Goal: Task Accomplishment & Management: Manage account settings

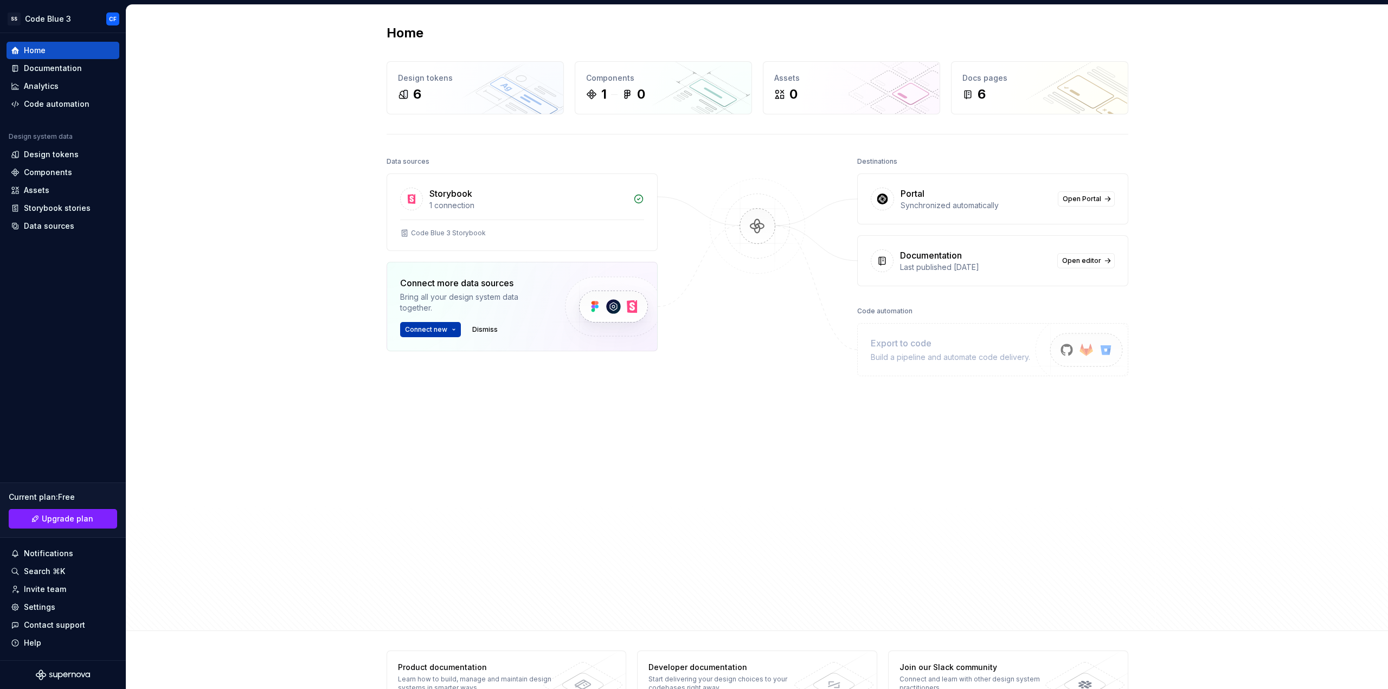
click at [432, 335] on button "Connect new" at bounding box center [430, 329] width 61 height 15
click at [65, 227] on div "Data sources" at bounding box center [49, 226] width 50 height 11
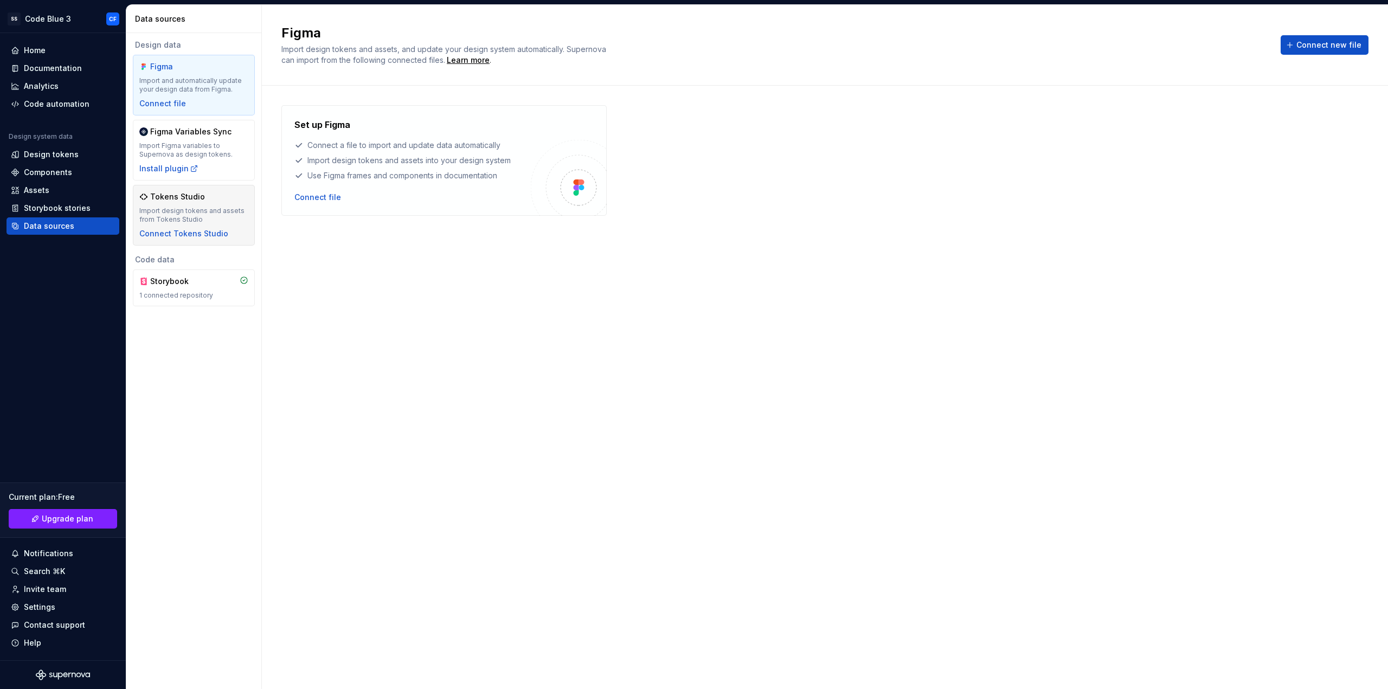
click at [172, 208] on div "Import design tokens and assets from Tokens Studio" at bounding box center [193, 215] width 109 height 17
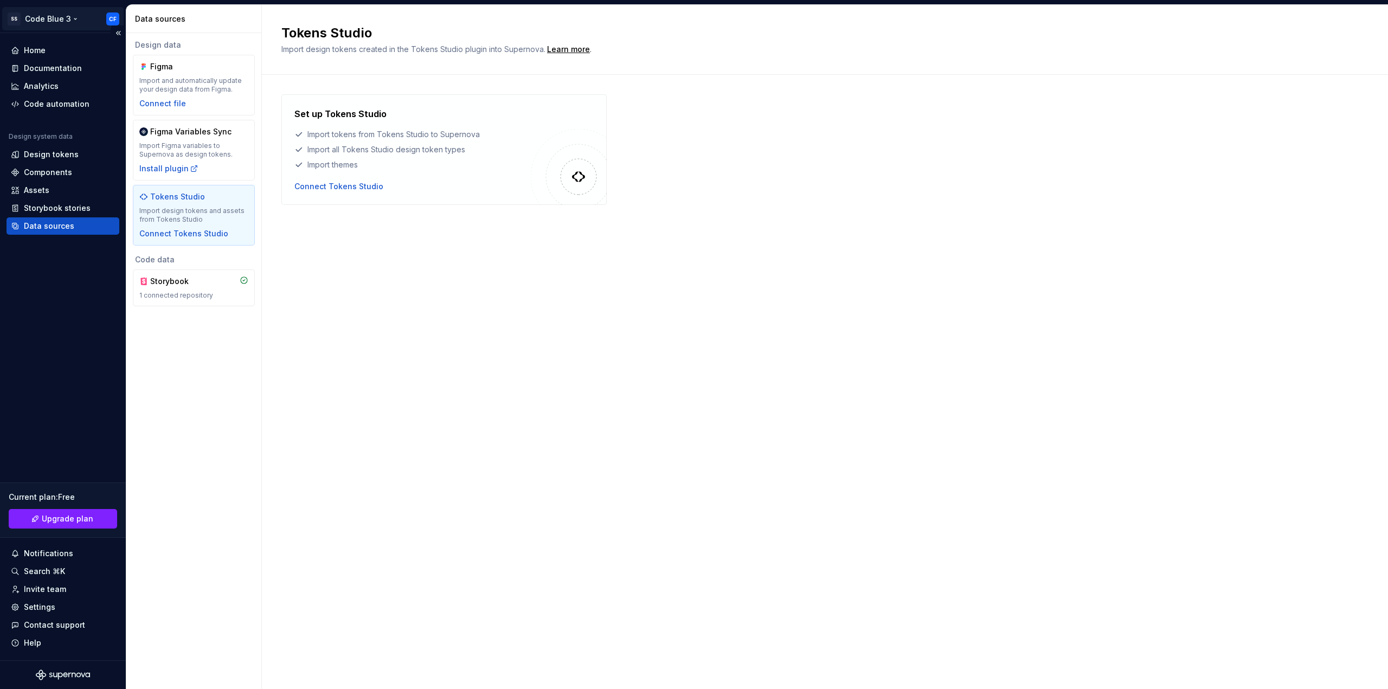
click at [88, 15] on html "SS Code Blue 3 CF Home Documentation Analytics Code automation Design system da…" at bounding box center [694, 344] width 1388 height 689
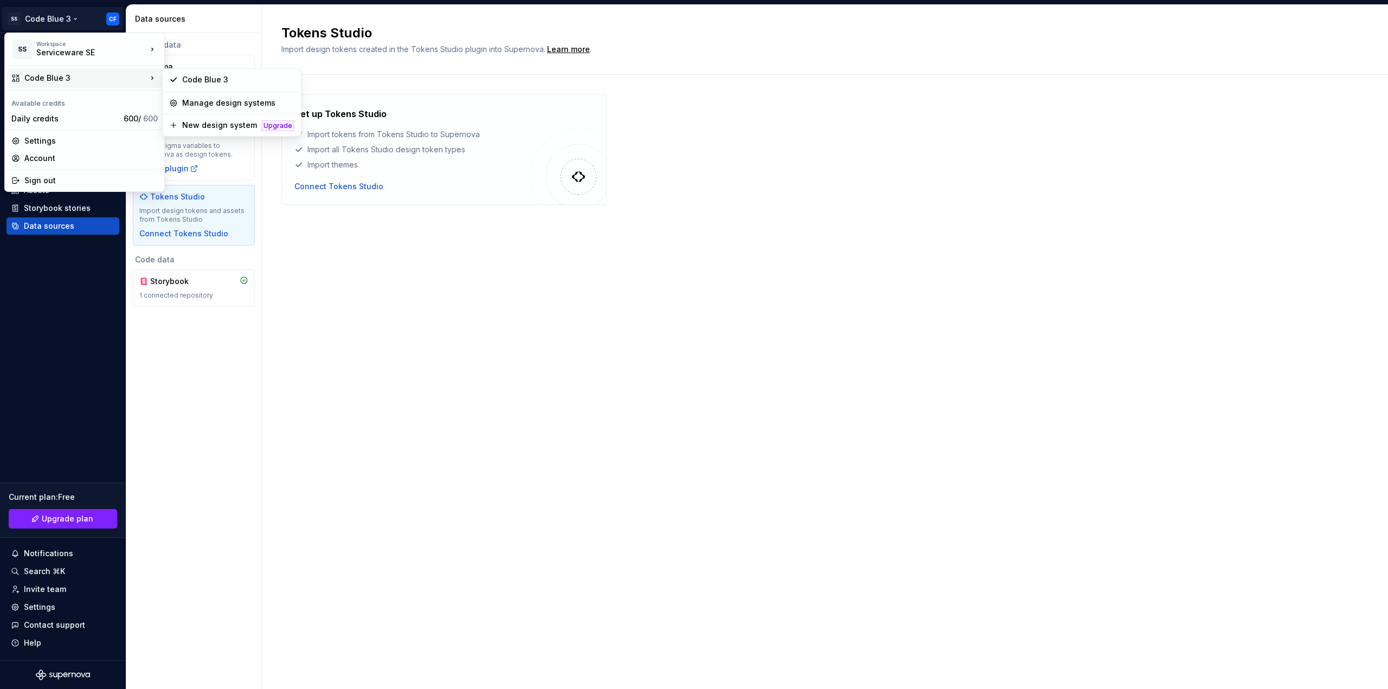
click at [402, 348] on html "SS Code Blue 3 CF Home Documentation Analytics Code automation Design system da…" at bounding box center [694, 344] width 1388 height 689
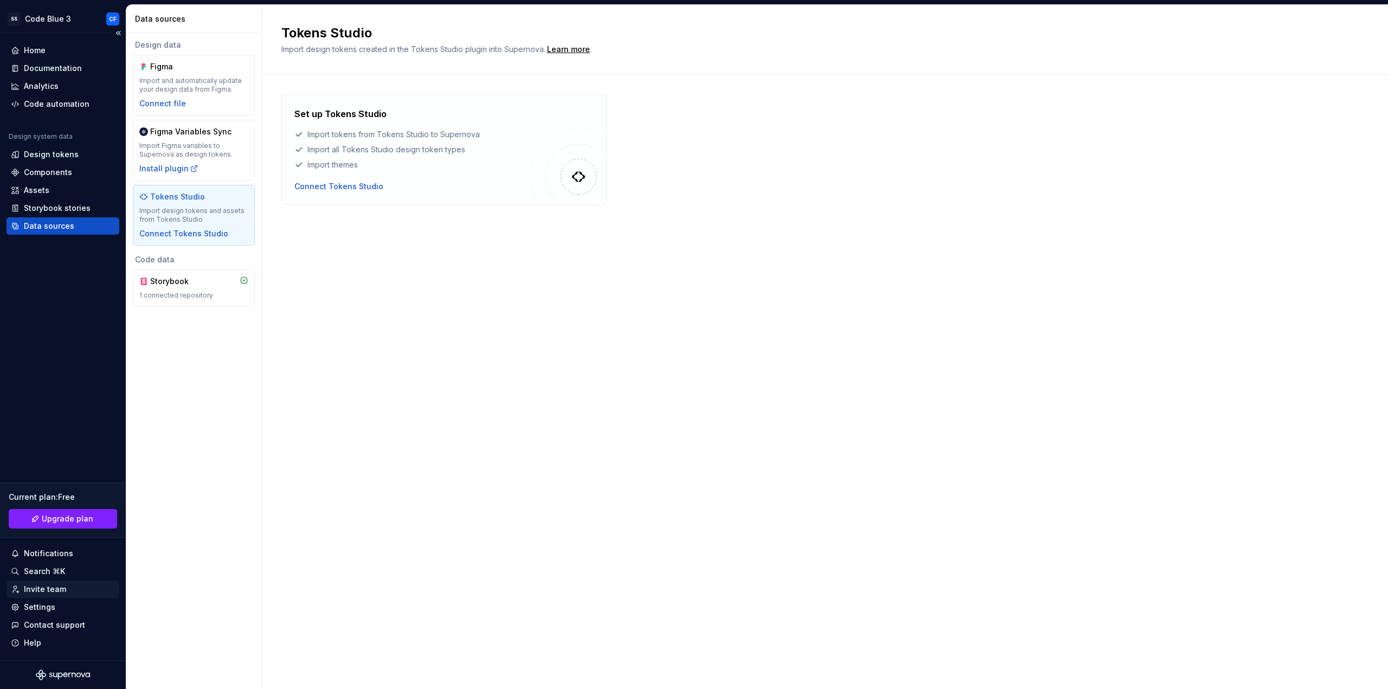
click at [72, 586] on div "Invite team" at bounding box center [63, 589] width 104 height 11
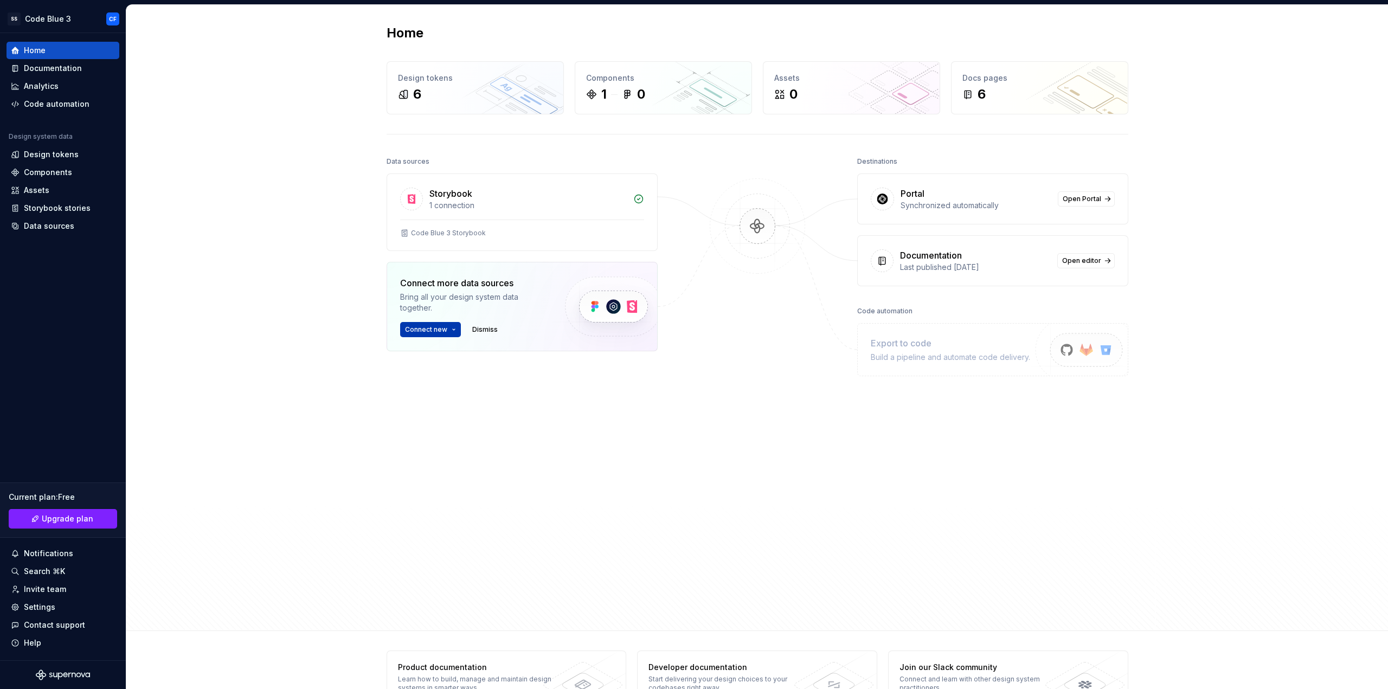
click at [440, 332] on span "Connect new" at bounding box center [426, 329] width 42 height 9
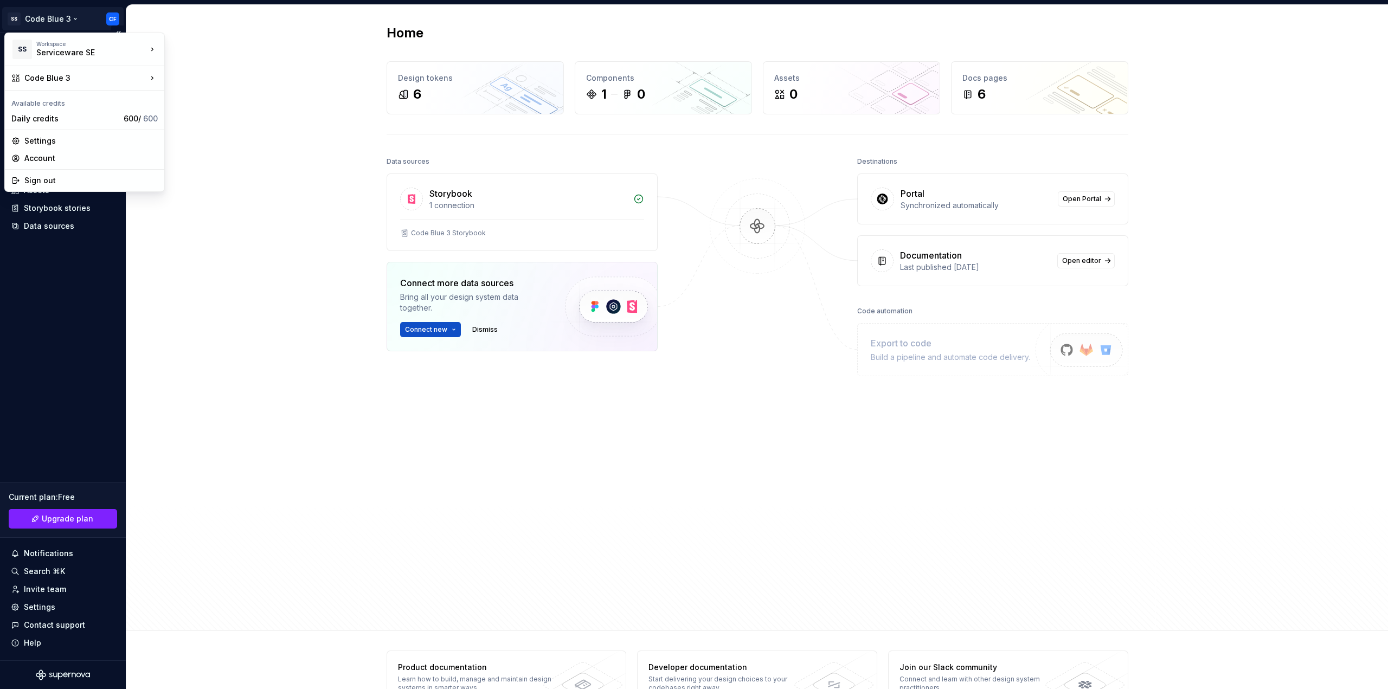
click at [34, 18] on html "SS Code Blue 3 CF Home Documentation Analytics Code automation Design system da…" at bounding box center [694, 344] width 1388 height 689
click at [187, 46] on div "Serviceware SE" at bounding box center [217, 46] width 71 height 11
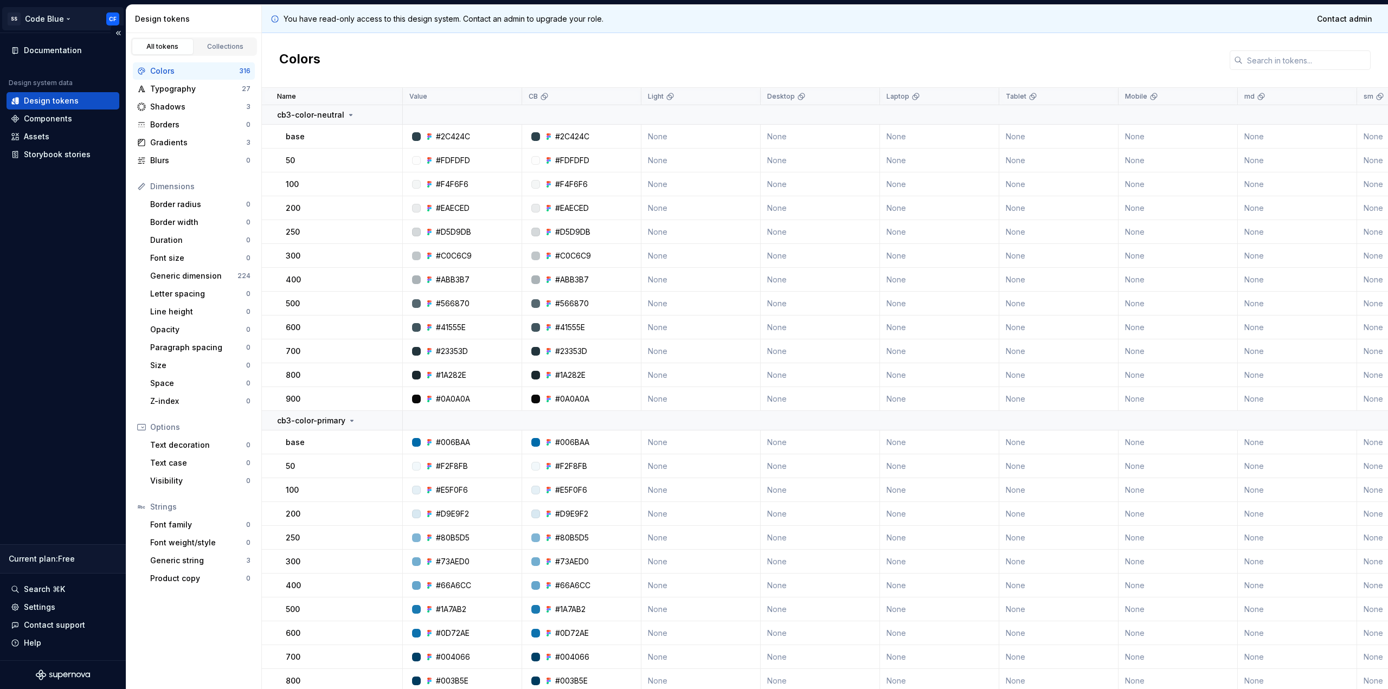
click at [80, 17] on html "SS Code Blue CF Documentation Design system data Design tokens Components Asset…" at bounding box center [694, 344] width 1388 height 689
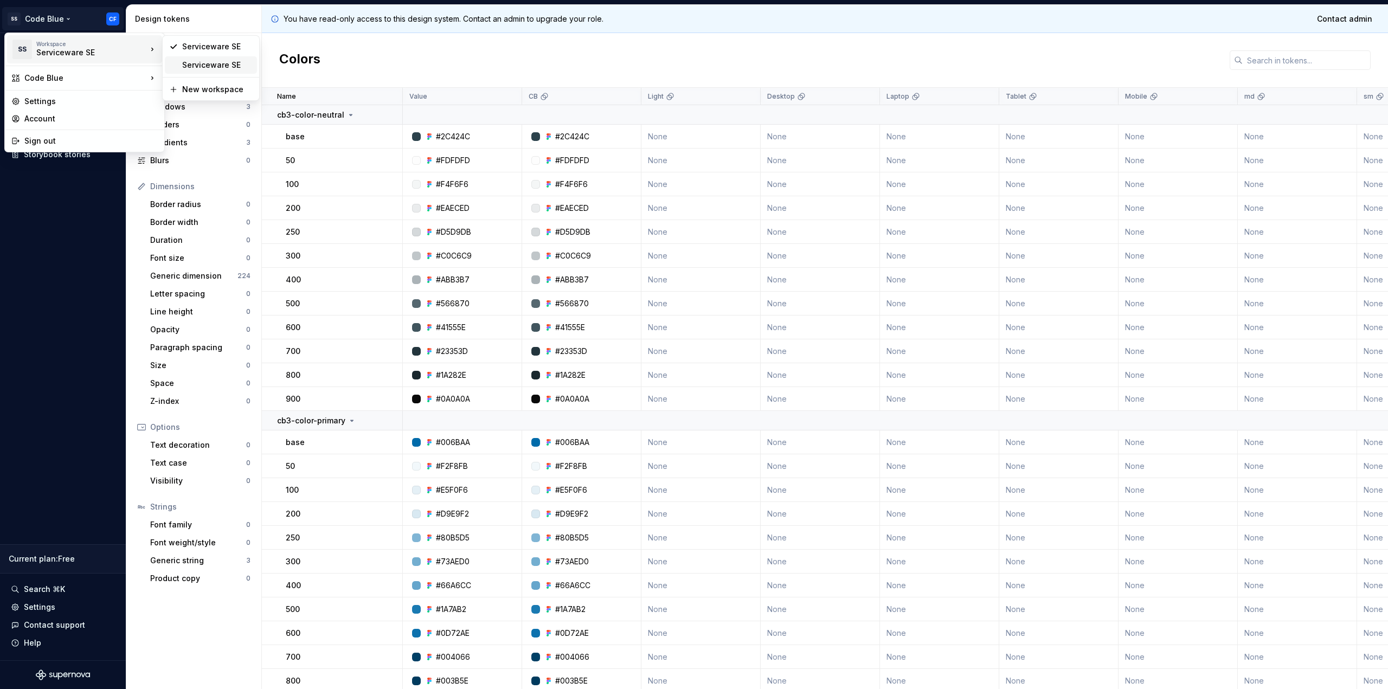
click at [180, 61] on div "Serviceware SE" at bounding box center [211, 64] width 92 height 17
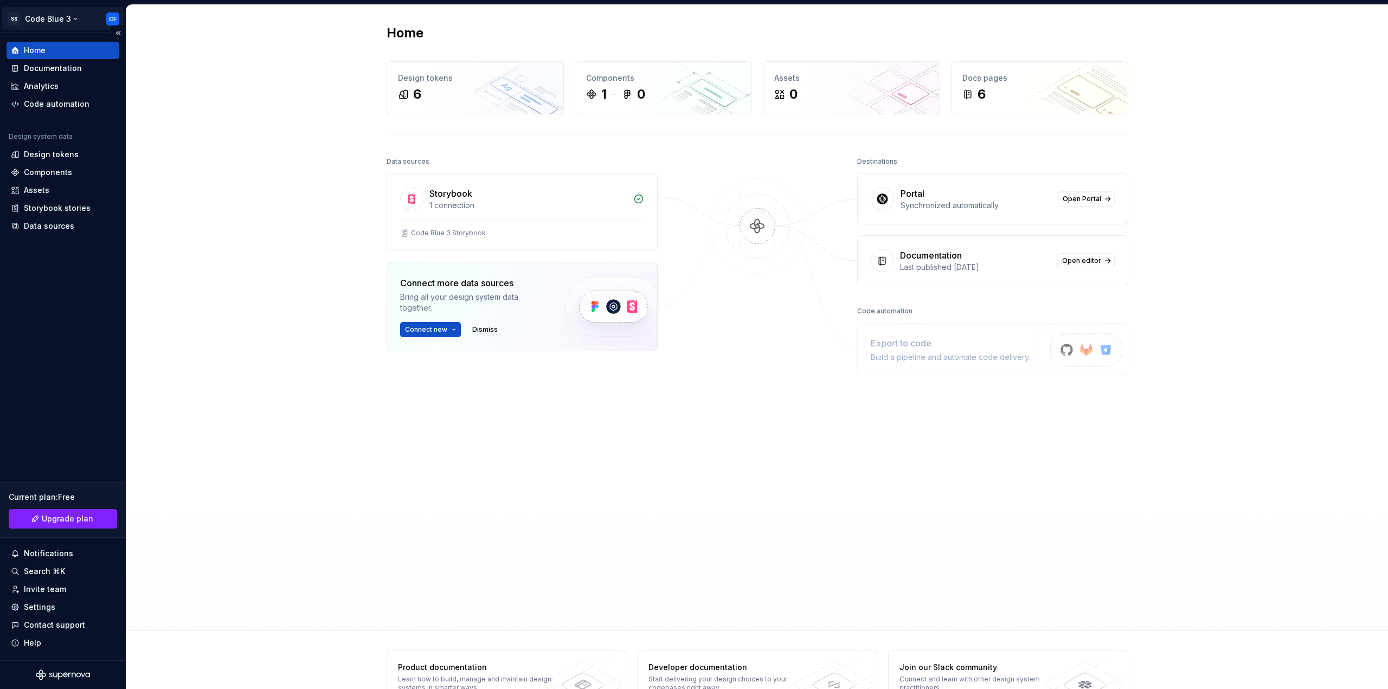
click at [57, 21] on html "SS Code Blue 3 CF Home Documentation Analytics Code automation Design system da…" at bounding box center [694, 344] width 1388 height 689
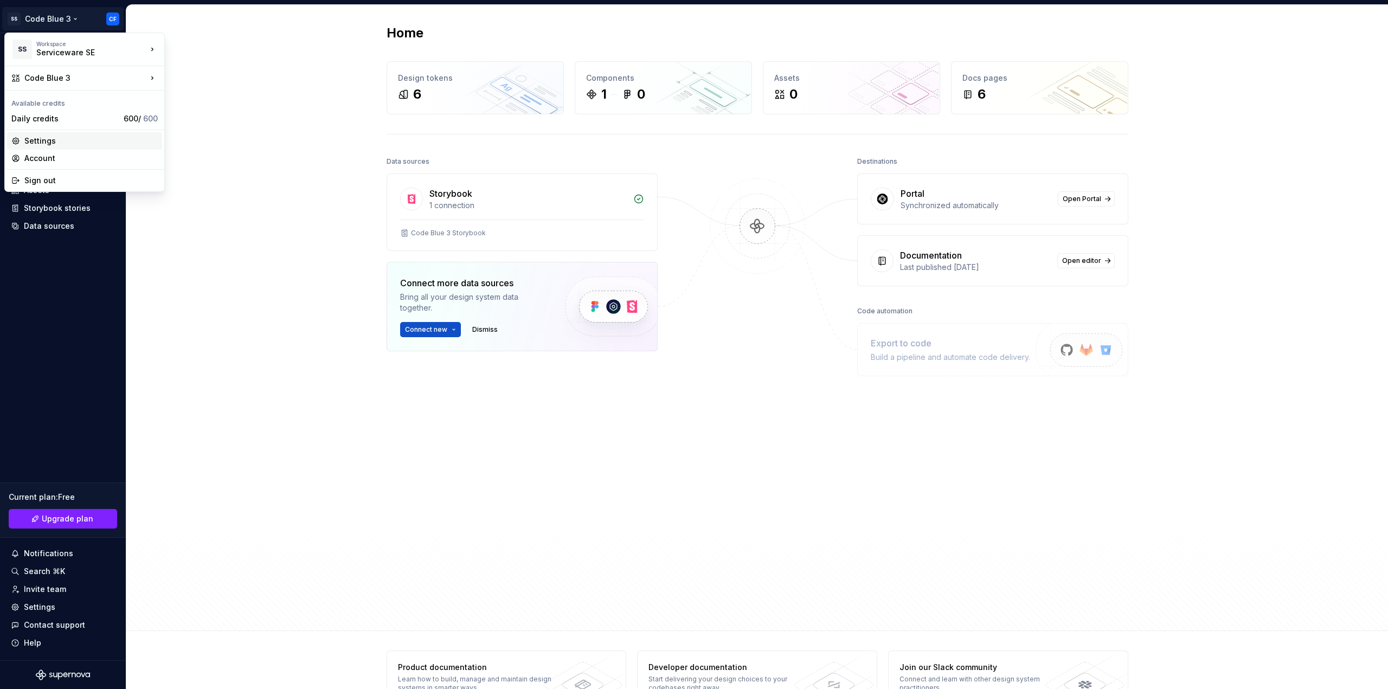
click at [55, 141] on div "Settings" at bounding box center [90, 141] width 133 height 11
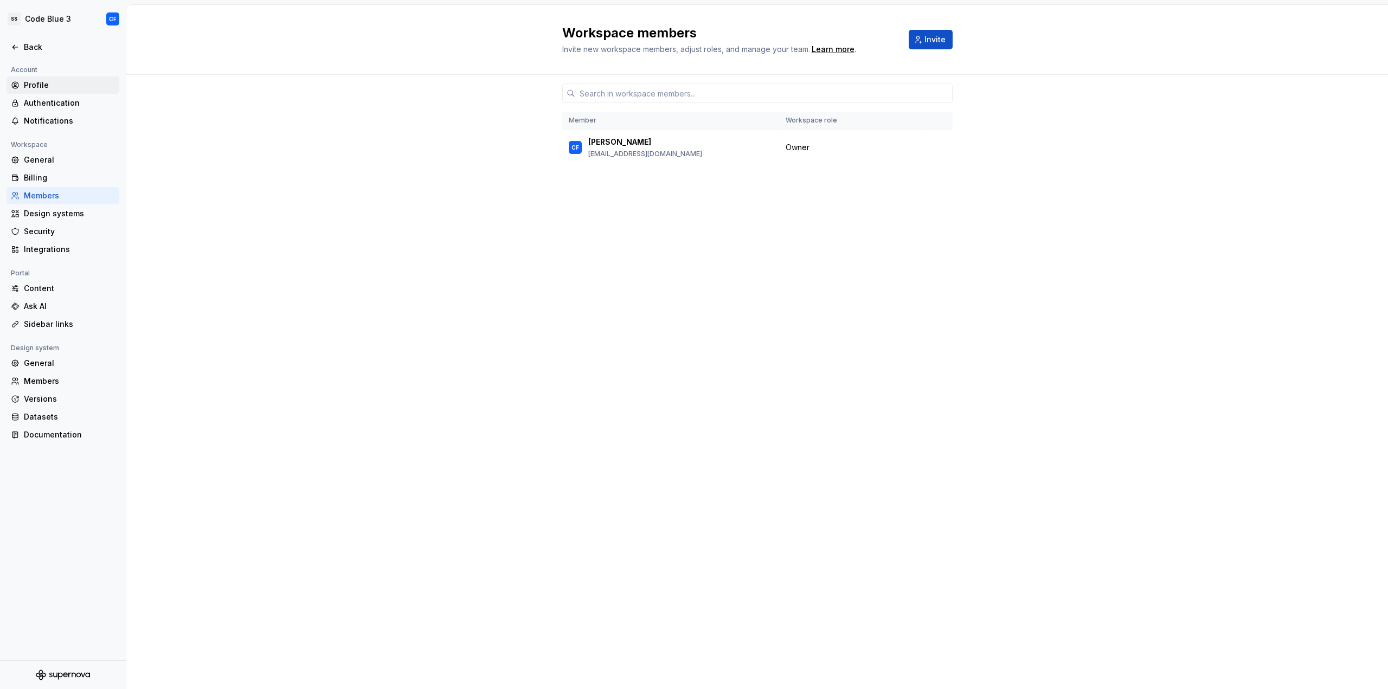
click at [51, 85] on div "Profile" at bounding box center [69, 85] width 91 height 11
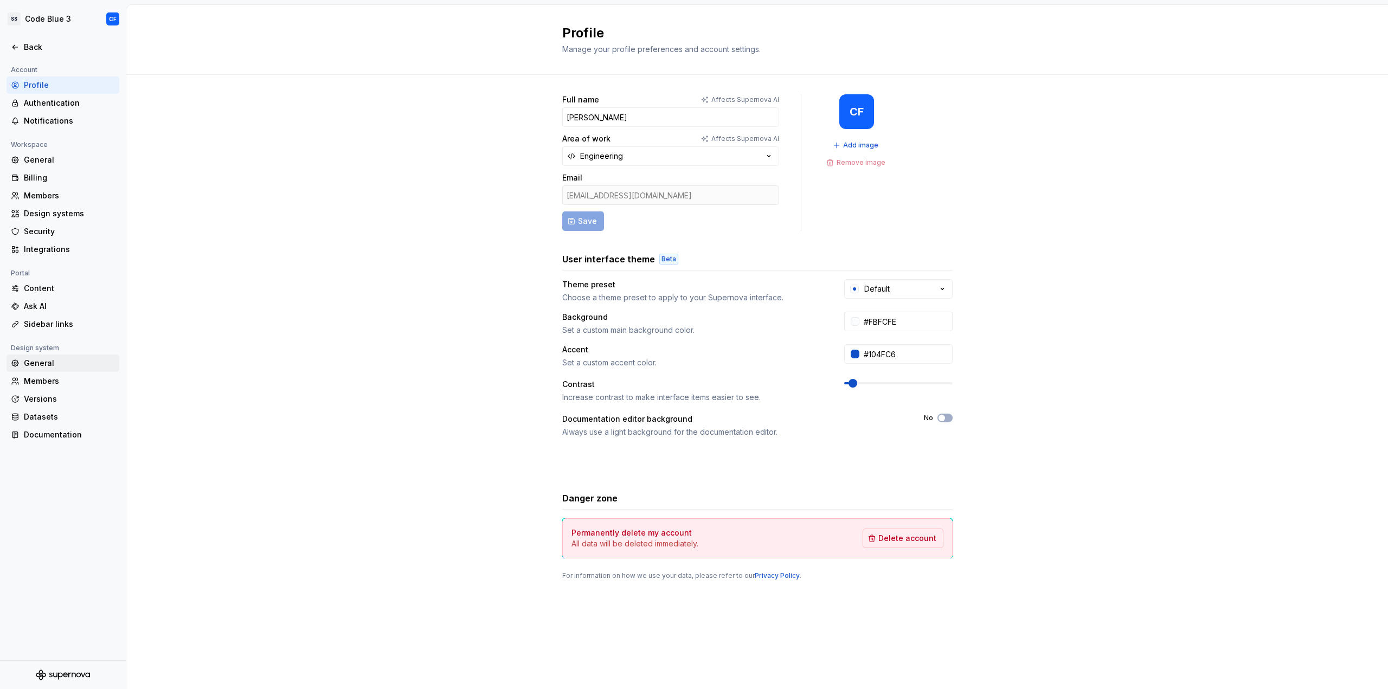
click at [35, 360] on div "General" at bounding box center [69, 363] width 91 height 11
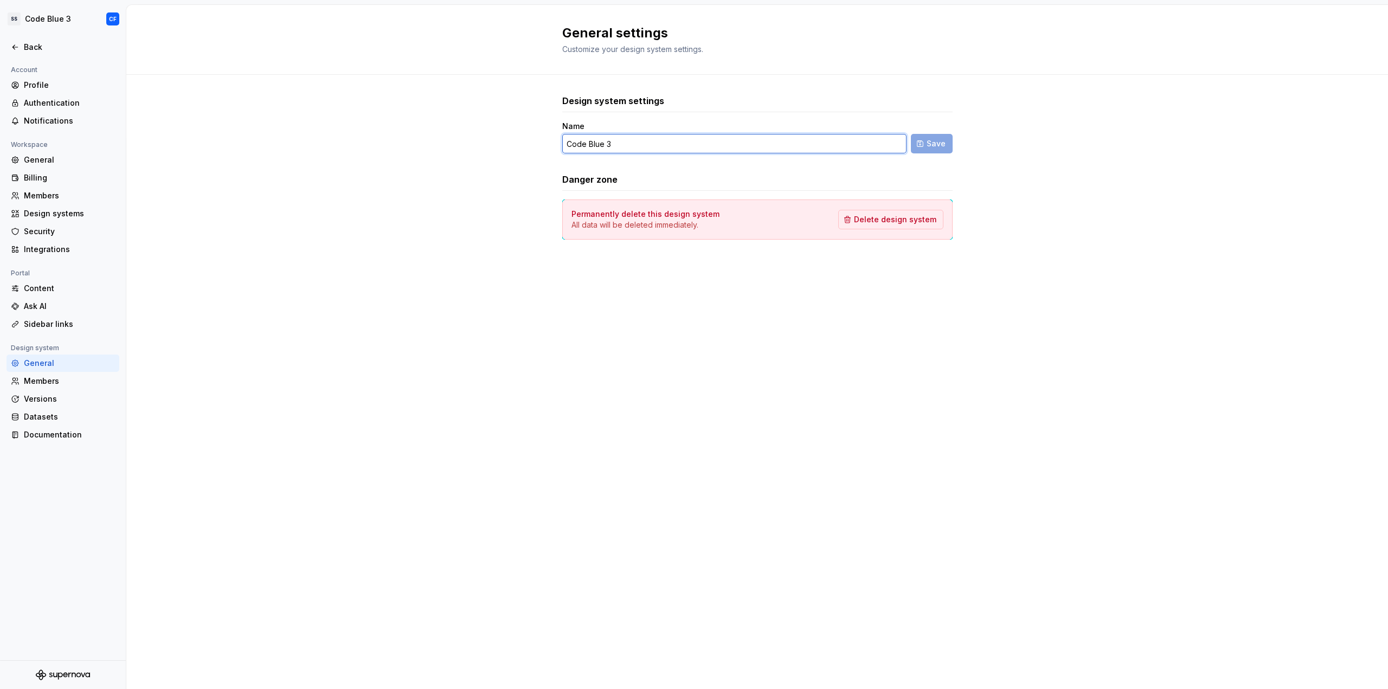
click at [690, 142] on input "Code Blue 3" at bounding box center [734, 144] width 344 height 20
type input "Code Blue 3 (Private)"
click at [930, 144] on span "Save" at bounding box center [936, 143] width 19 height 11
click at [39, 50] on div "Back" at bounding box center [69, 47] width 91 height 11
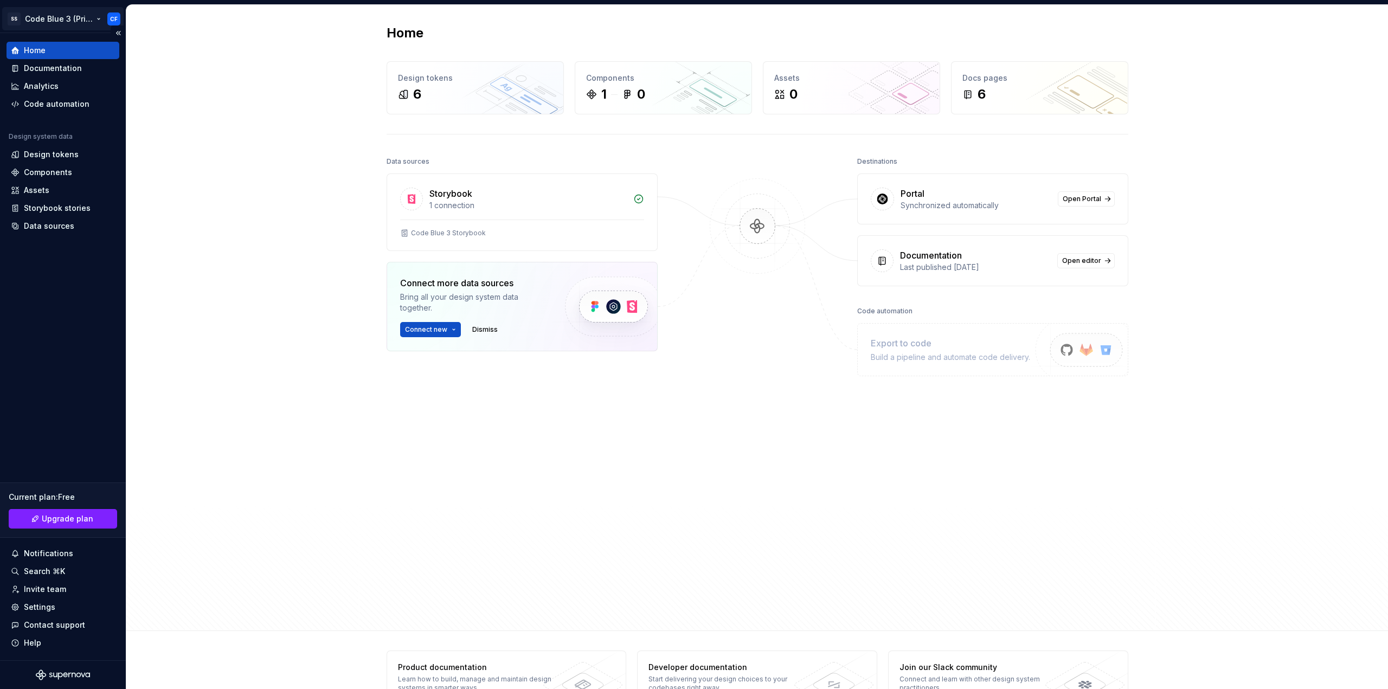
click at [57, 21] on html "SS Code Blue 3 (Private) CF Home Documentation Analytics Code automation Design…" at bounding box center [694, 344] width 1388 height 689
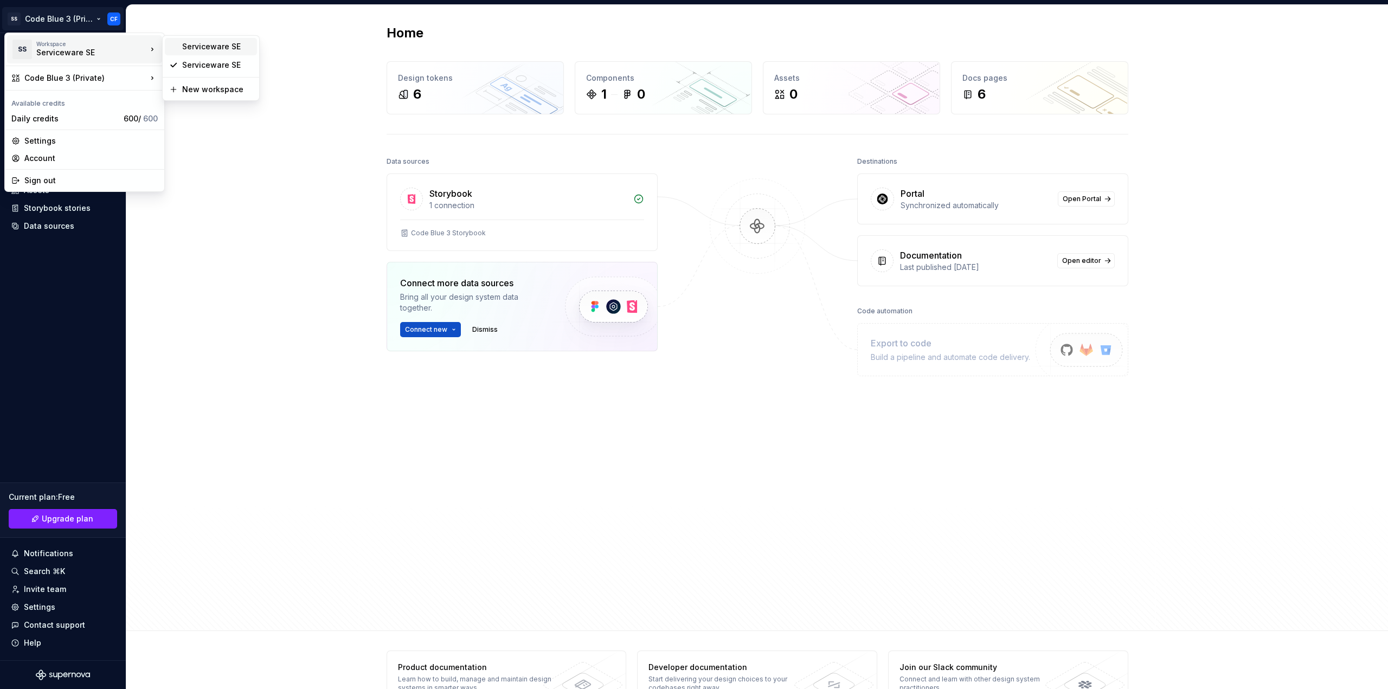
click at [201, 50] on div "Serviceware SE" at bounding box center [217, 46] width 71 height 11
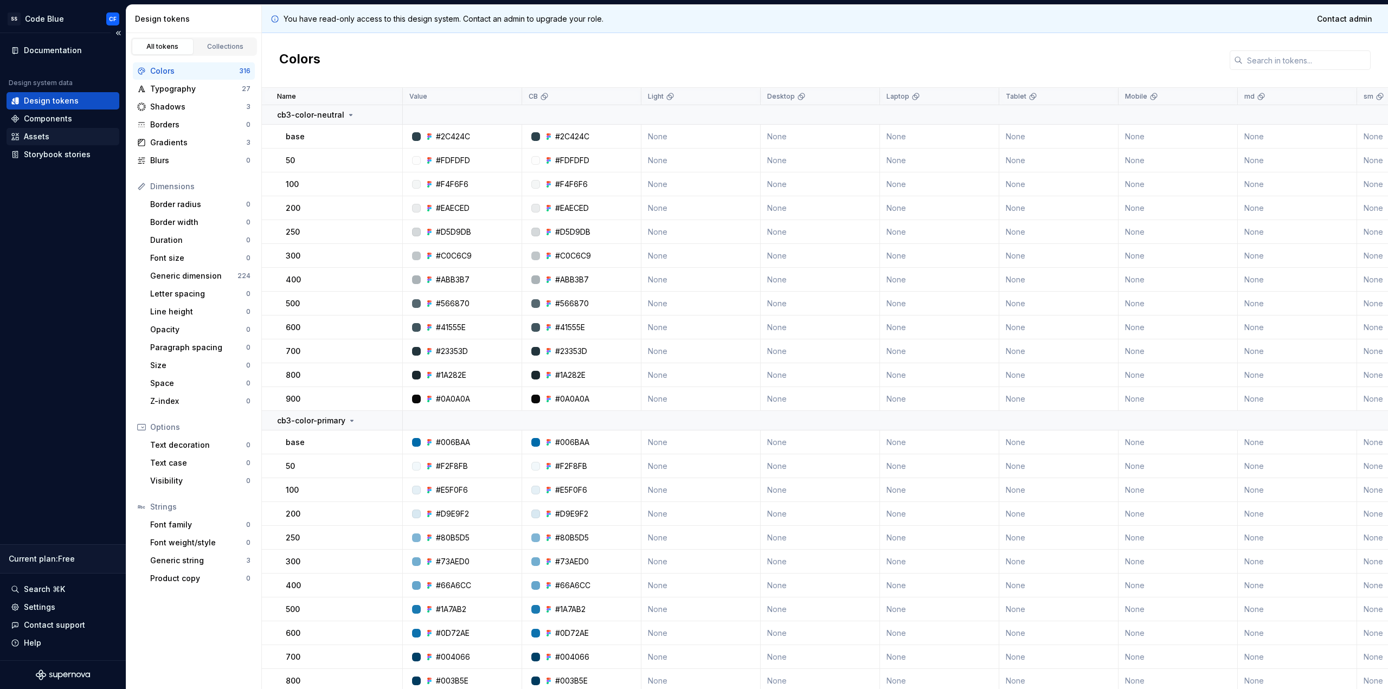
click at [82, 135] on div "Assets" at bounding box center [63, 136] width 104 height 11
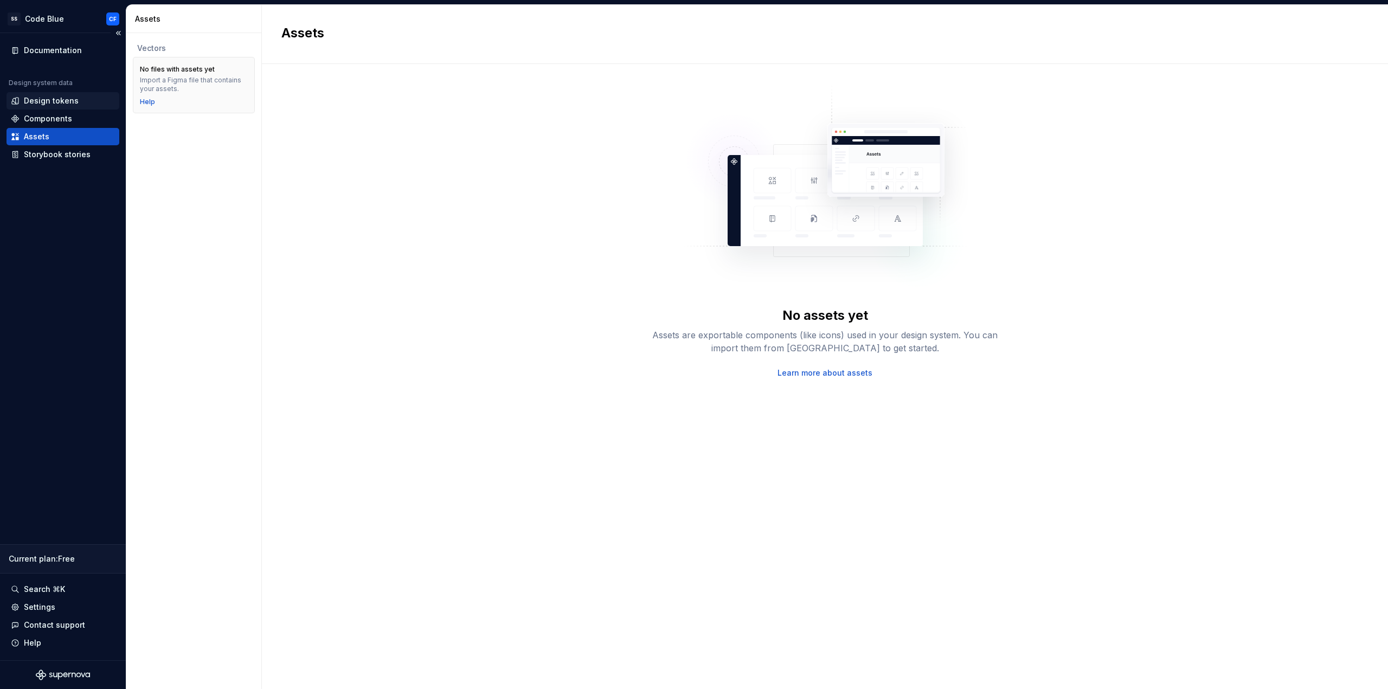
click at [71, 98] on div "Design tokens" at bounding box center [51, 100] width 55 height 11
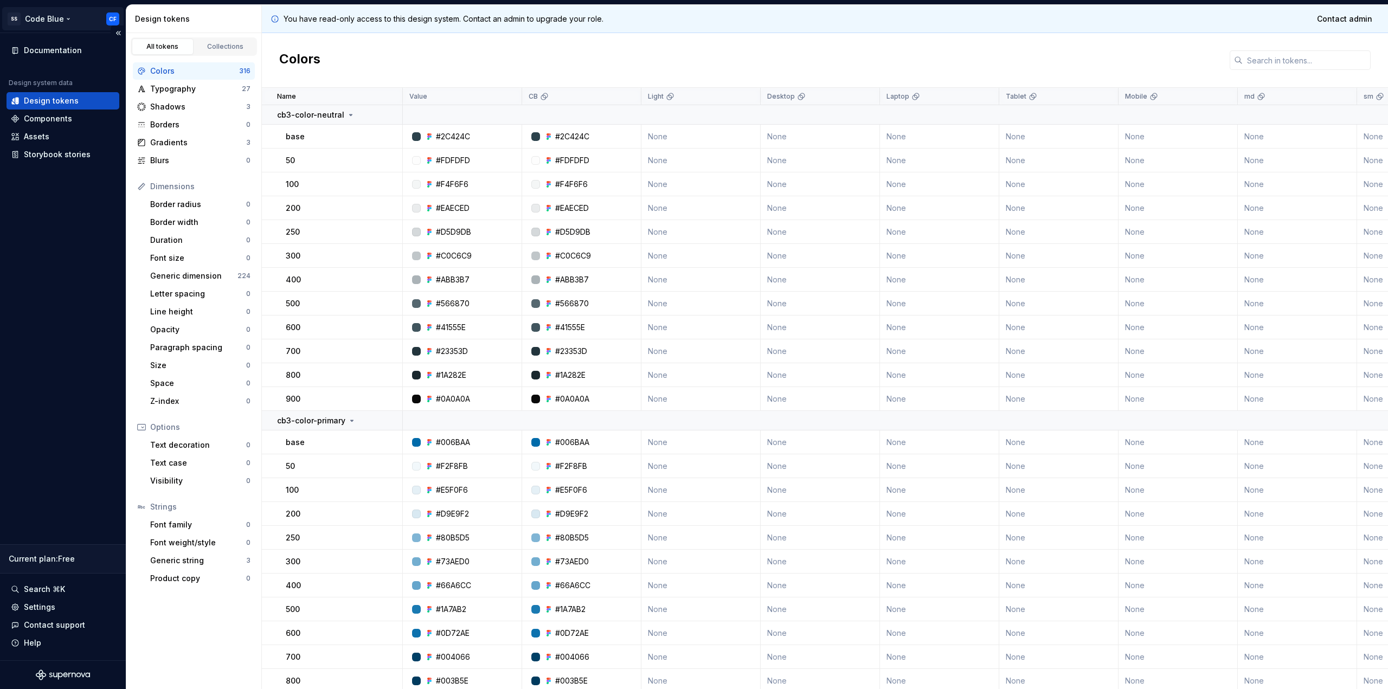
click at [55, 27] on html "SS Code Blue CF Documentation Design system data Design tokens Components Asset…" at bounding box center [694, 344] width 1388 height 689
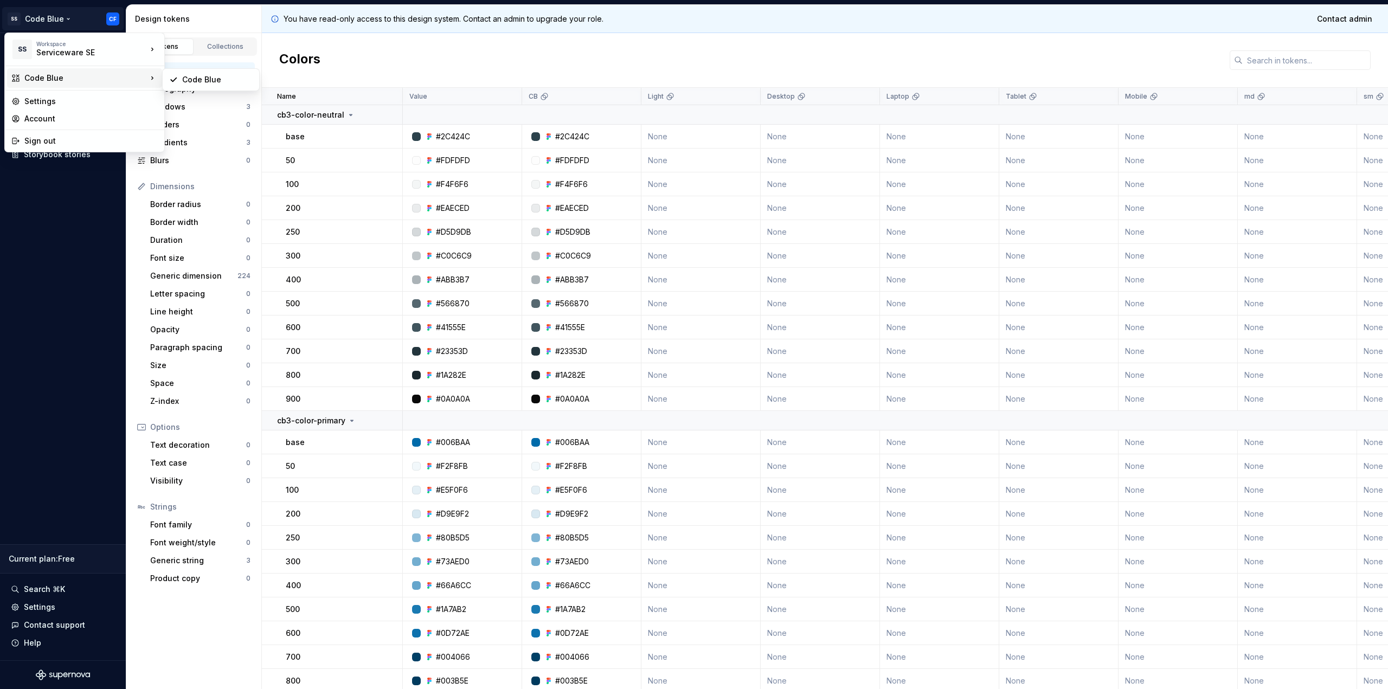
click at [46, 77] on div "Code Blue" at bounding box center [85, 78] width 123 height 11
click at [57, 223] on html "SS Code Blue CF Documentation Design system data Design tokens Components Asset…" at bounding box center [694, 344] width 1388 height 689
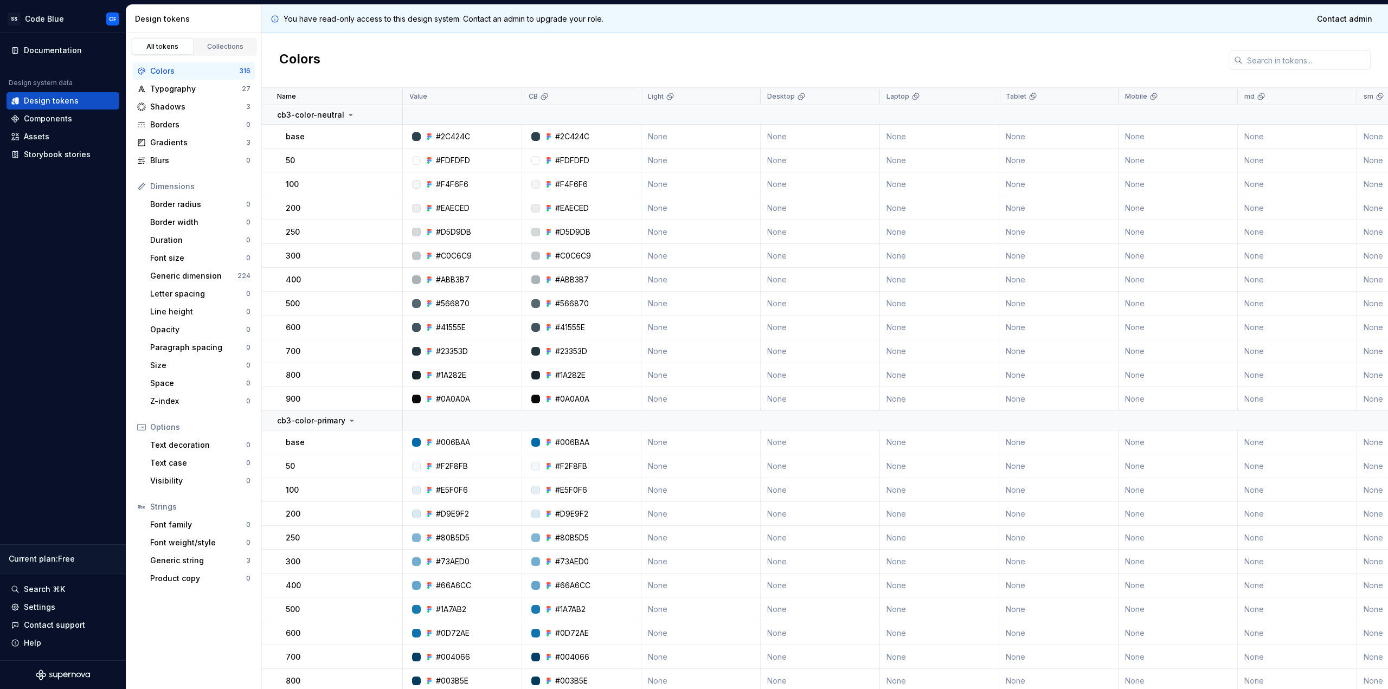
drag, startPoint x: 838, startPoint y: 443, endPoint x: 844, endPoint y: 171, distance: 272.3
click at [58, 14] on html "SS Code Blue CF Documentation Design system data Design tokens Components Asset…" at bounding box center [694, 344] width 1388 height 689
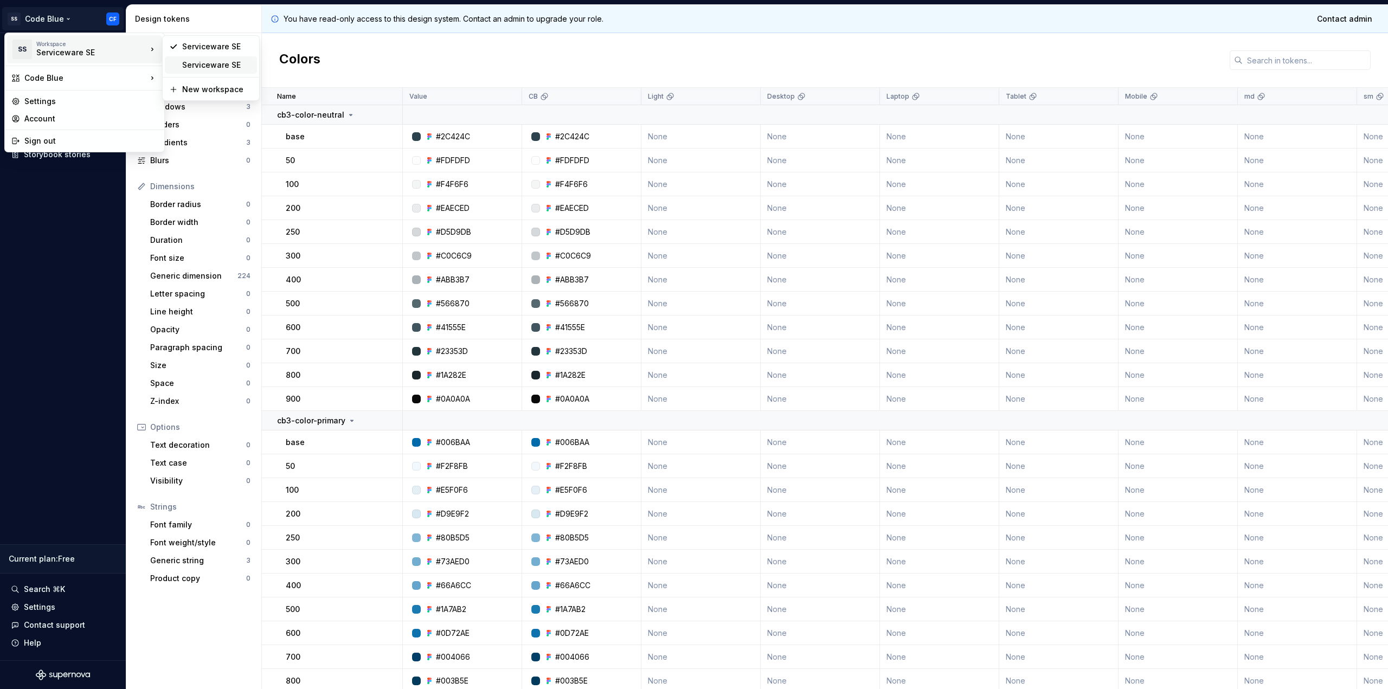
click at [201, 60] on div "Serviceware SE" at bounding box center [217, 65] width 71 height 11
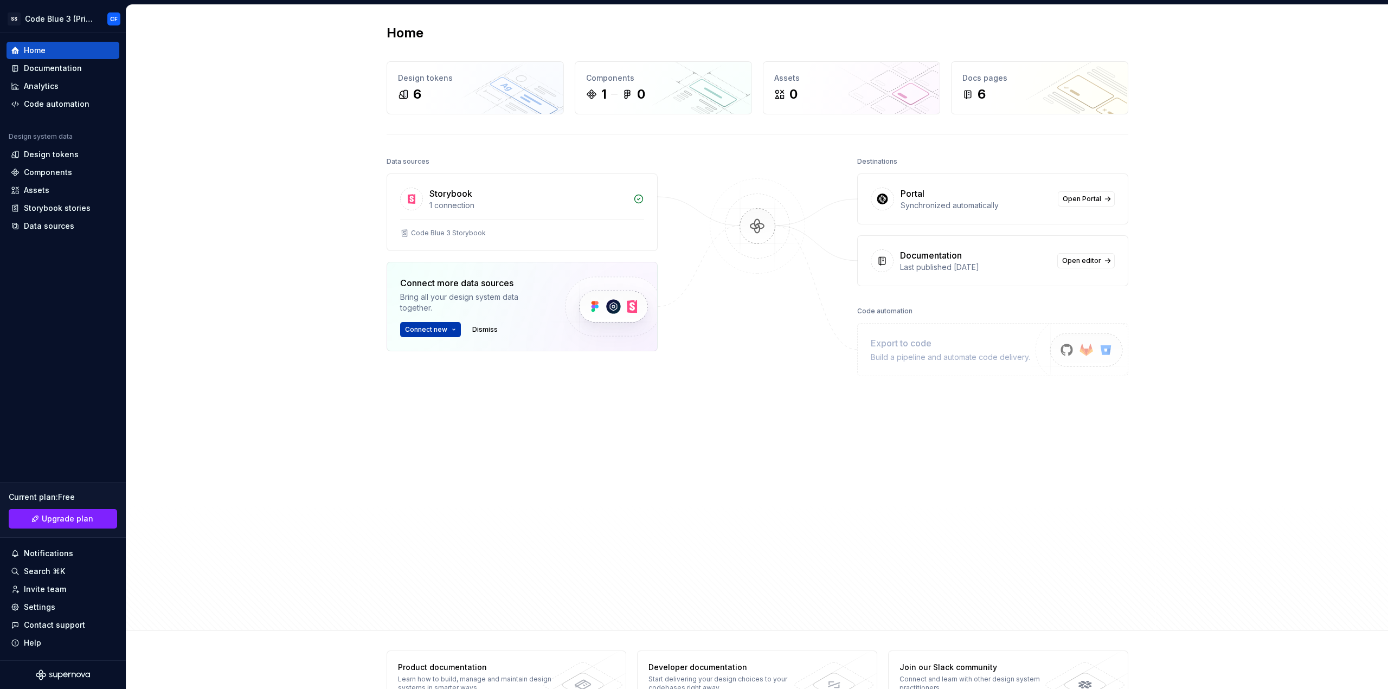
click at [444, 330] on button "Connect new" at bounding box center [430, 329] width 61 height 15
click at [1005, 349] on div "Export to code" at bounding box center [950, 343] width 159 height 13
click at [878, 347] on div "Export to code" at bounding box center [950, 343] width 159 height 13
drag, startPoint x: 878, startPoint y: 347, endPoint x: 900, endPoint y: 353, distance: 23.4
click at [900, 353] on div "Export to code Build a pipeline and automate code delivery." at bounding box center [950, 350] width 159 height 26
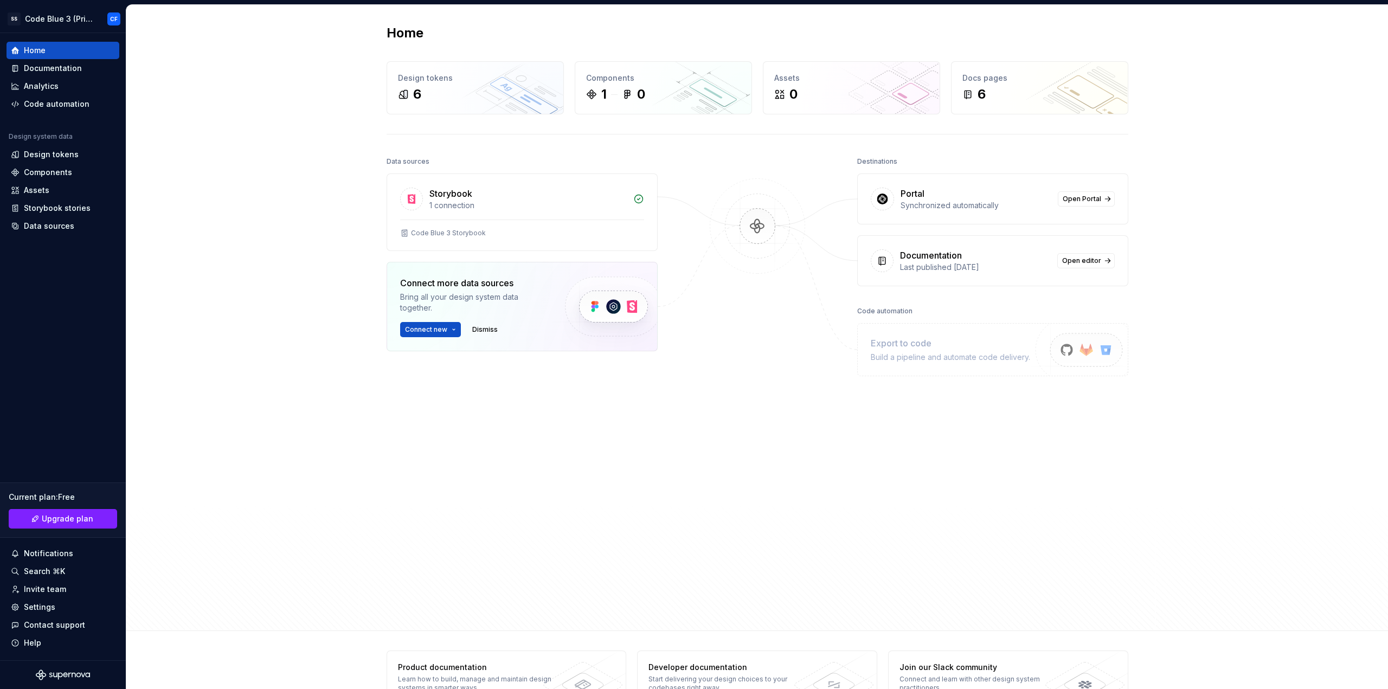
click at [990, 360] on div "Build a pipeline and automate code delivery." at bounding box center [950, 357] width 159 height 11
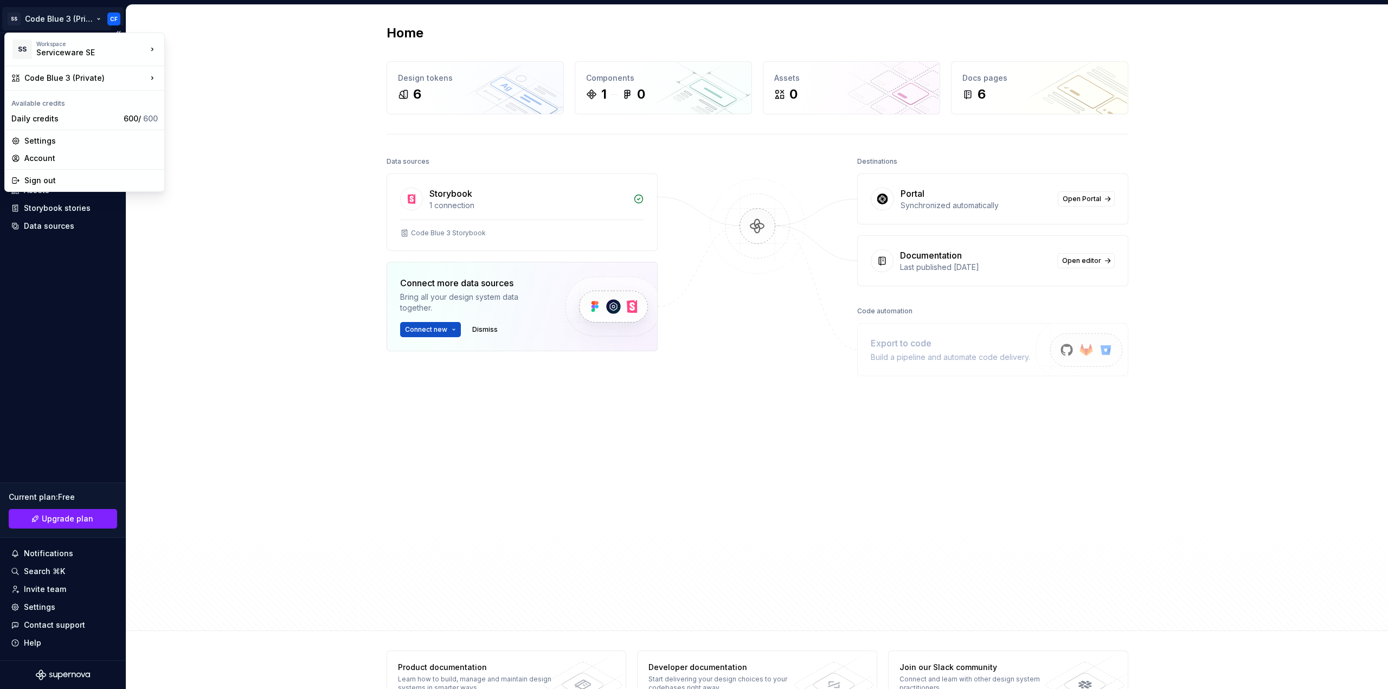
click at [91, 14] on html "SS Code Blue 3 (Private) CF Home Documentation Analytics Code automation Design…" at bounding box center [694, 344] width 1388 height 689
click at [188, 54] on div "Serviceware SE" at bounding box center [211, 46] width 92 height 17
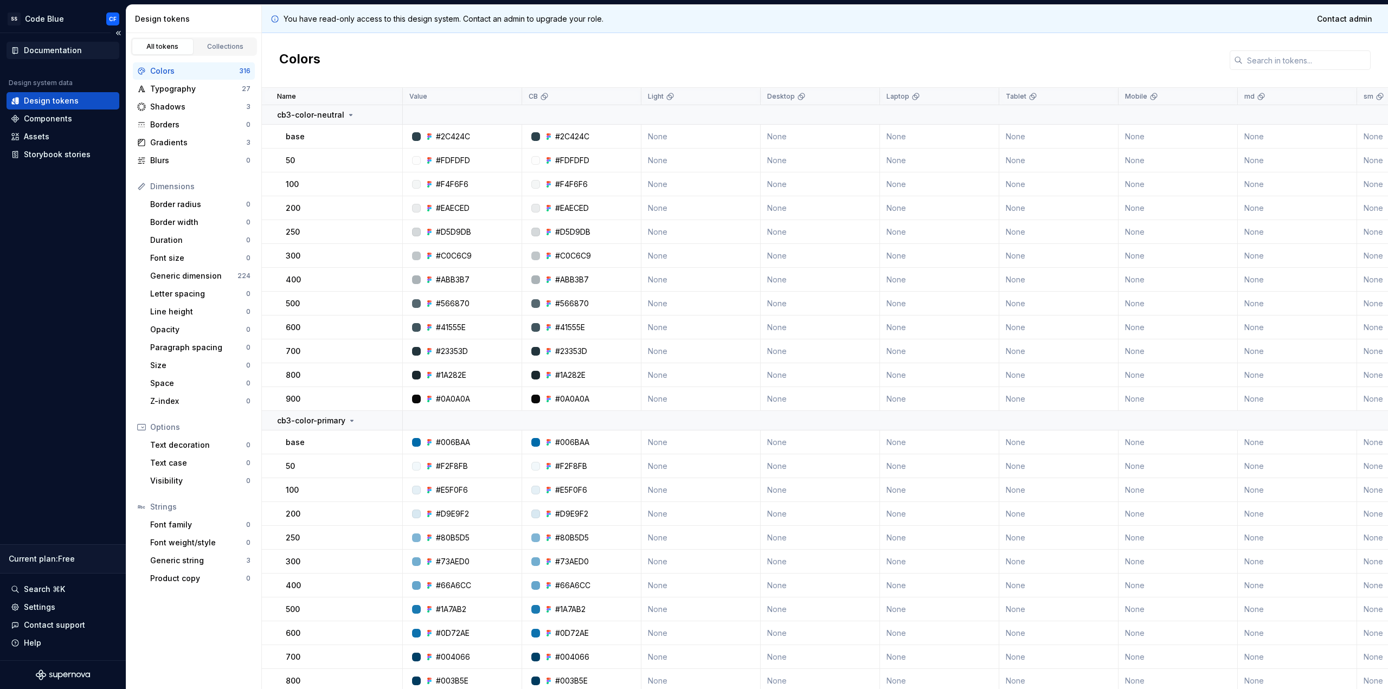
click at [56, 46] on div "Documentation" at bounding box center [53, 50] width 58 height 11
click at [79, 28] on html "SS Code Blue CF Documentation Design system data Design tokens Components Asset…" at bounding box center [694, 344] width 1388 height 689
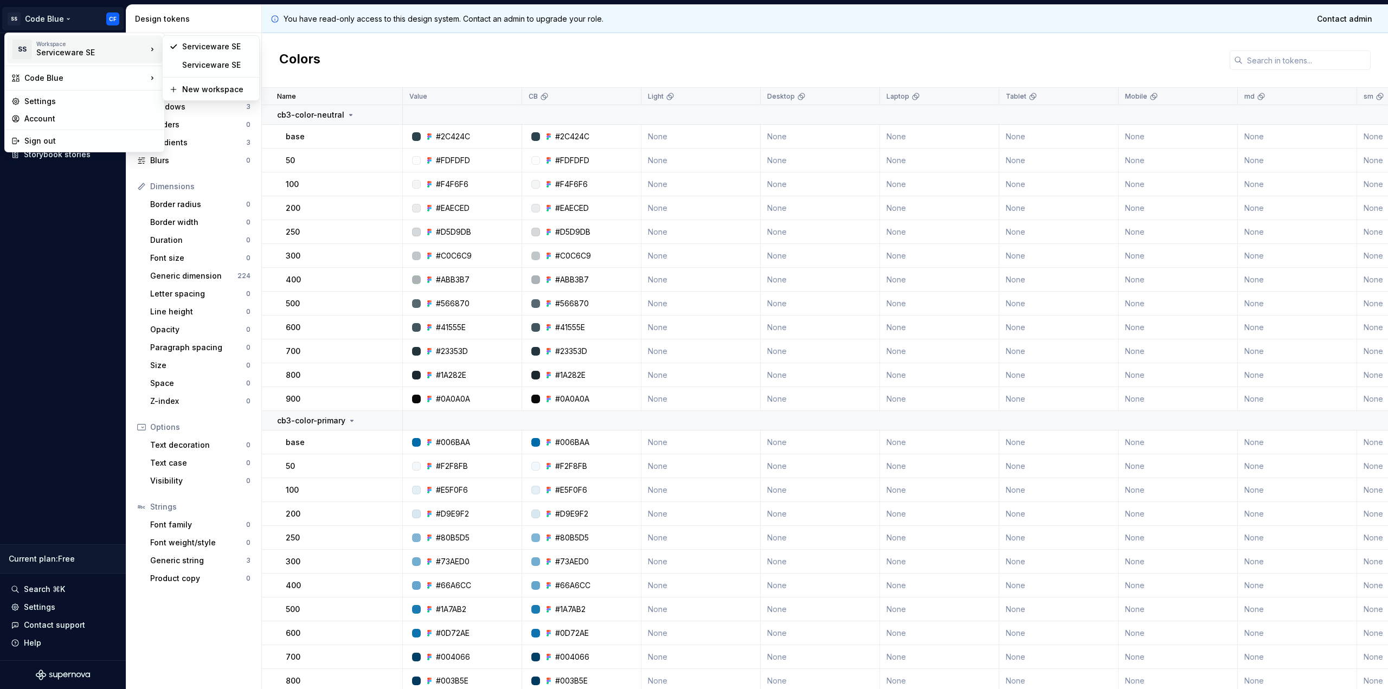
click at [85, 44] on div "Workspace" at bounding box center [91, 44] width 111 height 7
click at [199, 62] on div "Serviceware SE" at bounding box center [217, 65] width 71 height 11
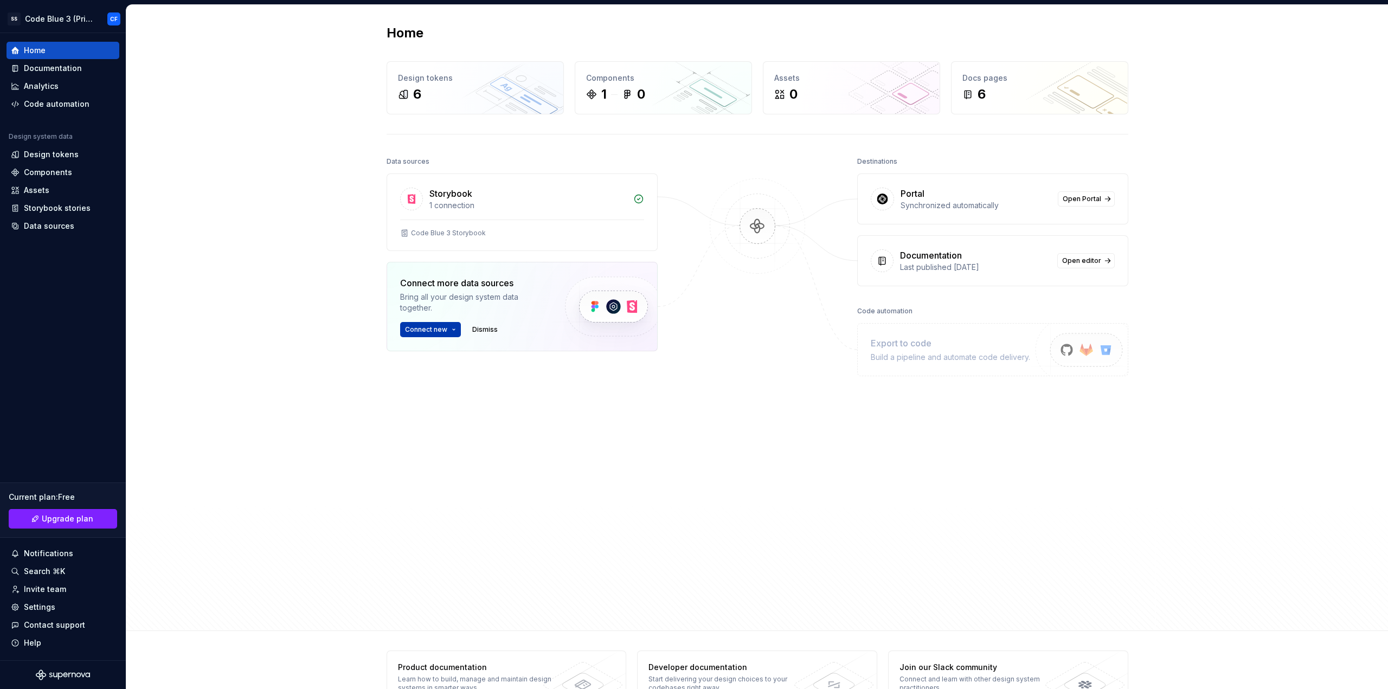
click at [435, 334] on button "Connect new" at bounding box center [430, 329] width 61 height 15
click at [437, 349] on div "Figma library" at bounding box center [478, 352] width 121 height 11
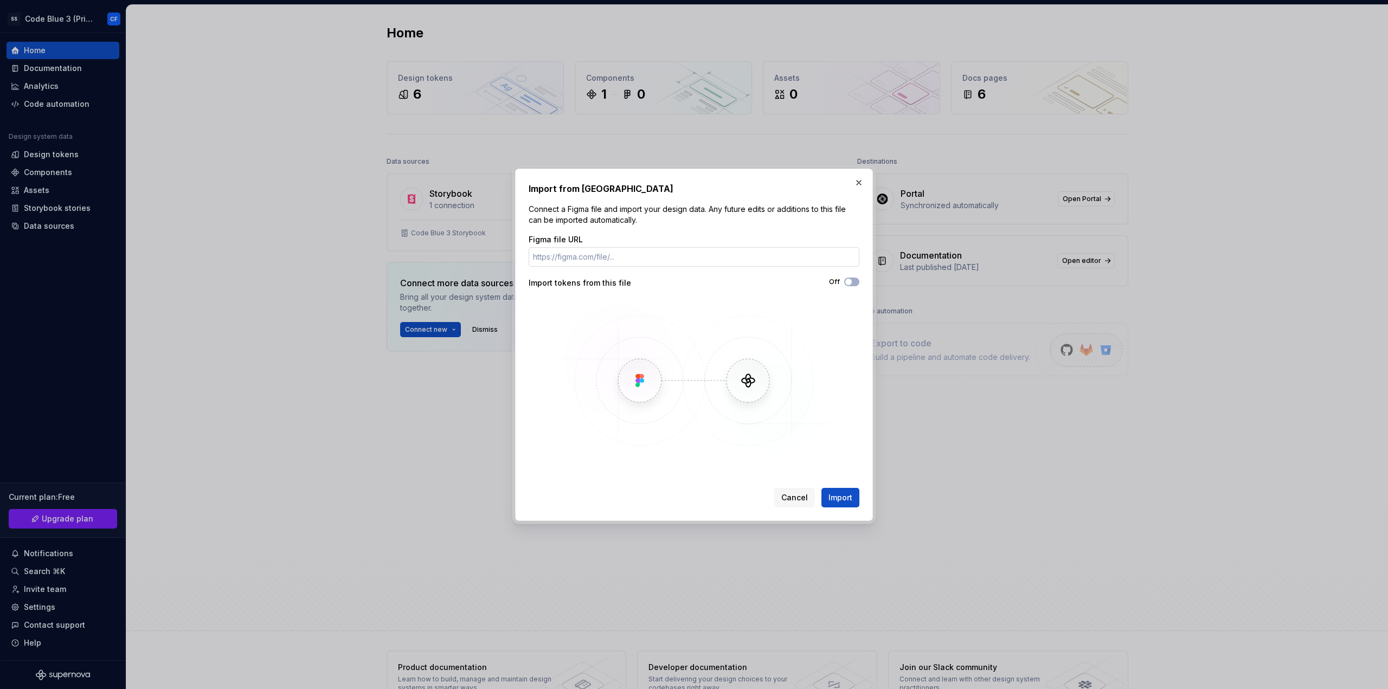
click at [737, 255] on input "Figma file URL" at bounding box center [694, 257] width 331 height 20
paste input "https://www.figma.com/design/7ZHO8MaACMKcwlEZu4dwg2/Code-Blue-3.0?node-id=0-1&t…"
type input "https://www.figma.com/design/7ZHO8MaACMKcwlEZu4dwg2/Code-Blue-3.0?node-id=0-1&t…"
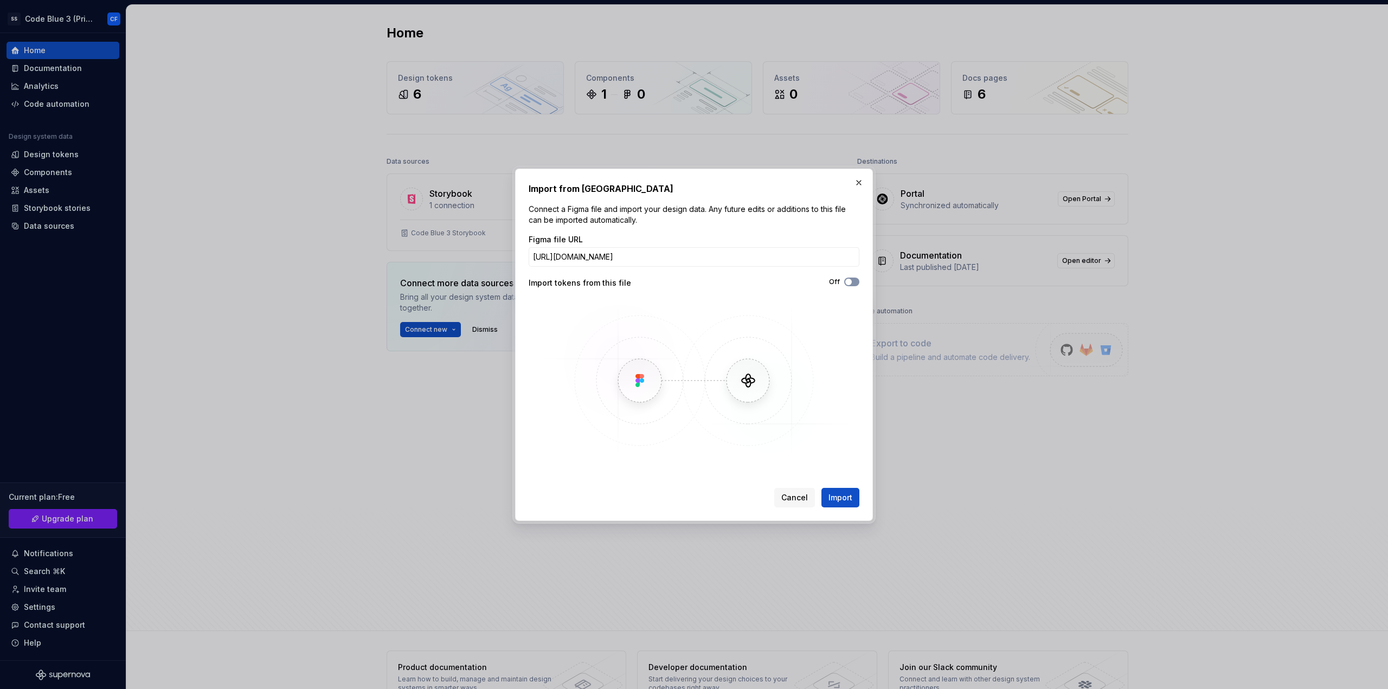
click at [854, 284] on button "Off" at bounding box center [851, 282] width 15 height 9
click at [843, 492] on span "Import" at bounding box center [841, 497] width 24 height 11
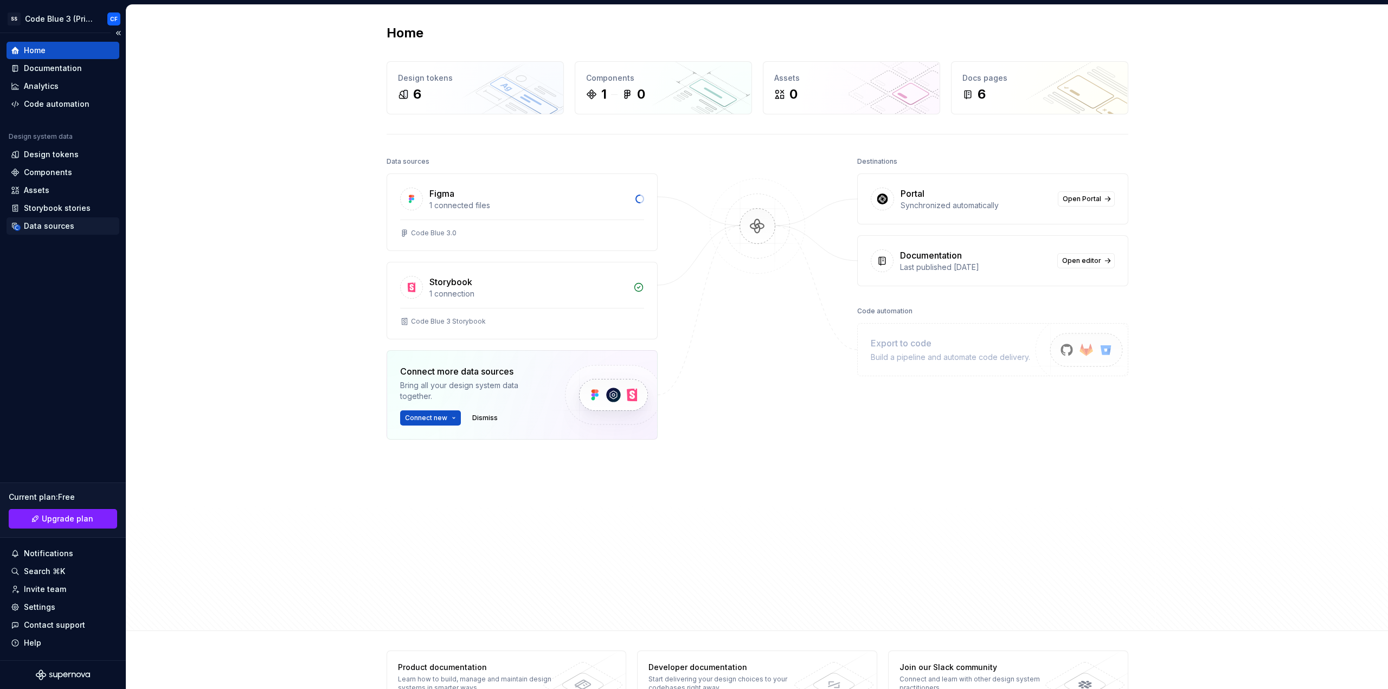
click at [57, 219] on div "Data sources" at bounding box center [63, 225] width 113 height 17
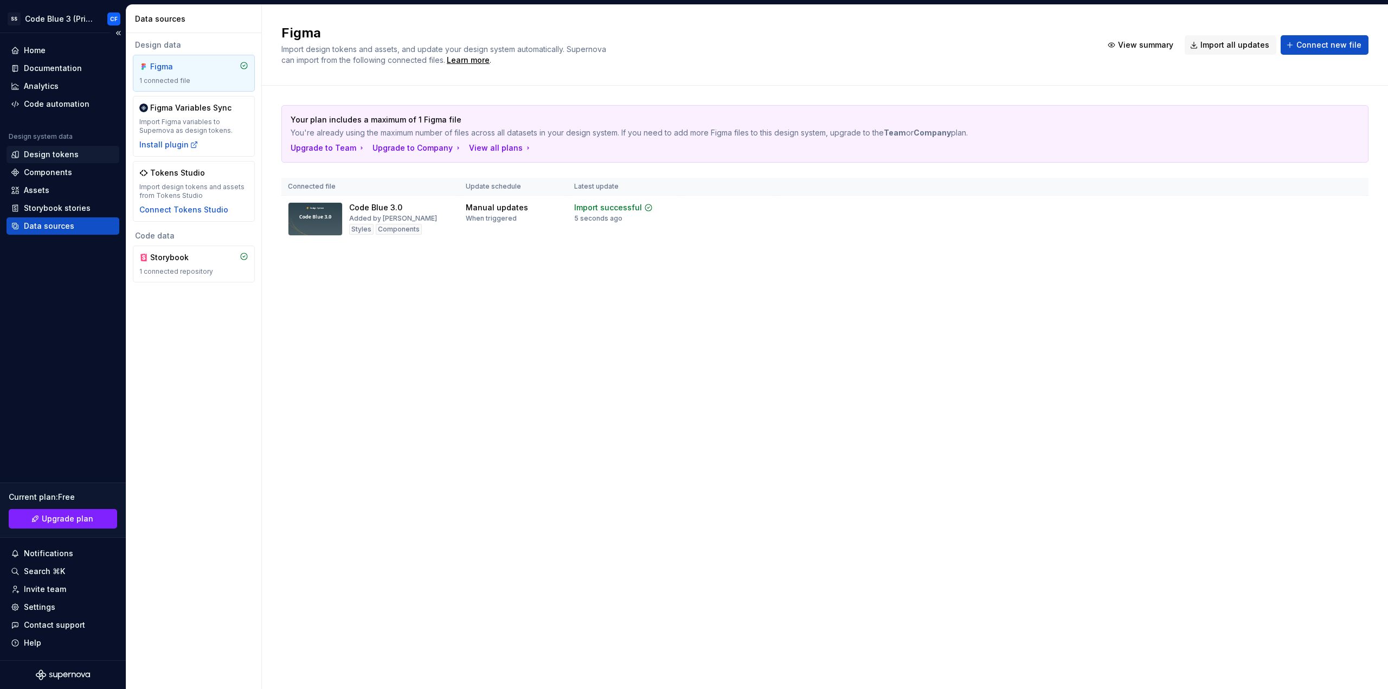
click at [65, 156] on div "Design tokens" at bounding box center [51, 154] width 55 height 11
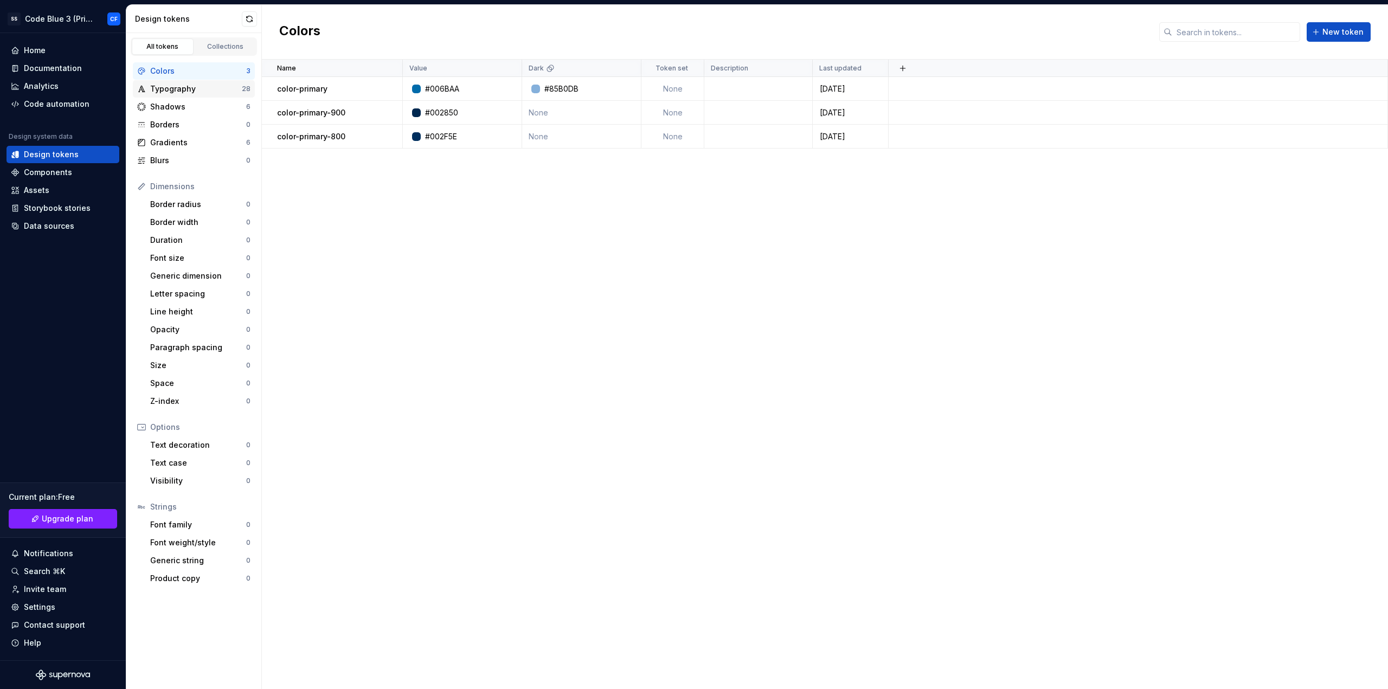
click at [210, 92] on div "Typography" at bounding box center [196, 89] width 92 height 11
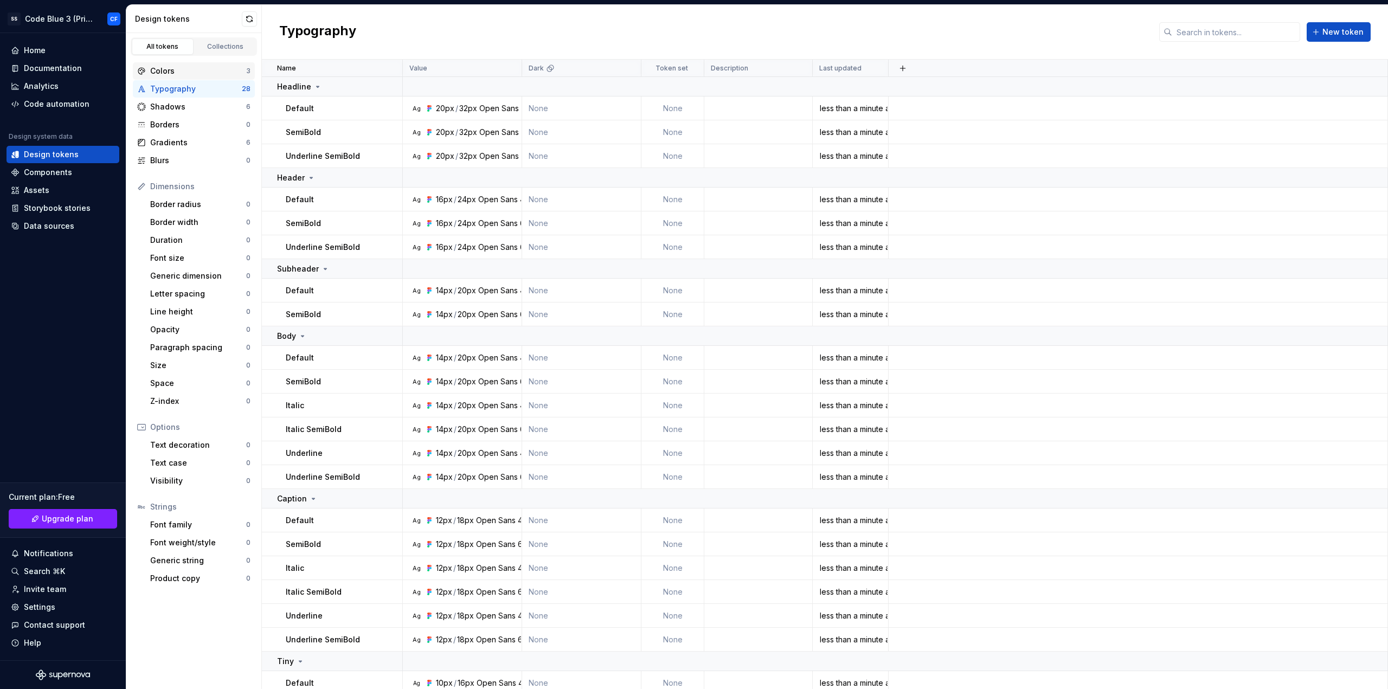
click at [211, 69] on div "Colors" at bounding box center [198, 71] width 96 height 11
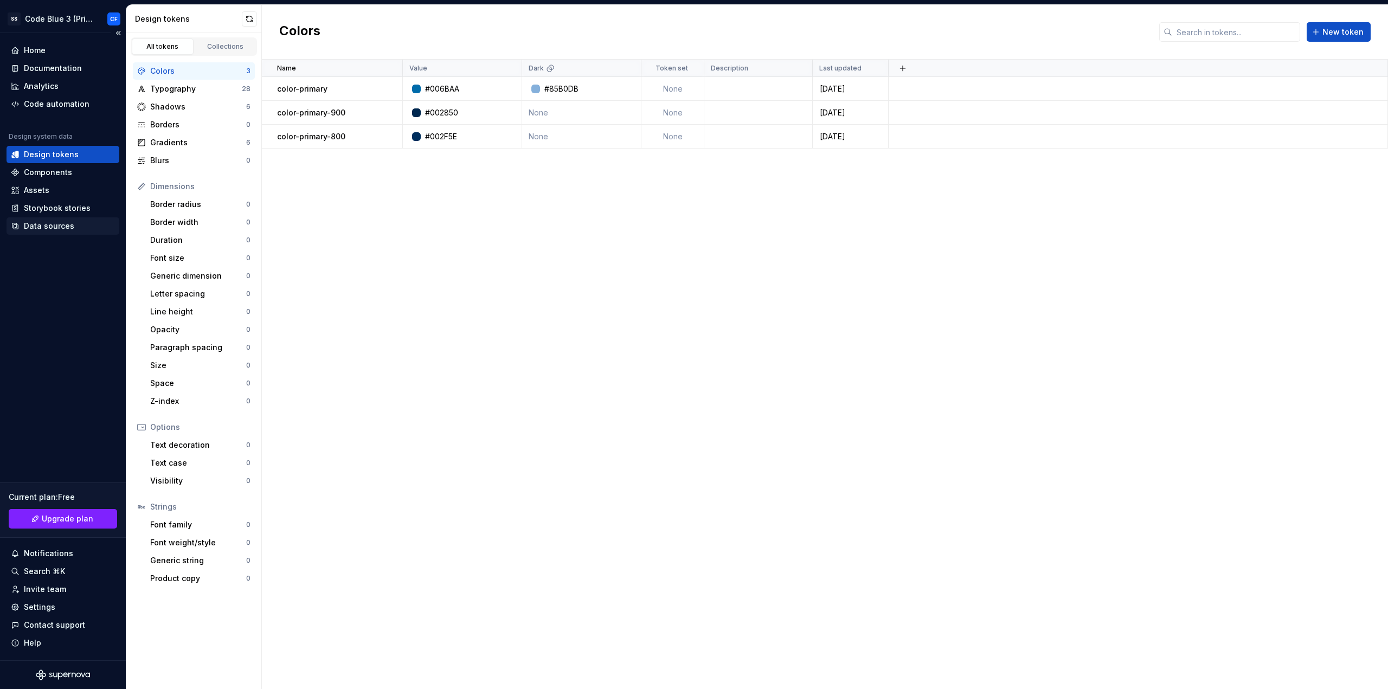
click at [49, 227] on div "Data sources" at bounding box center [49, 226] width 50 height 11
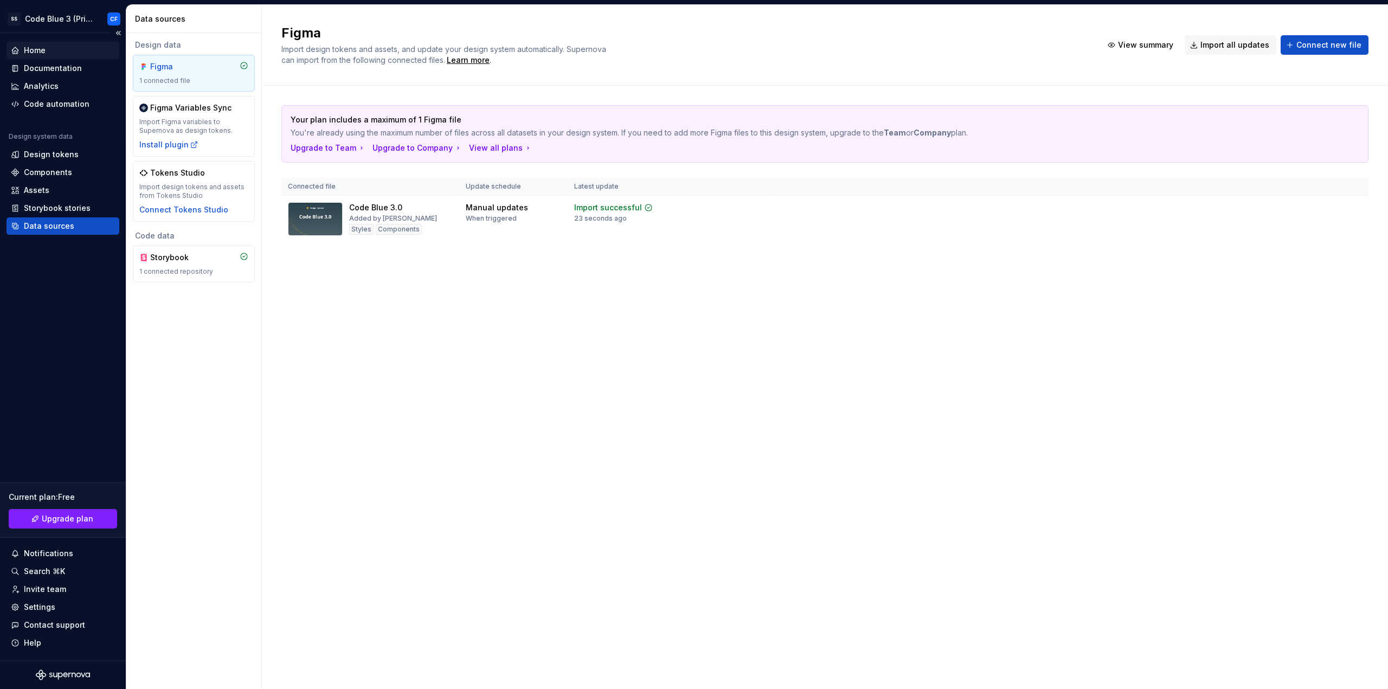
click at [68, 46] on div "Home" at bounding box center [63, 50] width 104 height 11
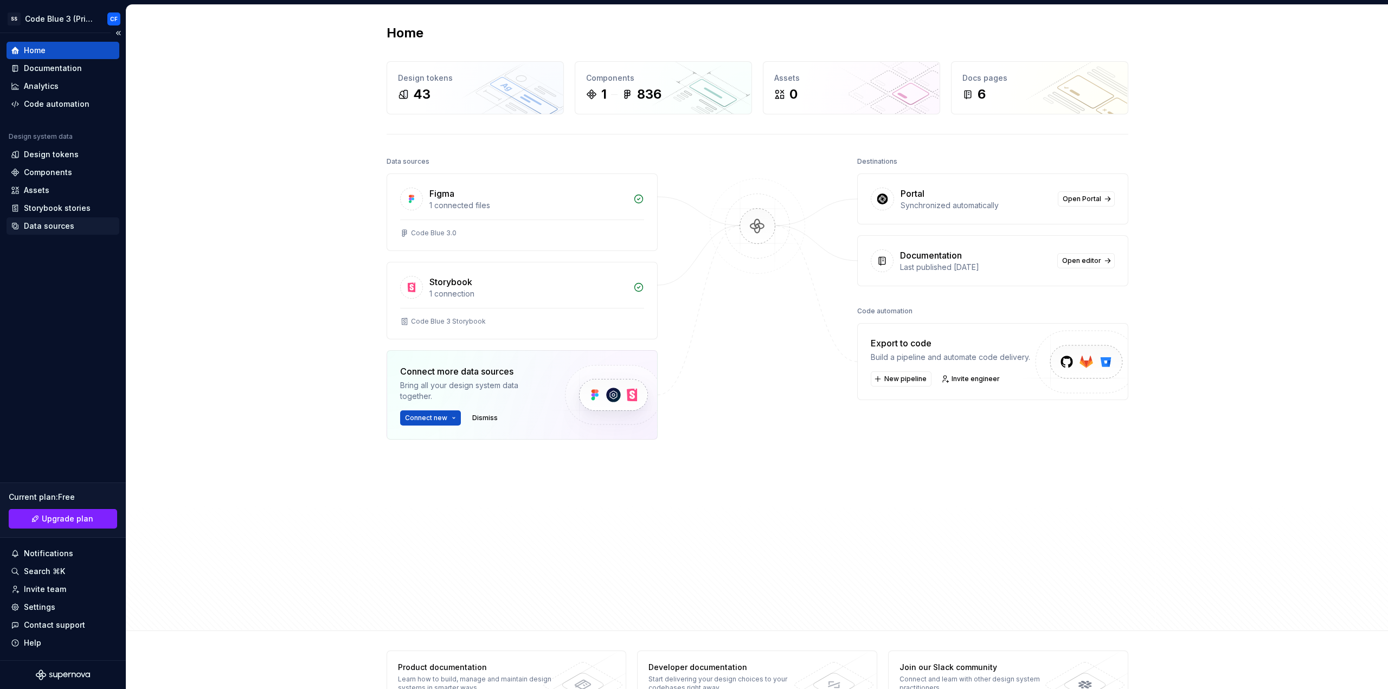
click at [49, 225] on div "Data sources" at bounding box center [49, 226] width 50 height 11
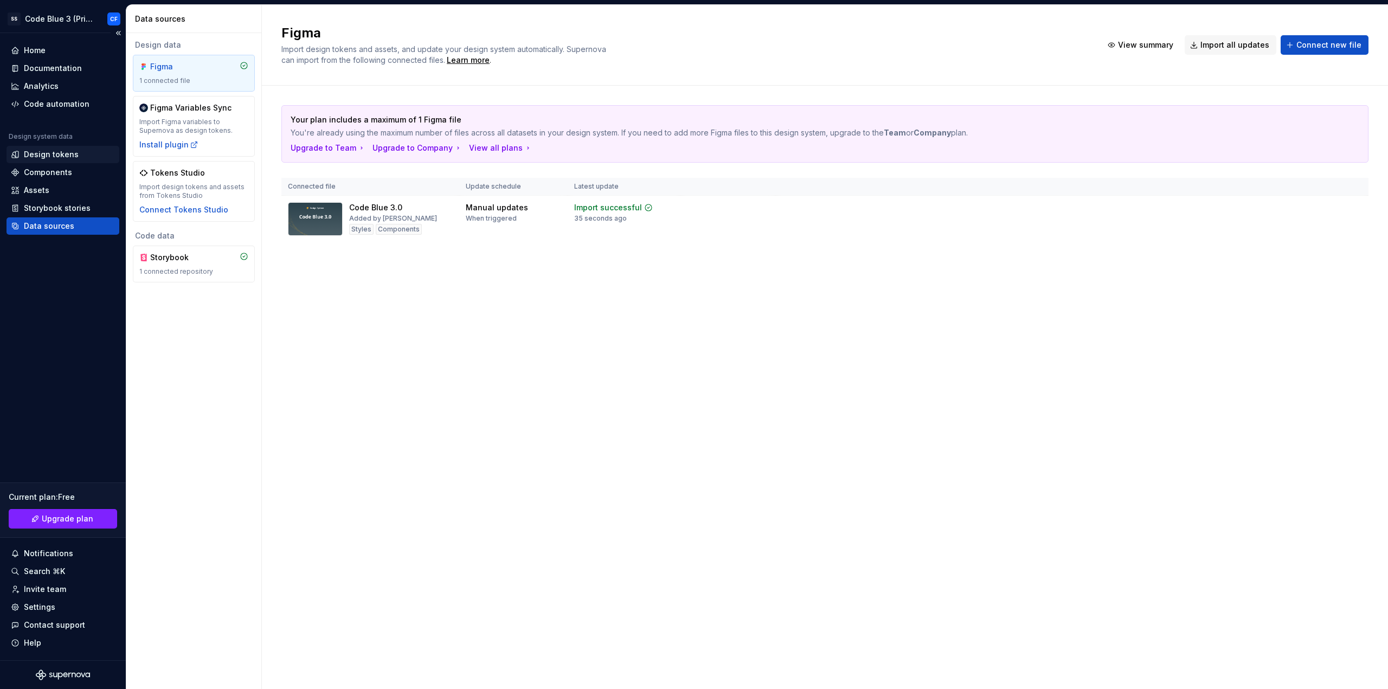
click at [44, 152] on div "Design tokens" at bounding box center [51, 154] width 55 height 11
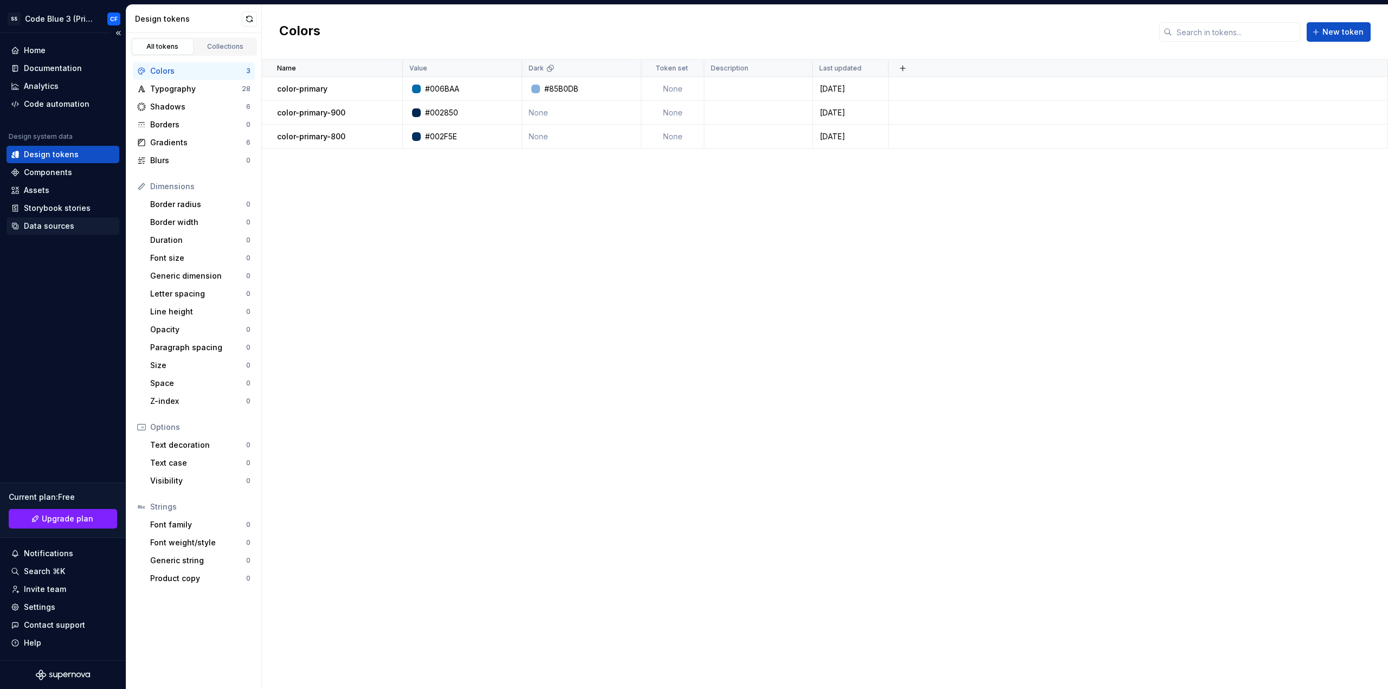
click at [76, 230] on div "Data sources" at bounding box center [63, 226] width 104 height 11
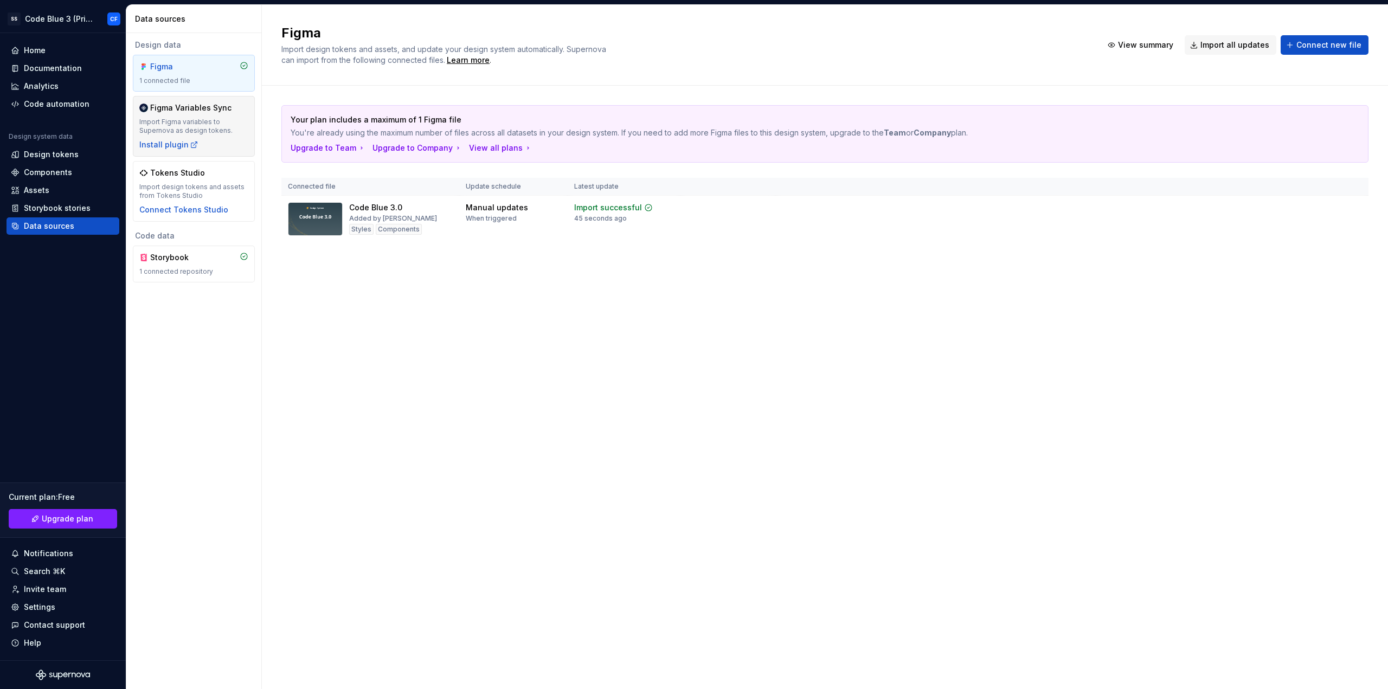
click at [182, 128] on div "Import Figma variables to Supernova as design tokens." at bounding box center [193, 126] width 109 height 17
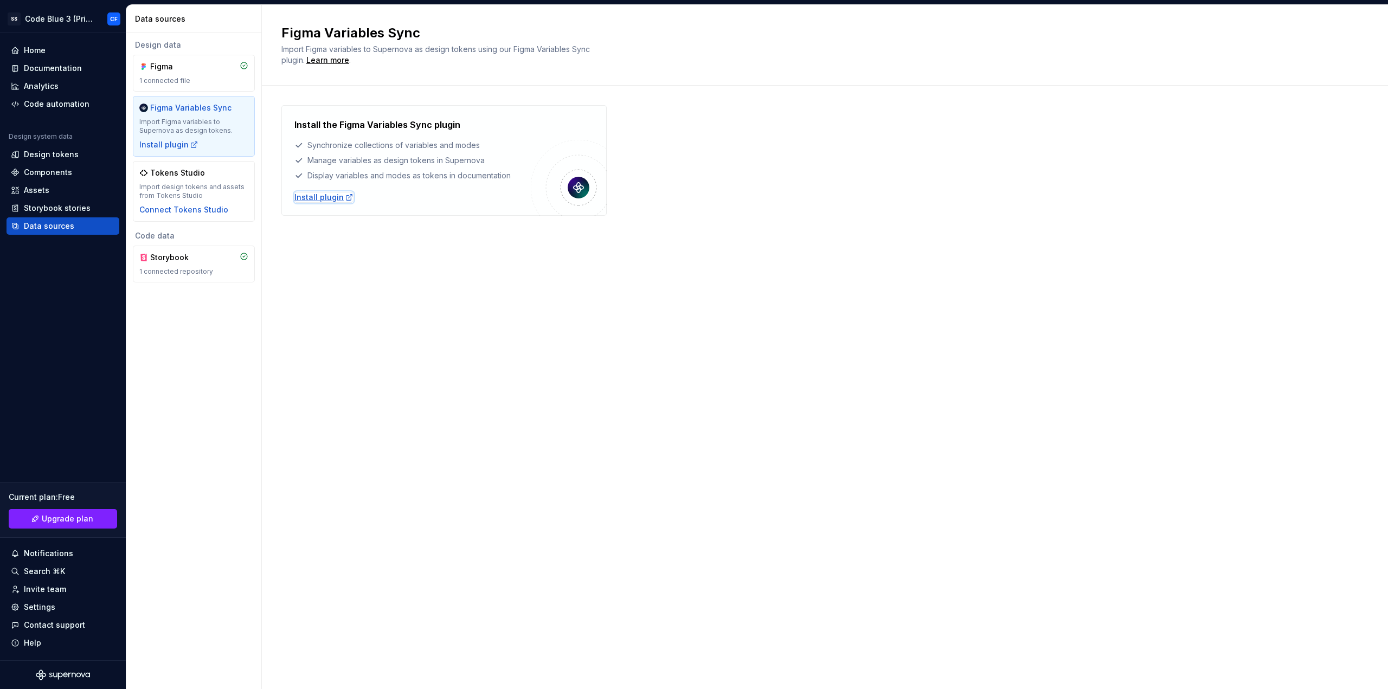
click at [303, 202] on div "Install plugin" at bounding box center [323, 197] width 59 height 11
click at [65, 46] on div "Home" at bounding box center [63, 50] width 104 height 11
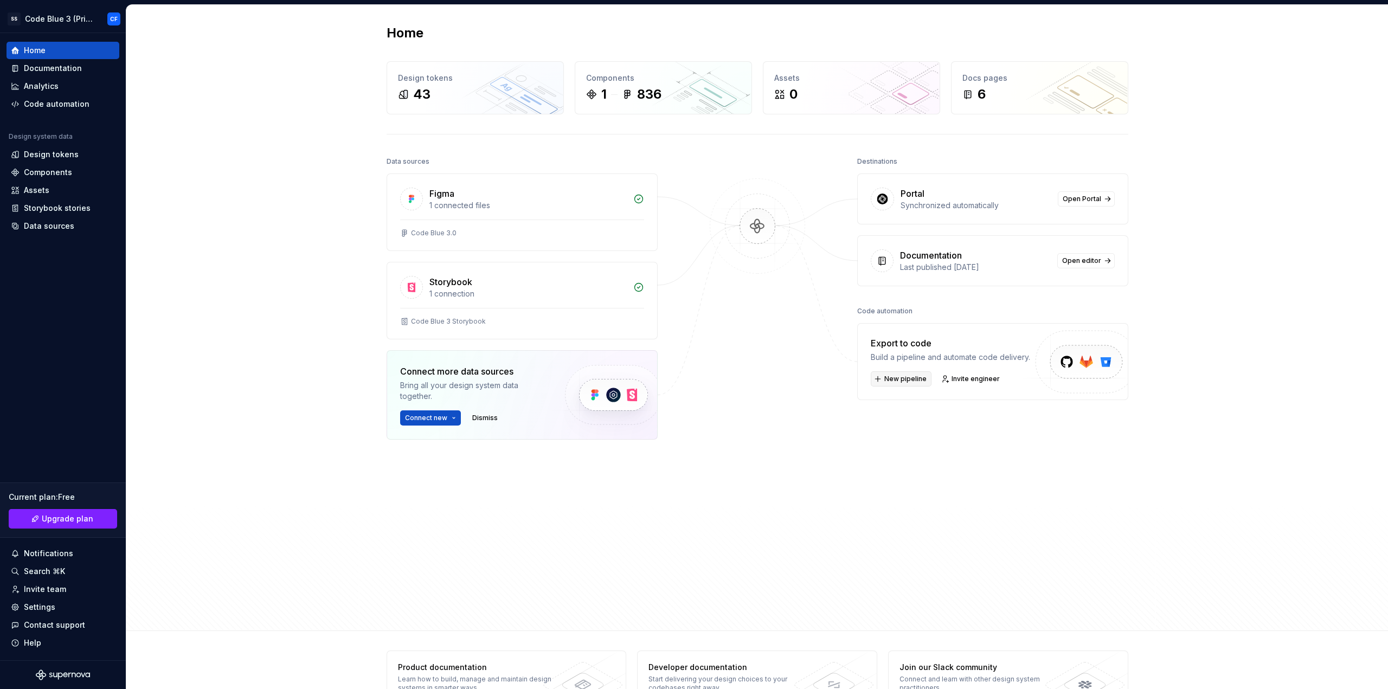
click at [912, 378] on span "New pipeline" at bounding box center [906, 379] width 42 height 9
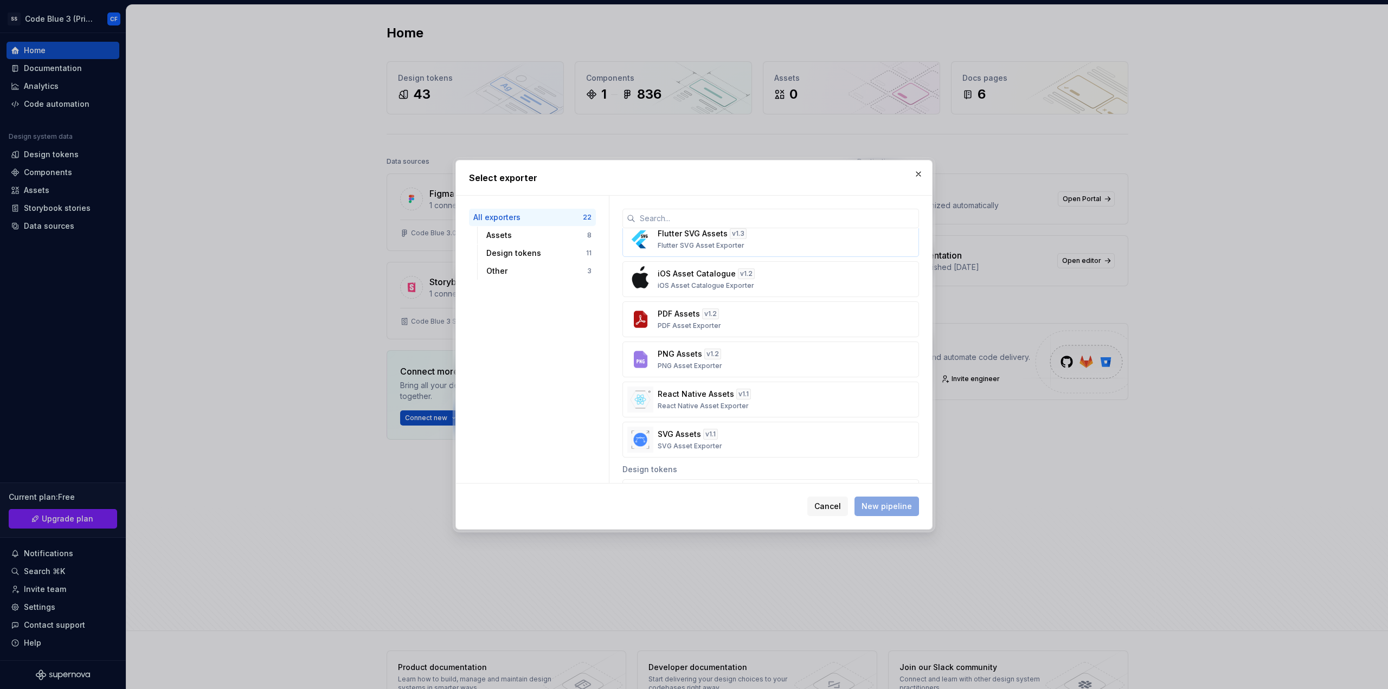
scroll to position [145, 0]
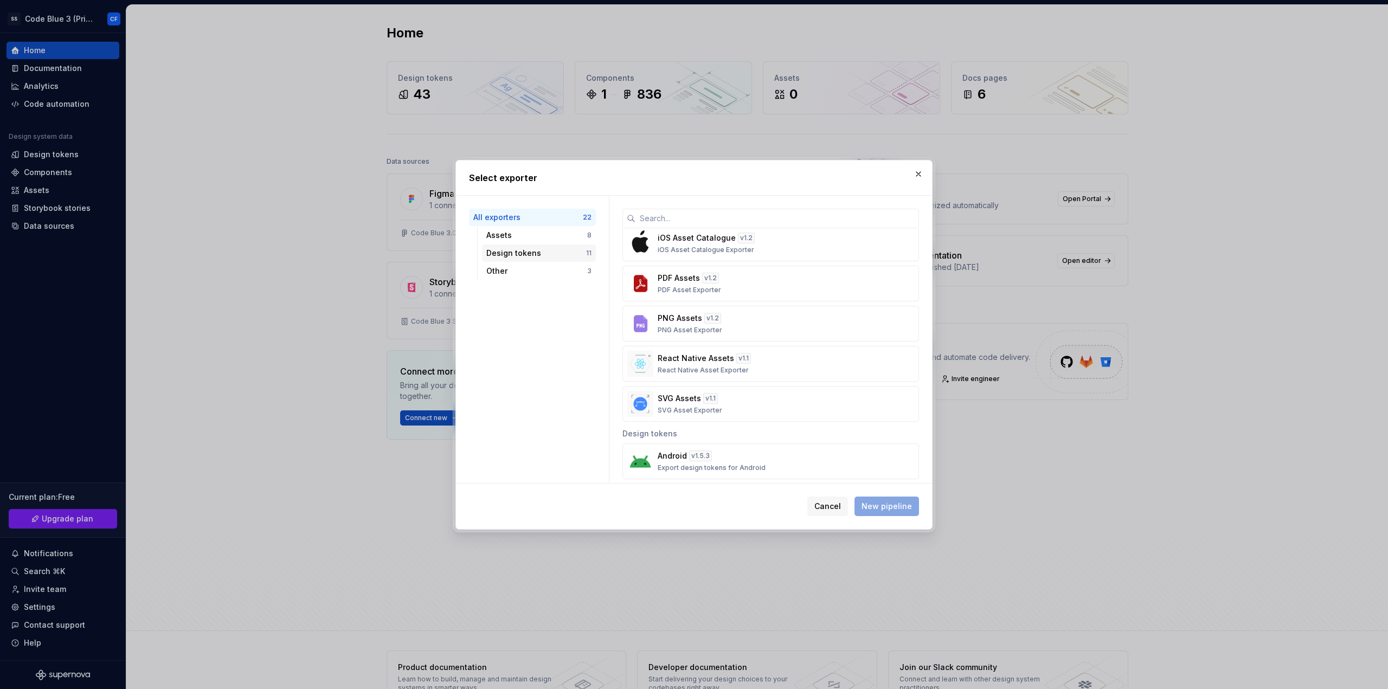
click at [540, 250] on div "Design tokens" at bounding box center [536, 253] width 100 height 11
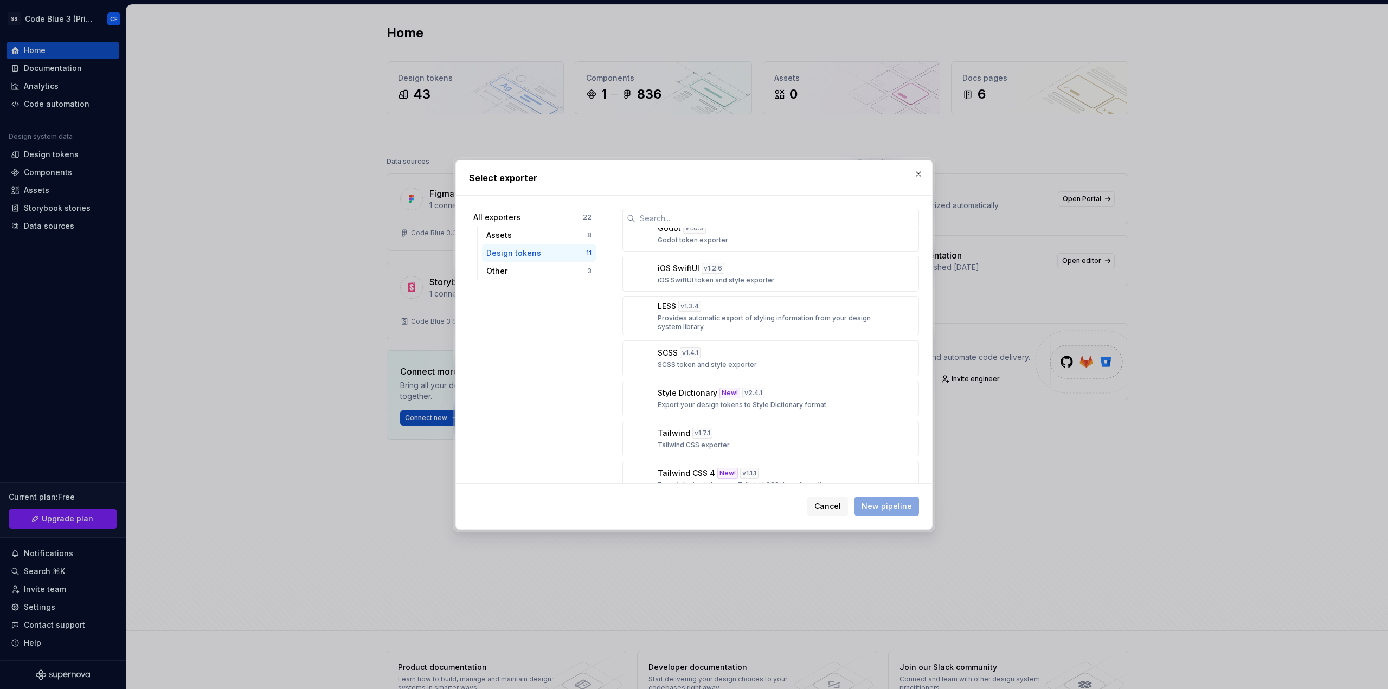
scroll to position [204, 0]
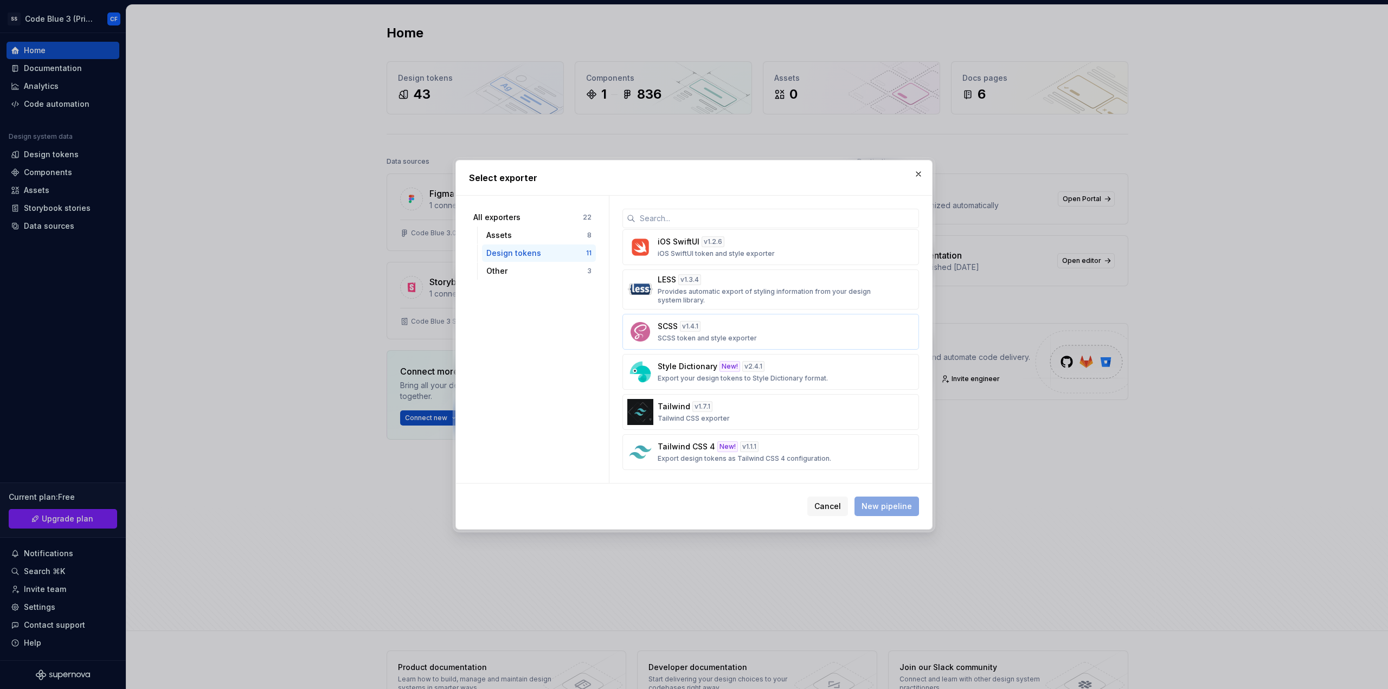
click at [756, 332] on div "SCSS v 1.4.1 SCSS token and style exporter" at bounding box center [768, 332] width 220 height 22
click at [509, 272] on div "Other" at bounding box center [536, 271] width 101 height 11
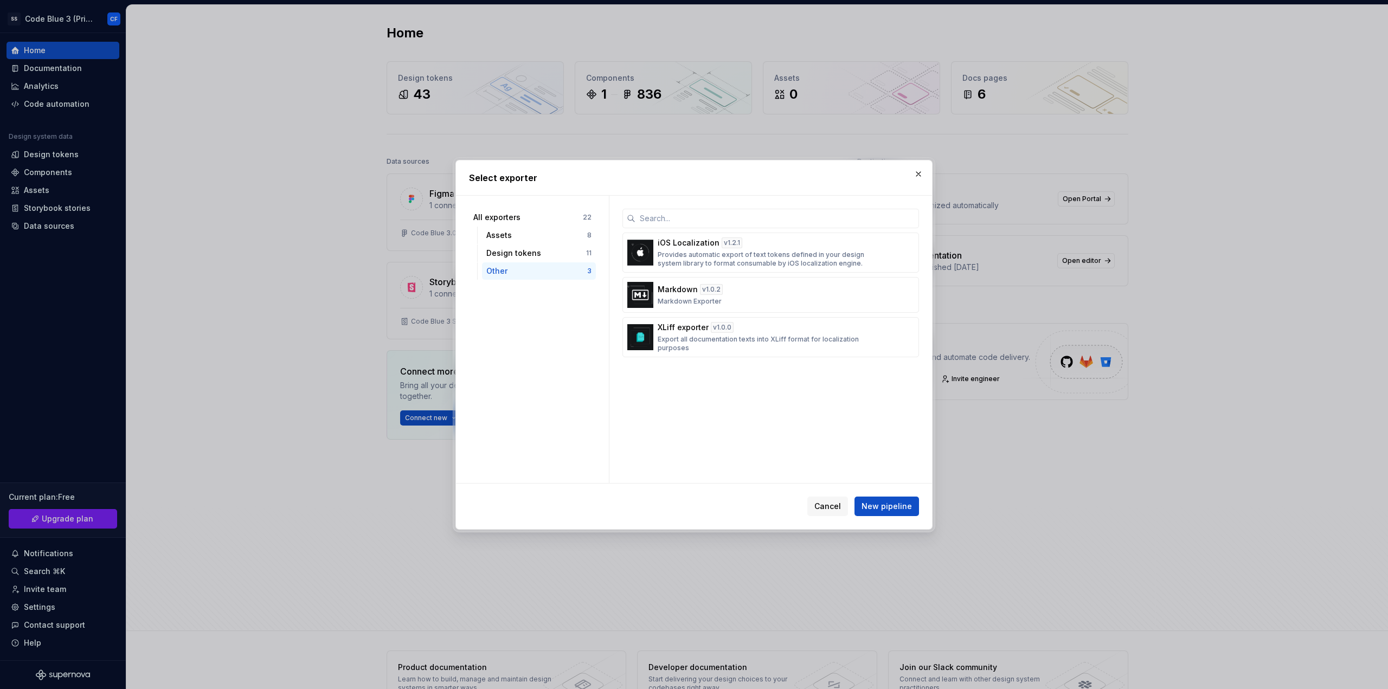
scroll to position [0, 0]
click at [516, 238] on div "Assets" at bounding box center [536, 235] width 101 height 11
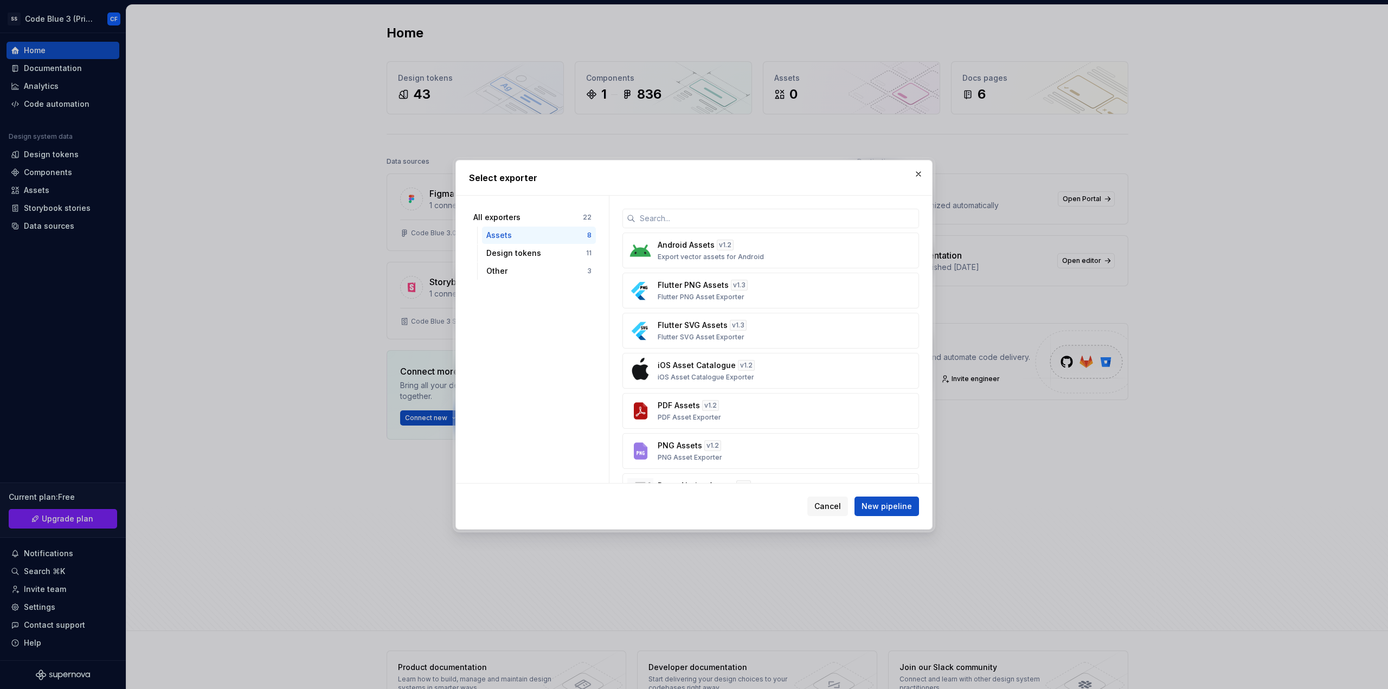
scroll to position [79, 0]
click at [514, 248] on div "Design tokens" at bounding box center [536, 253] width 100 height 11
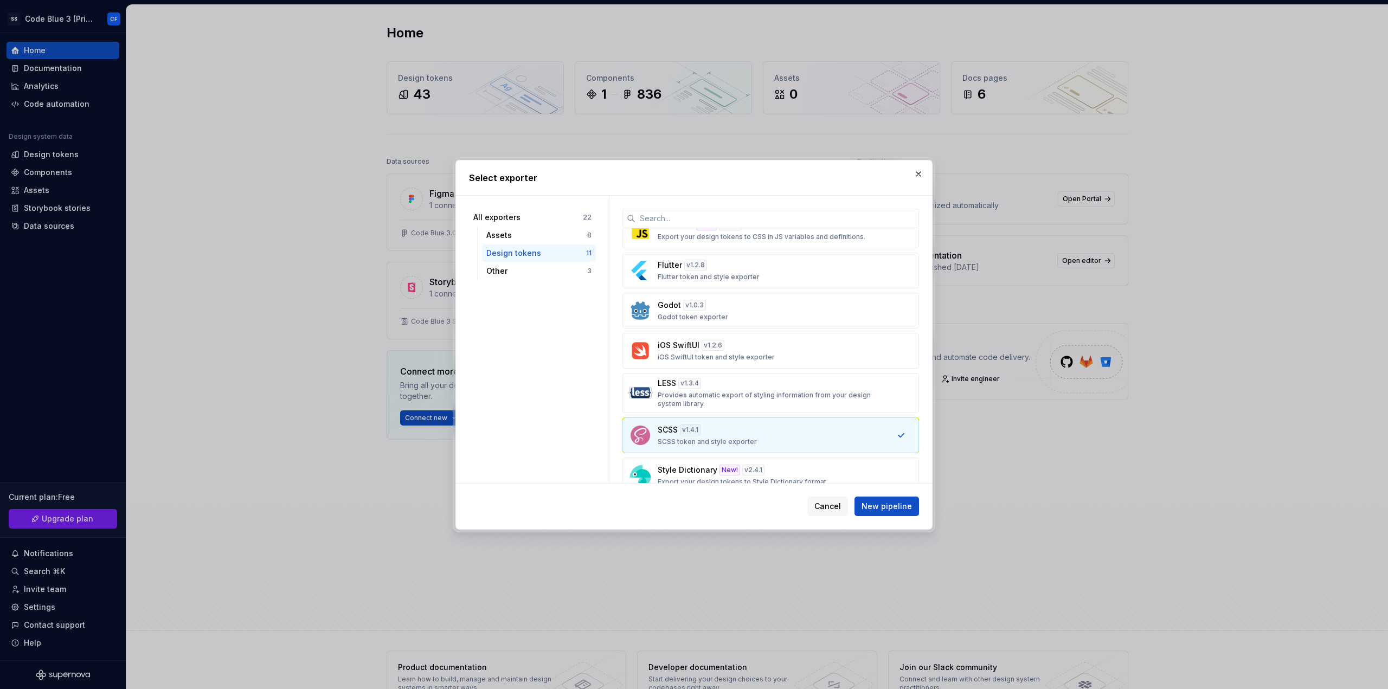
scroll to position [204, 0]
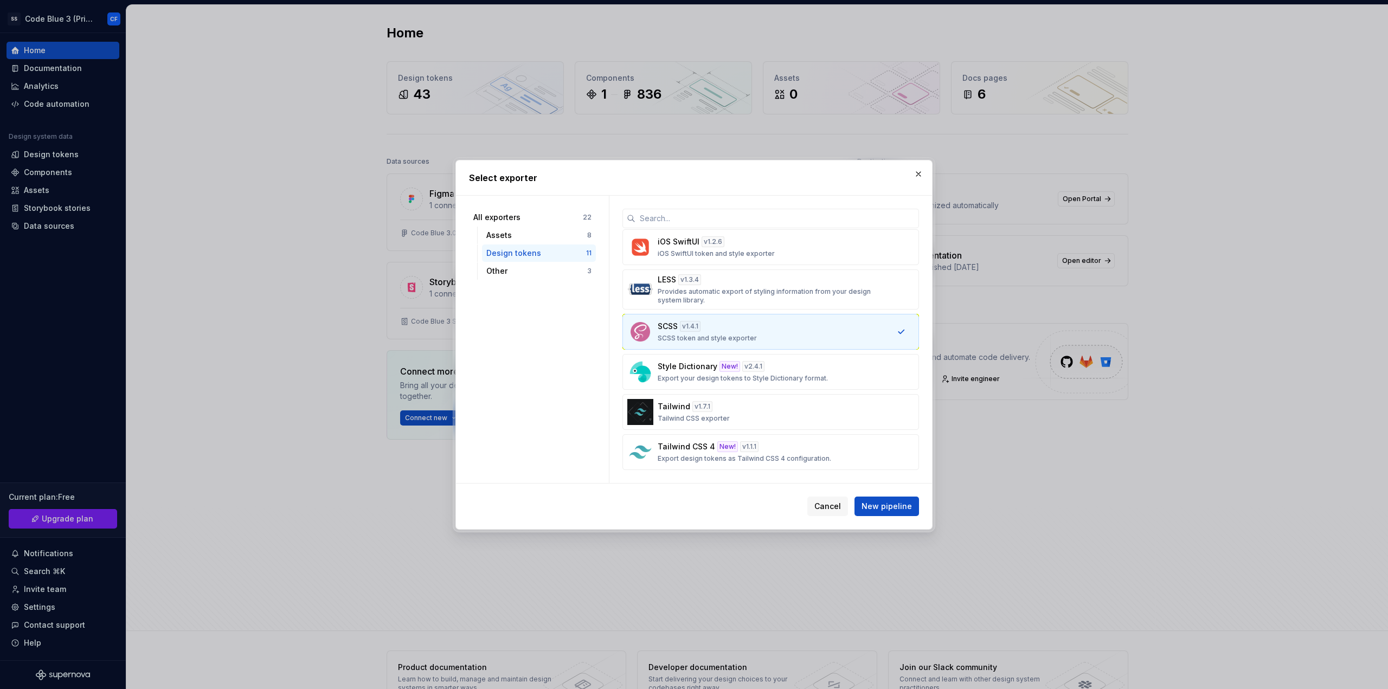
click at [720, 336] on p "SCSS token and style exporter" at bounding box center [707, 338] width 99 height 9
click at [891, 506] on span "New pipeline" at bounding box center [887, 506] width 50 height 11
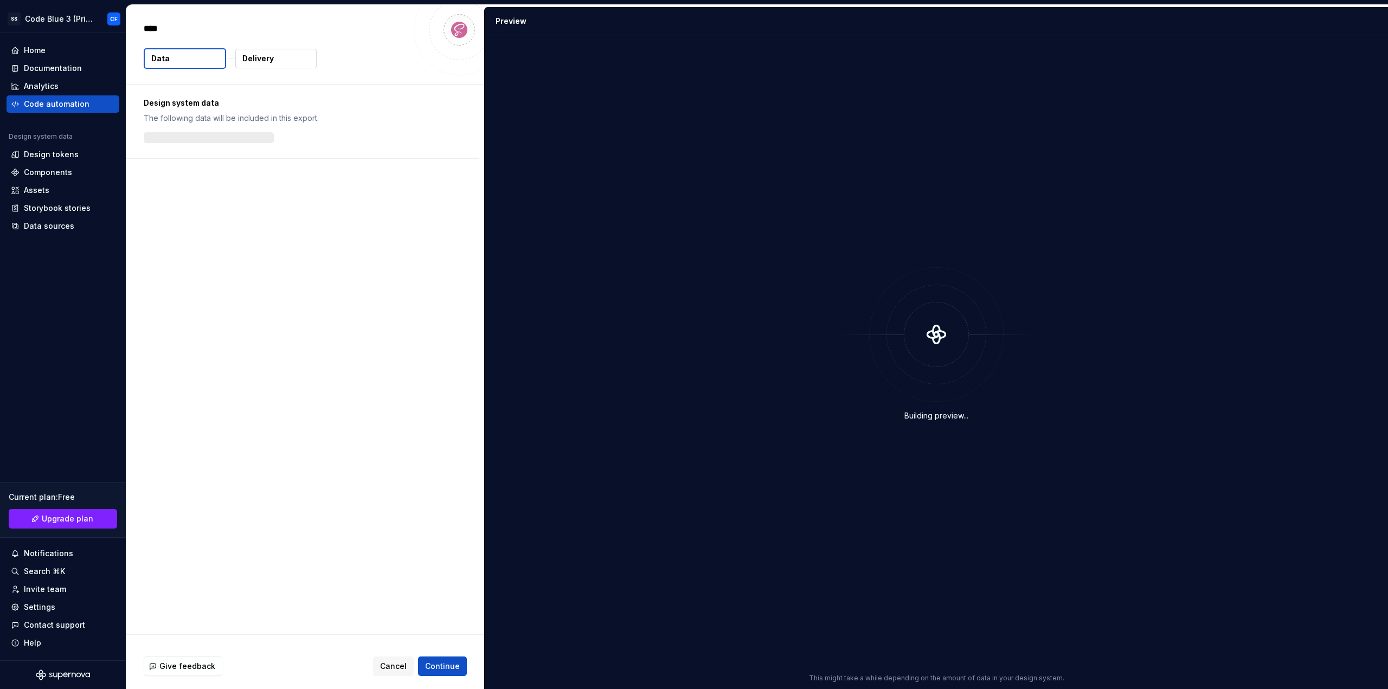
type textarea "*"
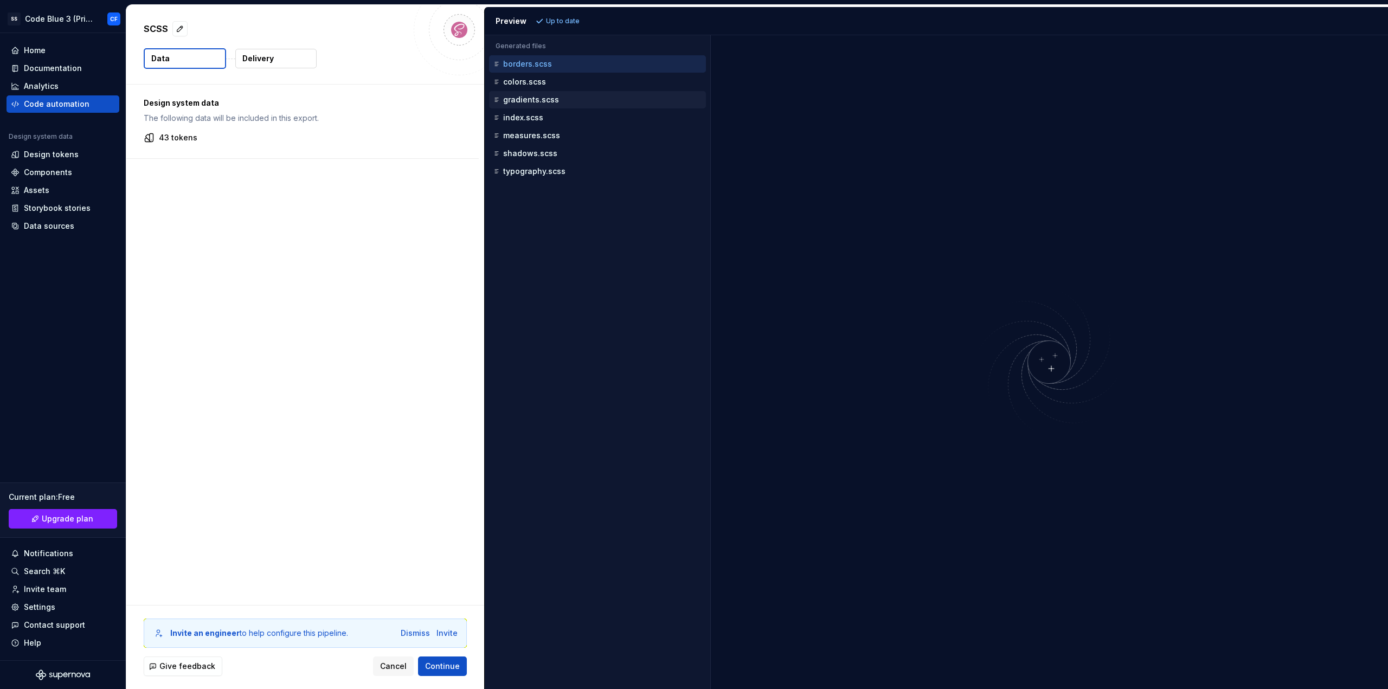
click at [582, 100] on div "gradients.scss" at bounding box center [598, 99] width 215 height 11
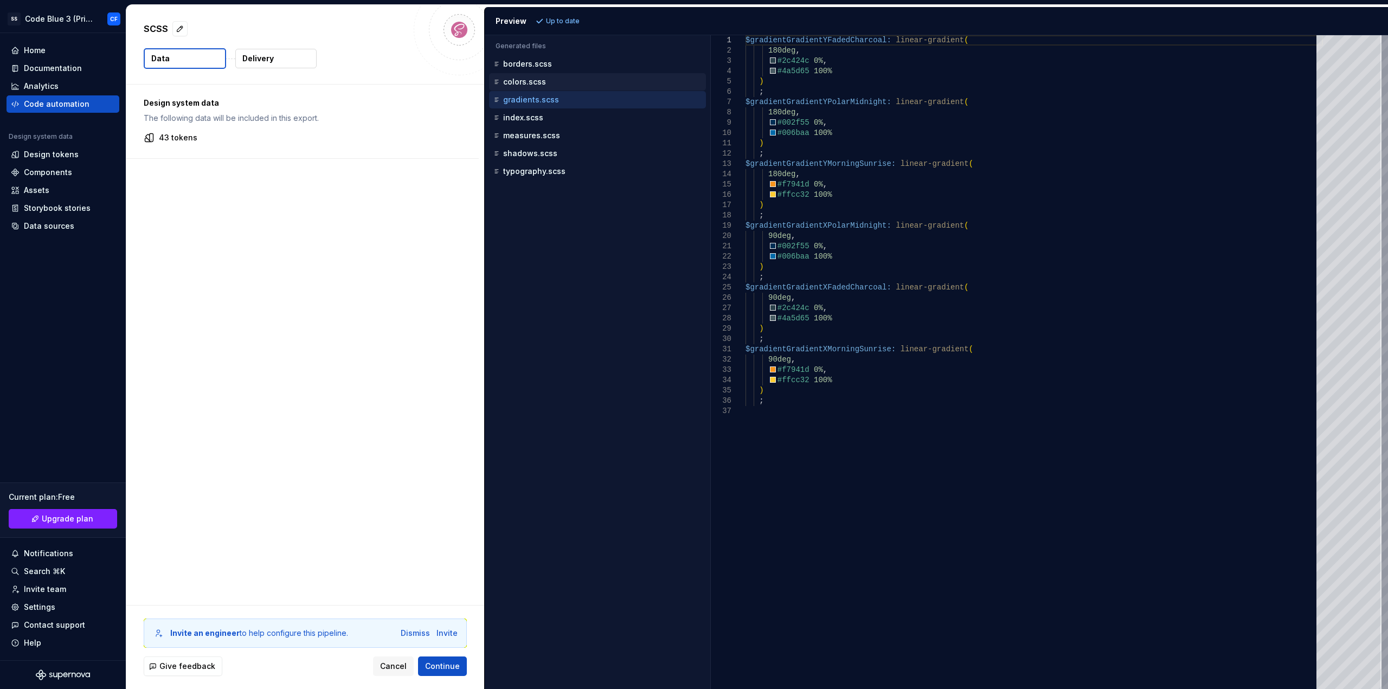
click at [571, 85] on div "colors.scss" at bounding box center [598, 81] width 215 height 11
type textarea "**********"
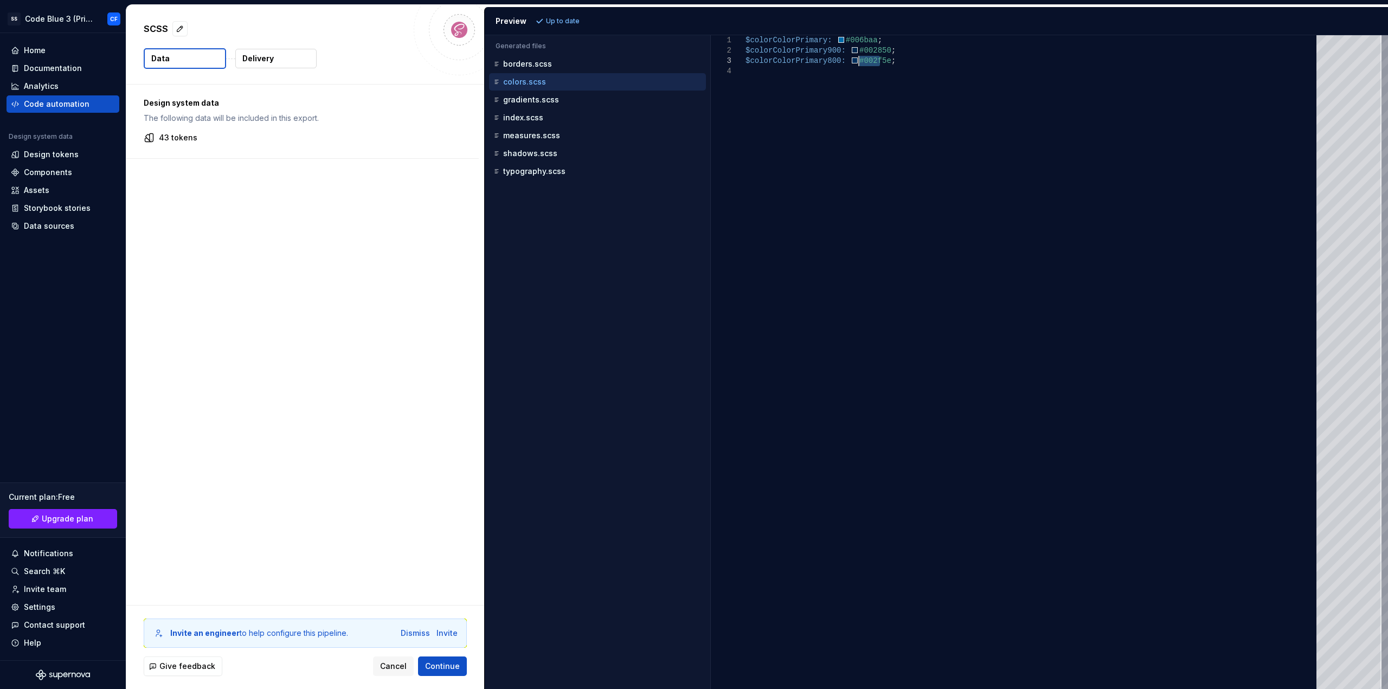
drag, startPoint x: 860, startPoint y: 57, endPoint x: 739, endPoint y: 49, distance: 121.7
click at [746, 49] on div "$colorColorPrimary: #006baa ; $colorColorPrimary900: #002850 ; $colorColorPrima…" at bounding box center [1035, 362] width 578 height 654
click at [74, 227] on div "Data sources" at bounding box center [63, 226] width 104 height 11
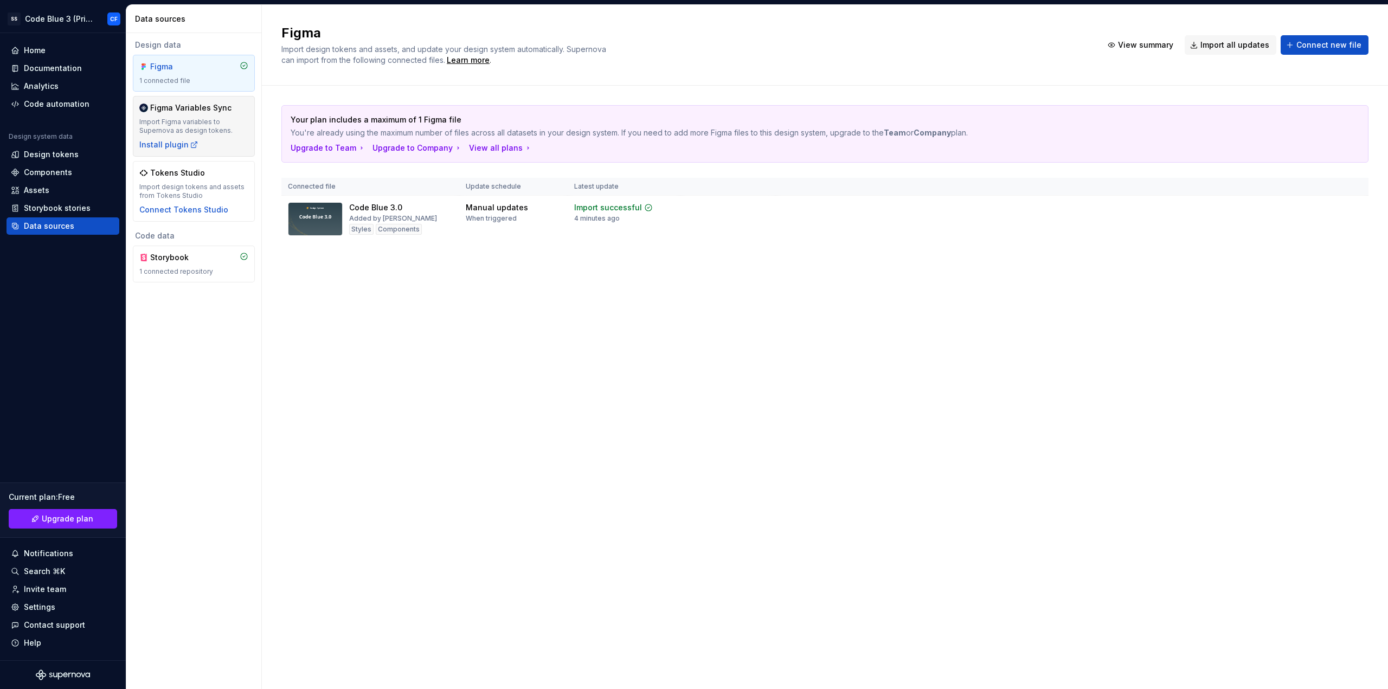
click at [195, 136] on div "Figma Variables Sync Import Figma variables to Supernova as design tokens. Inst…" at bounding box center [193, 127] width 109 height 48
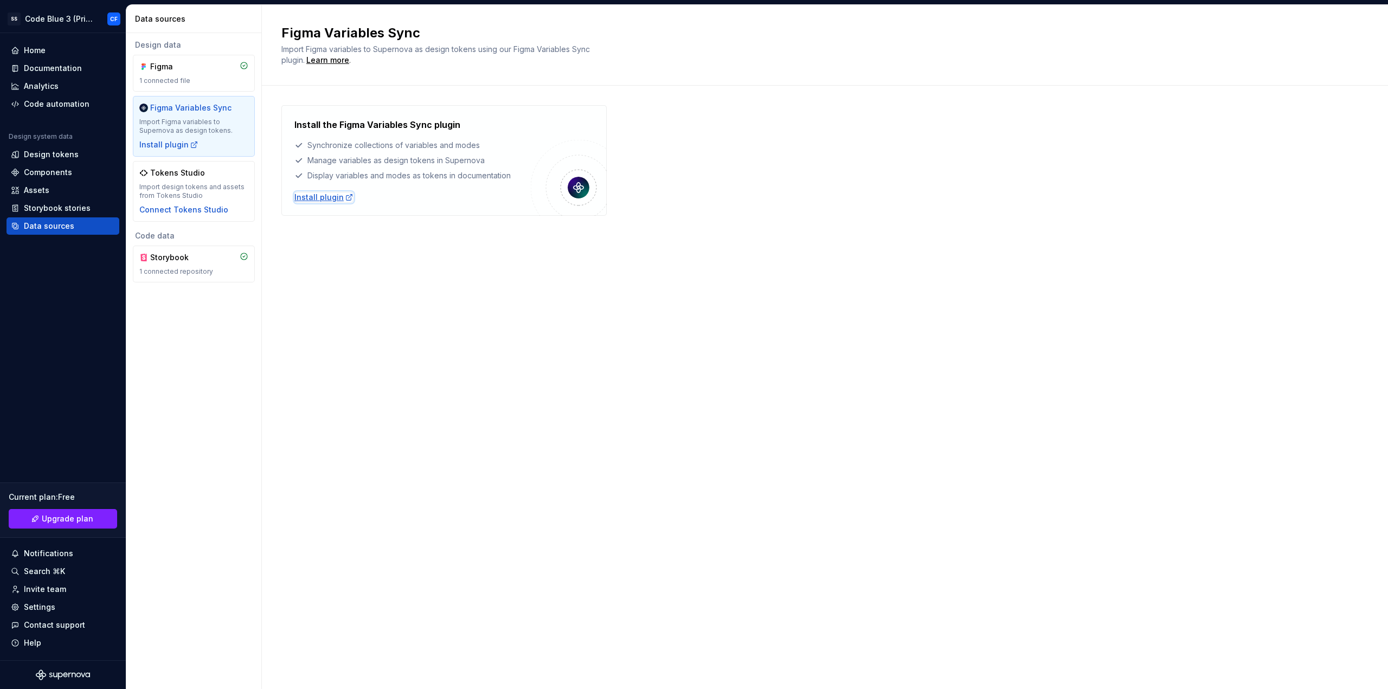
click at [311, 196] on div "Install plugin" at bounding box center [323, 197] width 59 height 11
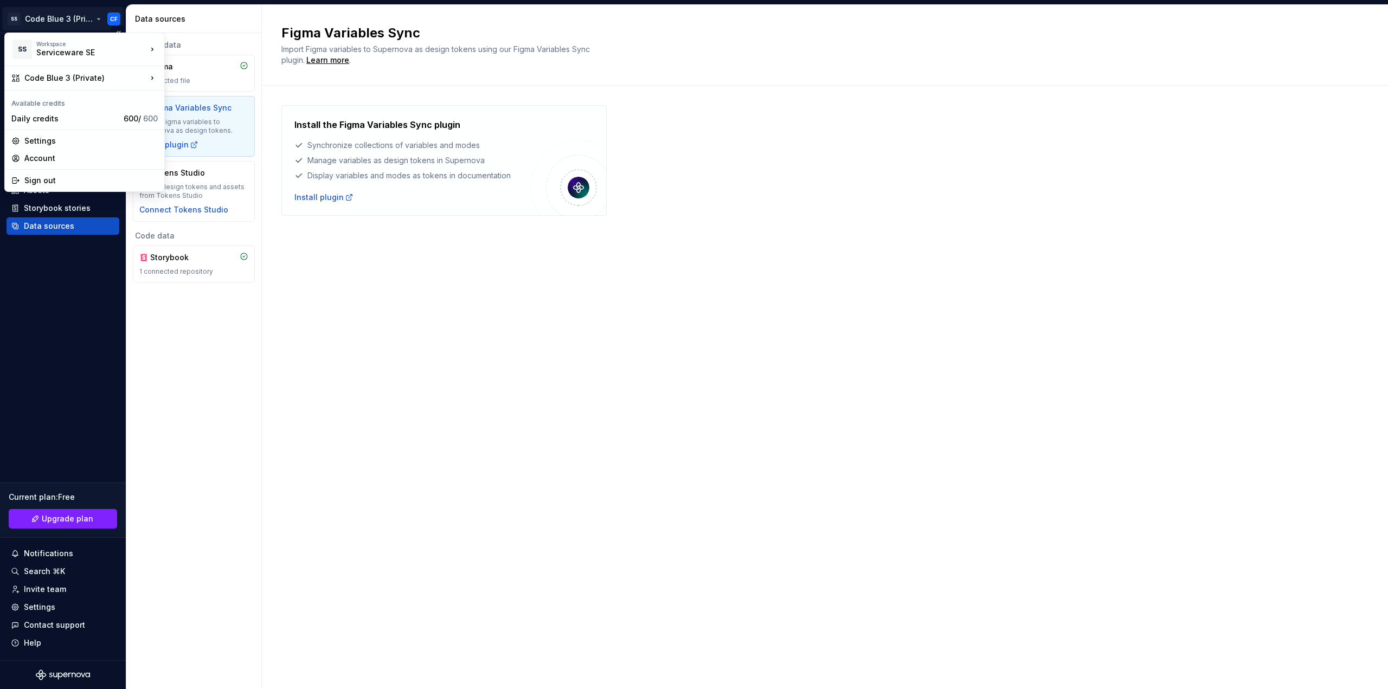
click at [56, 18] on html "SS Code Blue 3 (Private) CF Home Documentation Analytics Code automation Design…" at bounding box center [694, 344] width 1388 height 689
click at [53, 139] on div "Settings" at bounding box center [90, 141] width 133 height 11
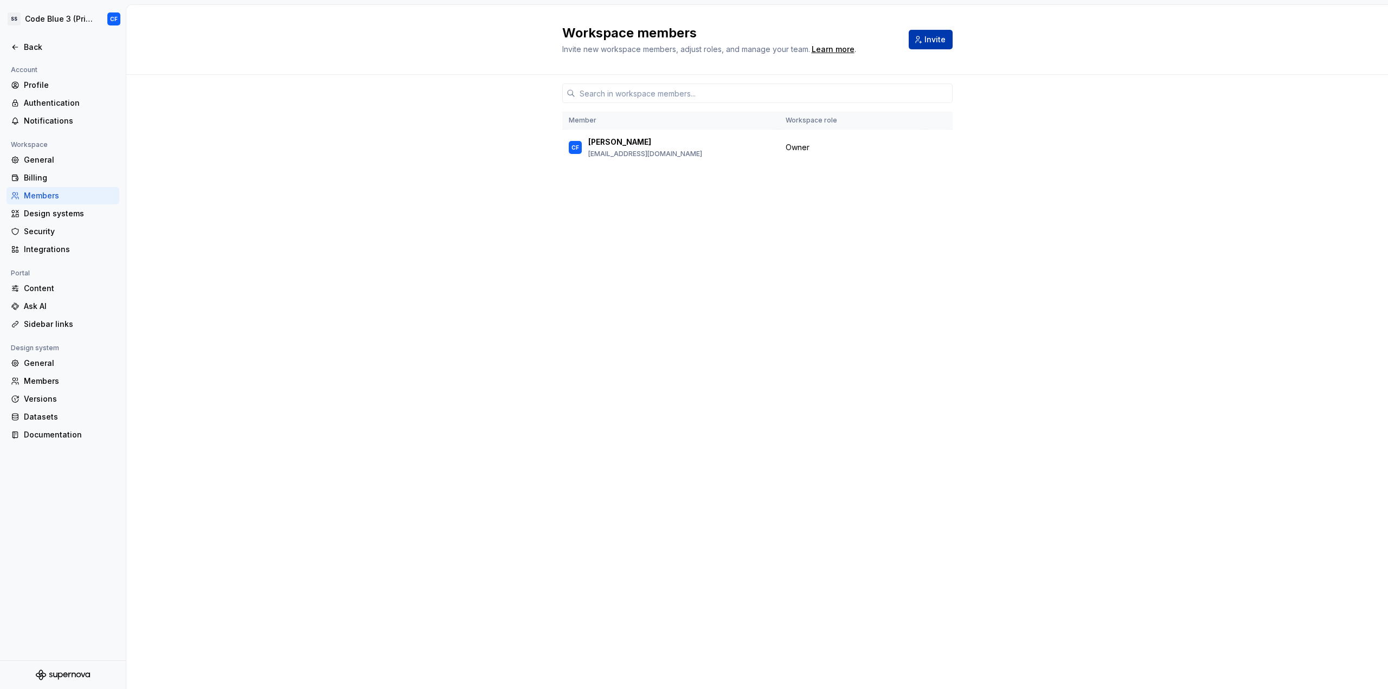
click at [923, 36] on button "Invite" at bounding box center [931, 40] width 44 height 20
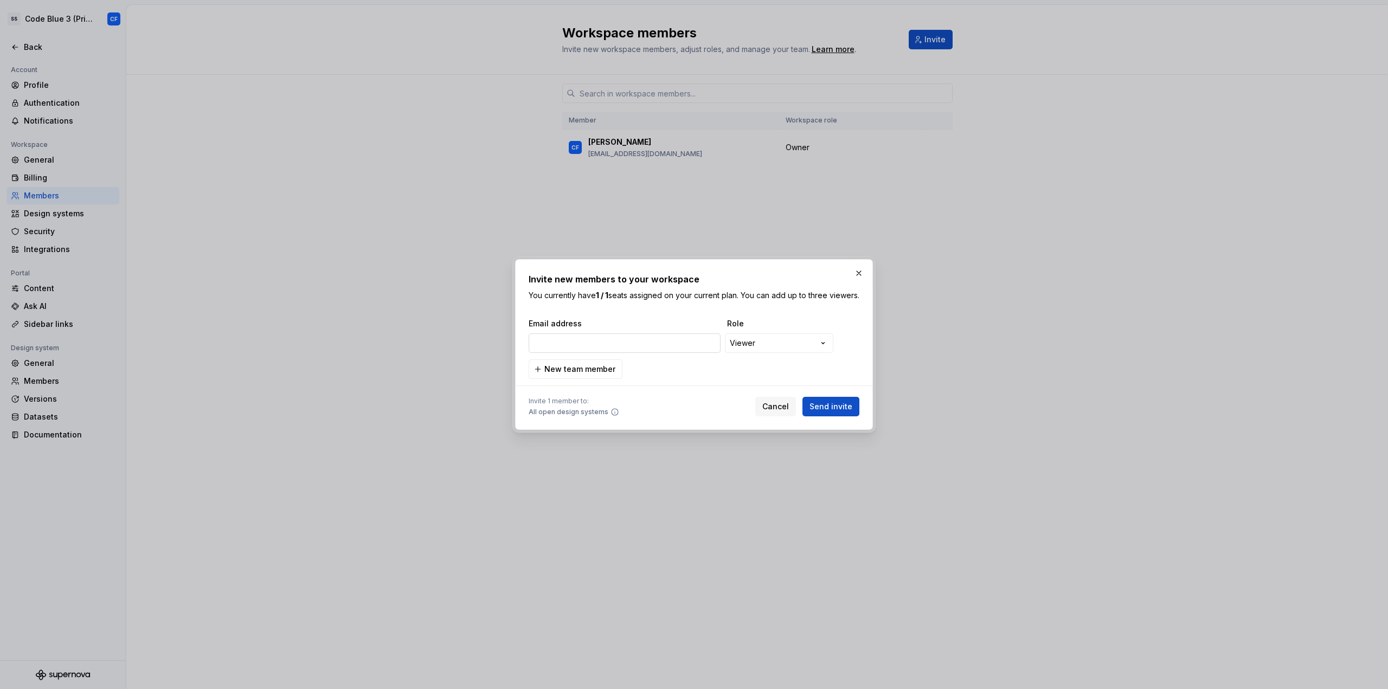
click at [610, 353] on input "email" at bounding box center [625, 344] width 192 height 20
type input "colin.finger@serviceware.de"
click at [799, 347] on div "**********" at bounding box center [694, 344] width 1388 height 689
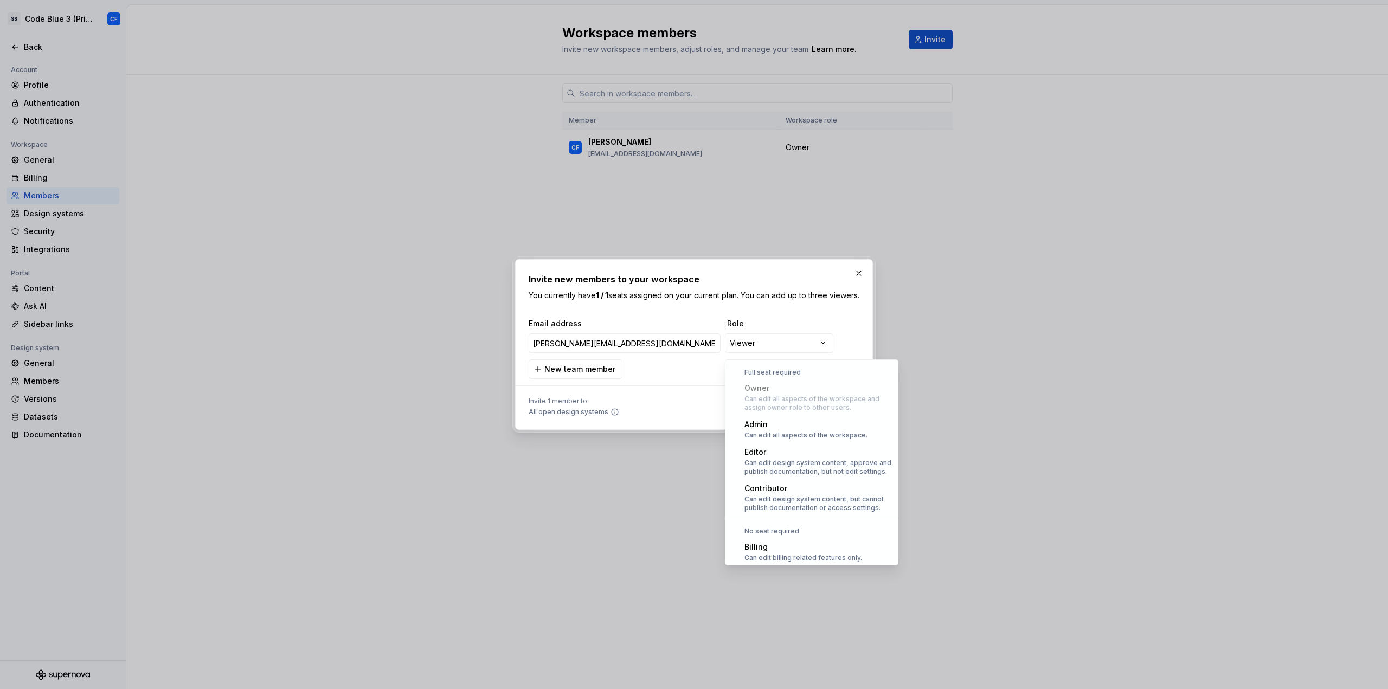
select select "*****"
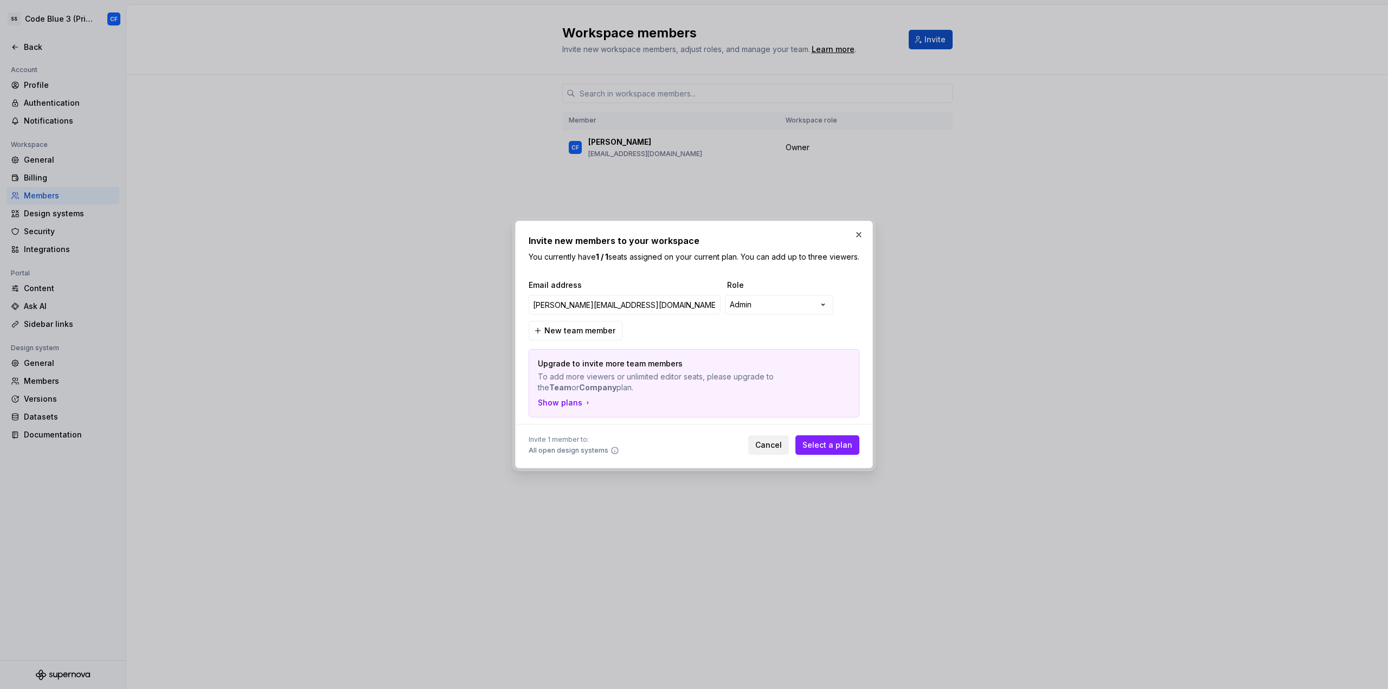
click at [777, 451] on span "Cancel" at bounding box center [768, 445] width 27 height 11
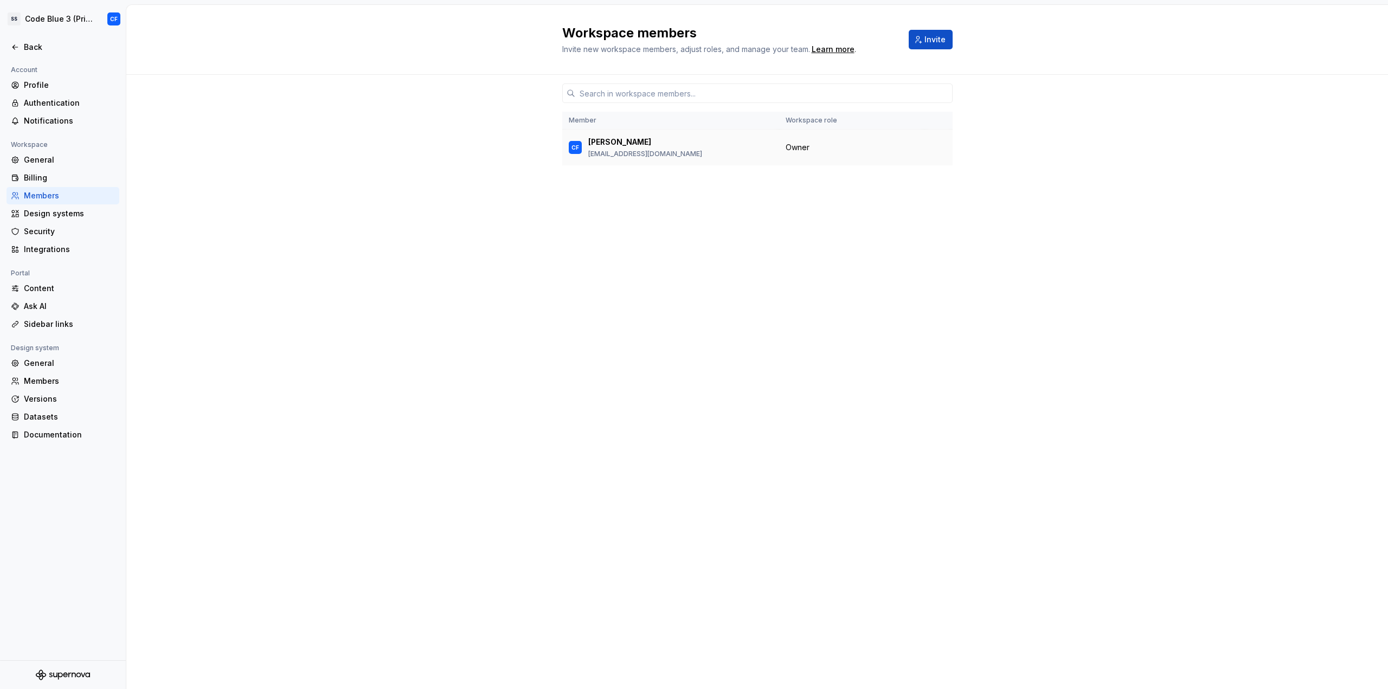
click at [707, 149] on div "CF Colin Finger finger.colin@gmail.com" at bounding box center [671, 147] width 204 height 23
click at [625, 151] on p "finger.colin@gmail.com" at bounding box center [645, 154] width 114 height 9
click at [52, 162] on div "General" at bounding box center [69, 160] width 91 height 11
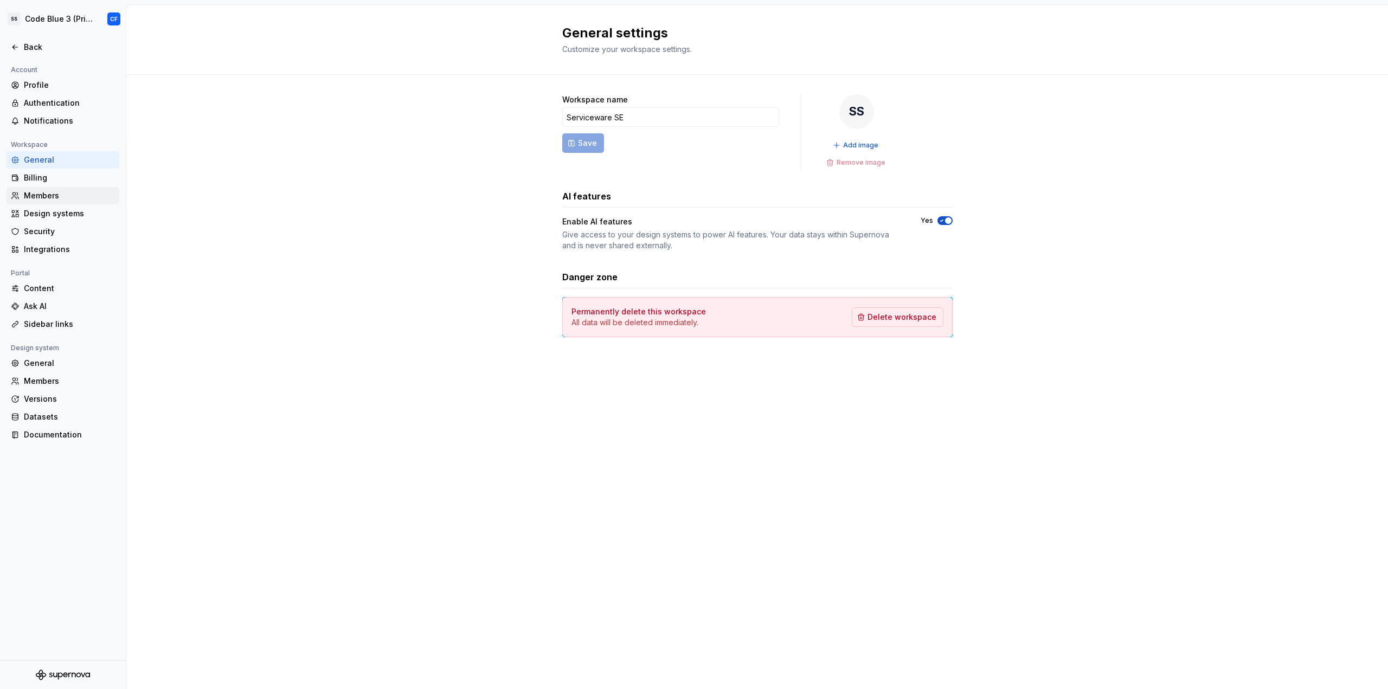
click at [39, 194] on div "Members" at bounding box center [69, 195] width 91 height 11
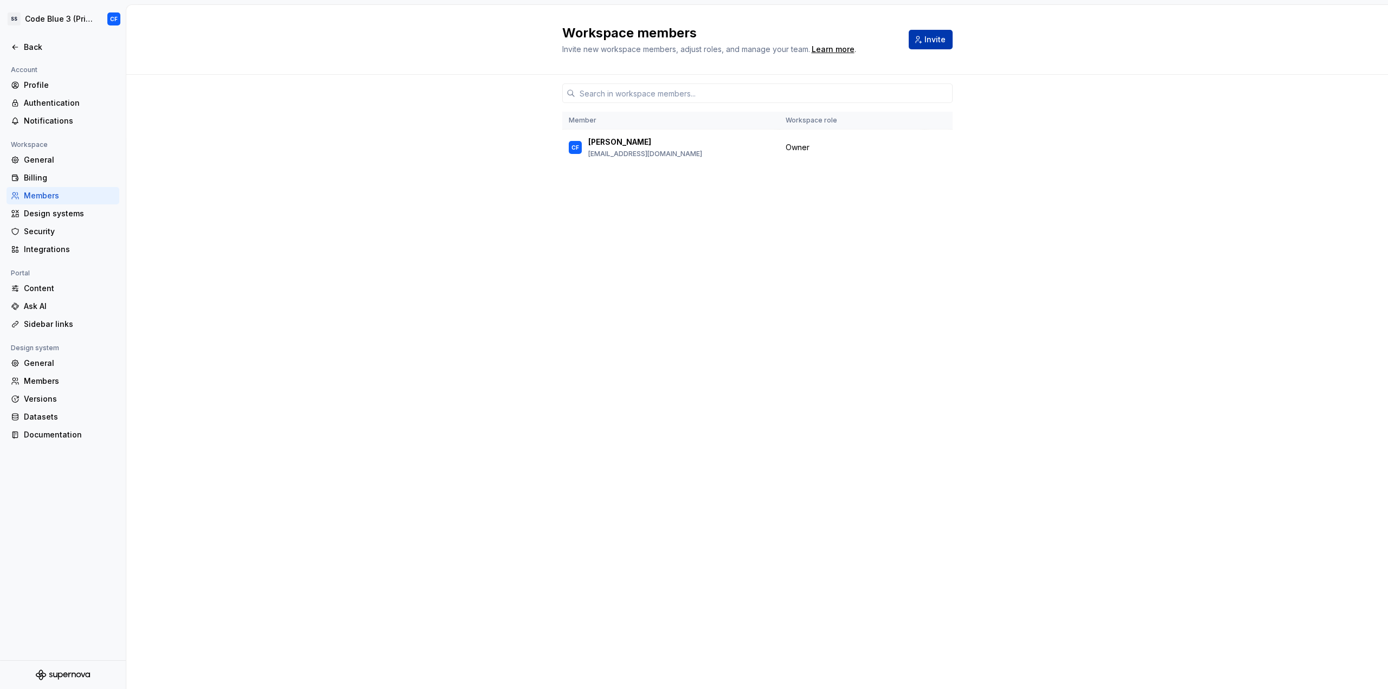
click at [924, 34] on button "Invite" at bounding box center [931, 40] width 44 height 20
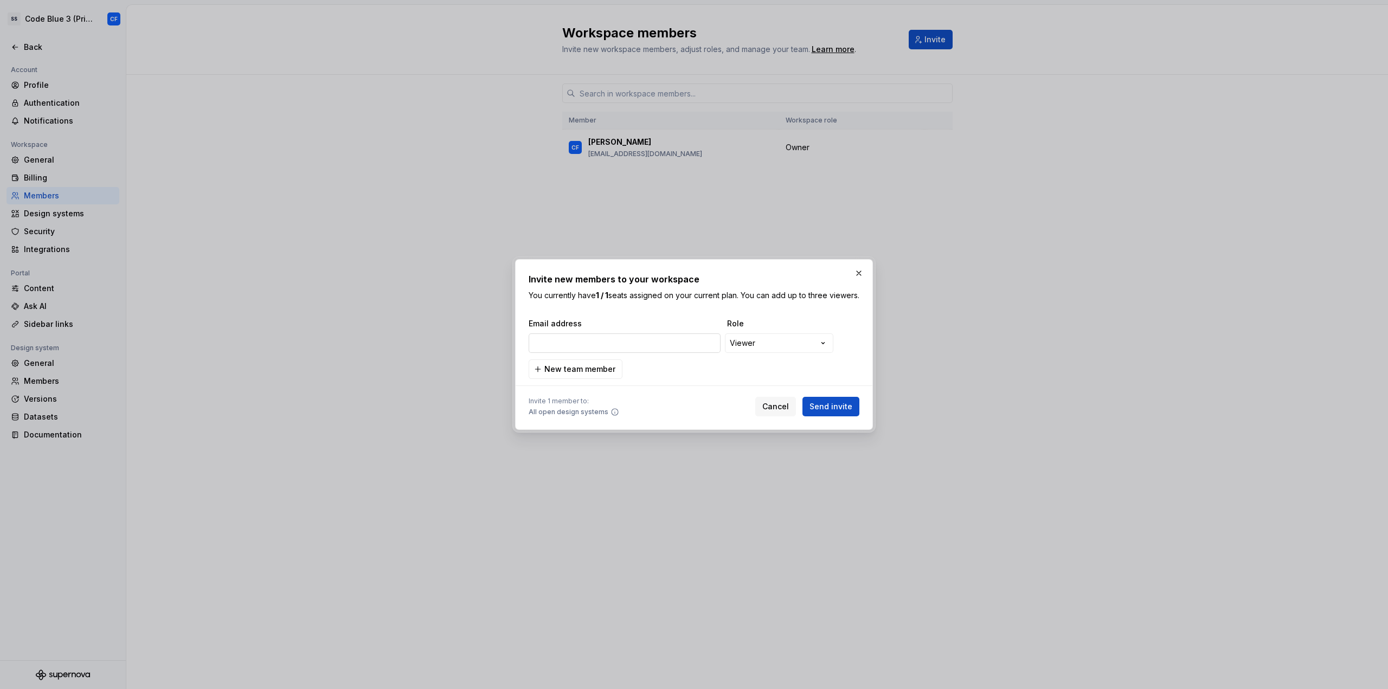
click at [693, 350] on input "email" at bounding box center [625, 344] width 192 height 20
type input "colin.finger@serviceware.de"
click at [844, 412] on span "Send invite" at bounding box center [831, 406] width 43 height 11
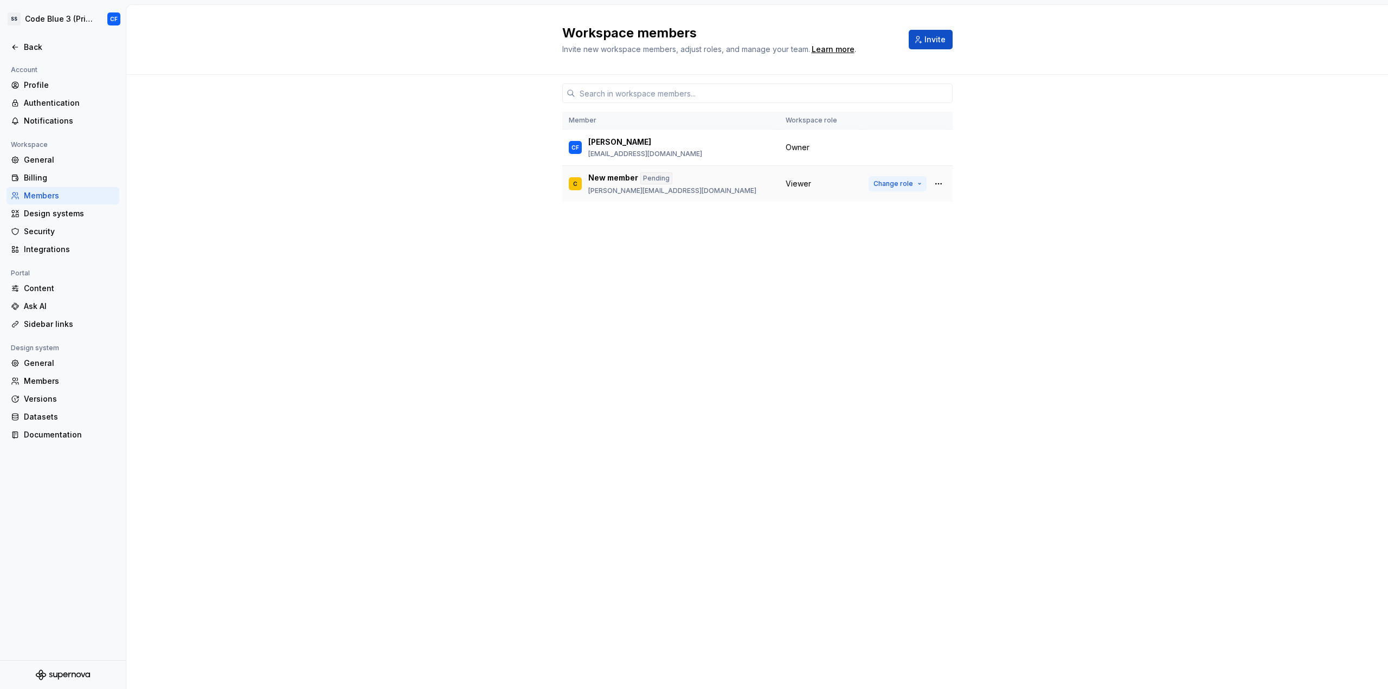
click at [881, 184] on span "Change role" at bounding box center [894, 184] width 40 height 9
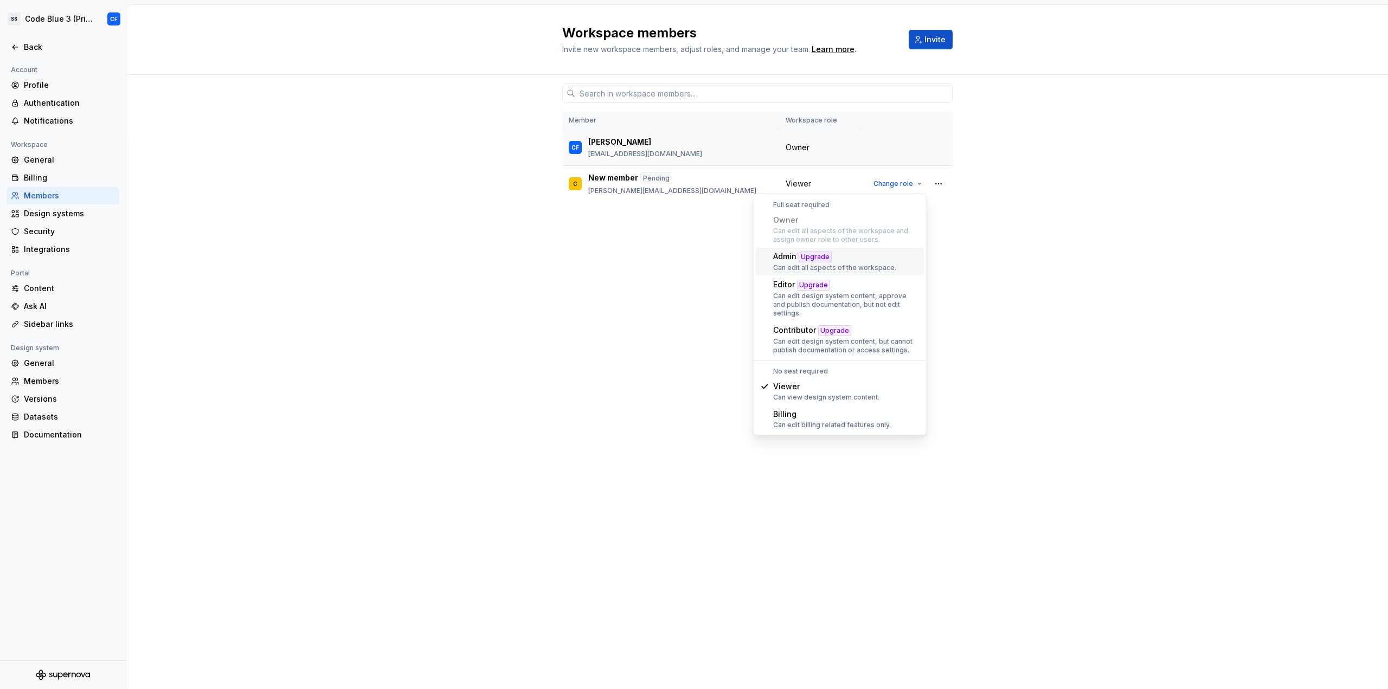
click at [892, 148] on td at bounding box center [907, 148] width 91 height 36
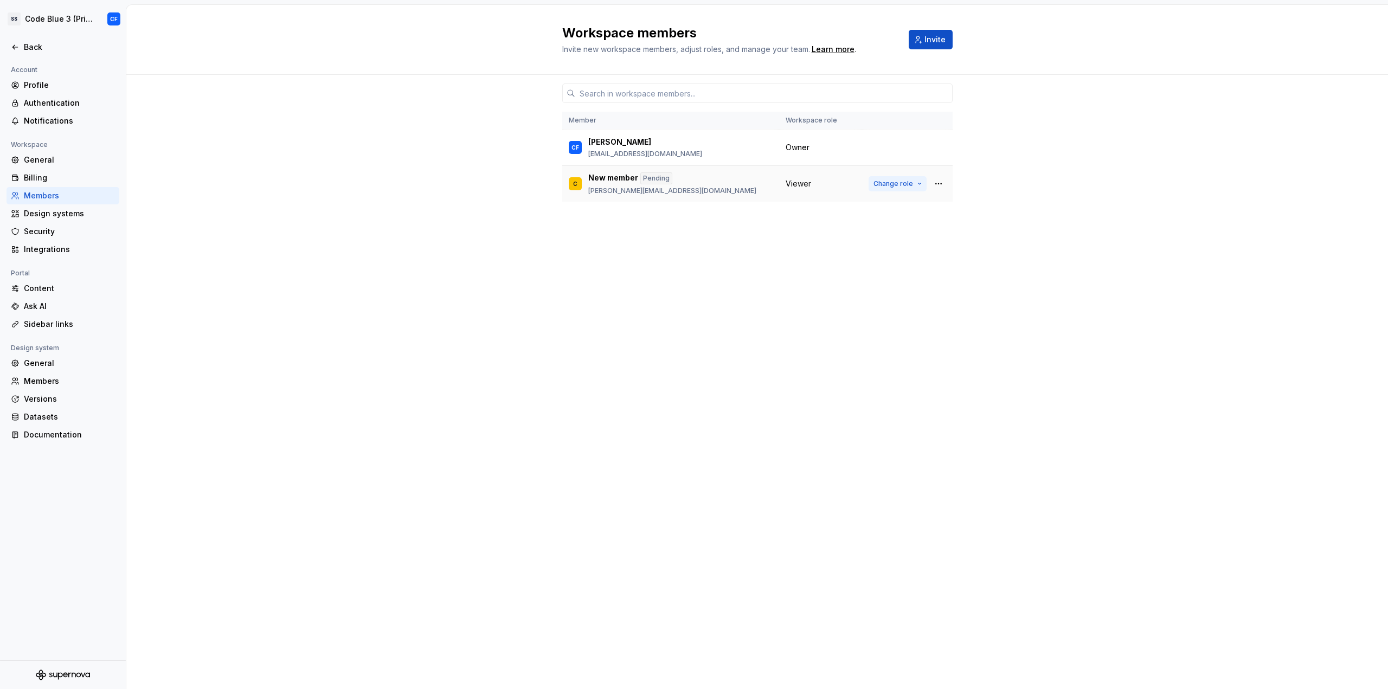
click at [891, 184] on span "Change role" at bounding box center [894, 184] width 40 height 9
click at [936, 182] on button "button" at bounding box center [938, 183] width 15 height 15
click at [907, 182] on span "Change role" at bounding box center [894, 184] width 40 height 9
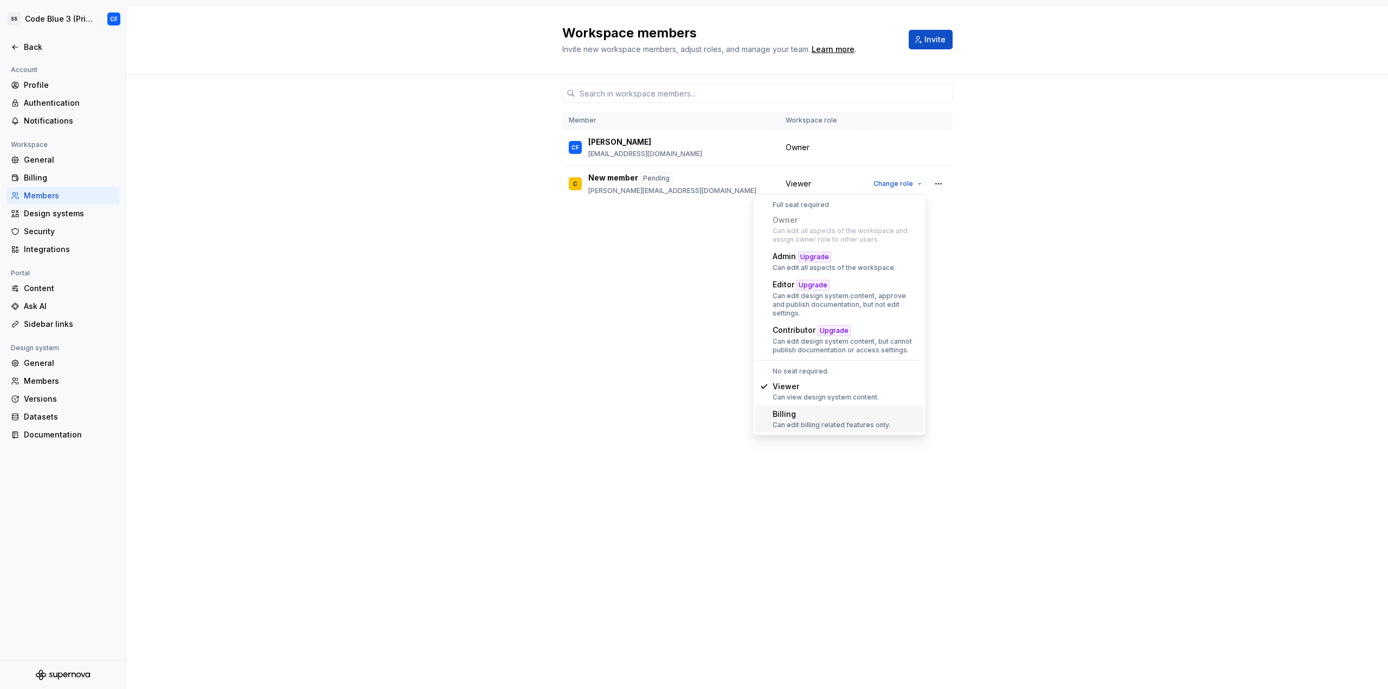
click at [353, 293] on div "Member Workspace role CF Colin Finger finger.colin@gmail.com Owner C New member…" at bounding box center [757, 382] width 1262 height 614
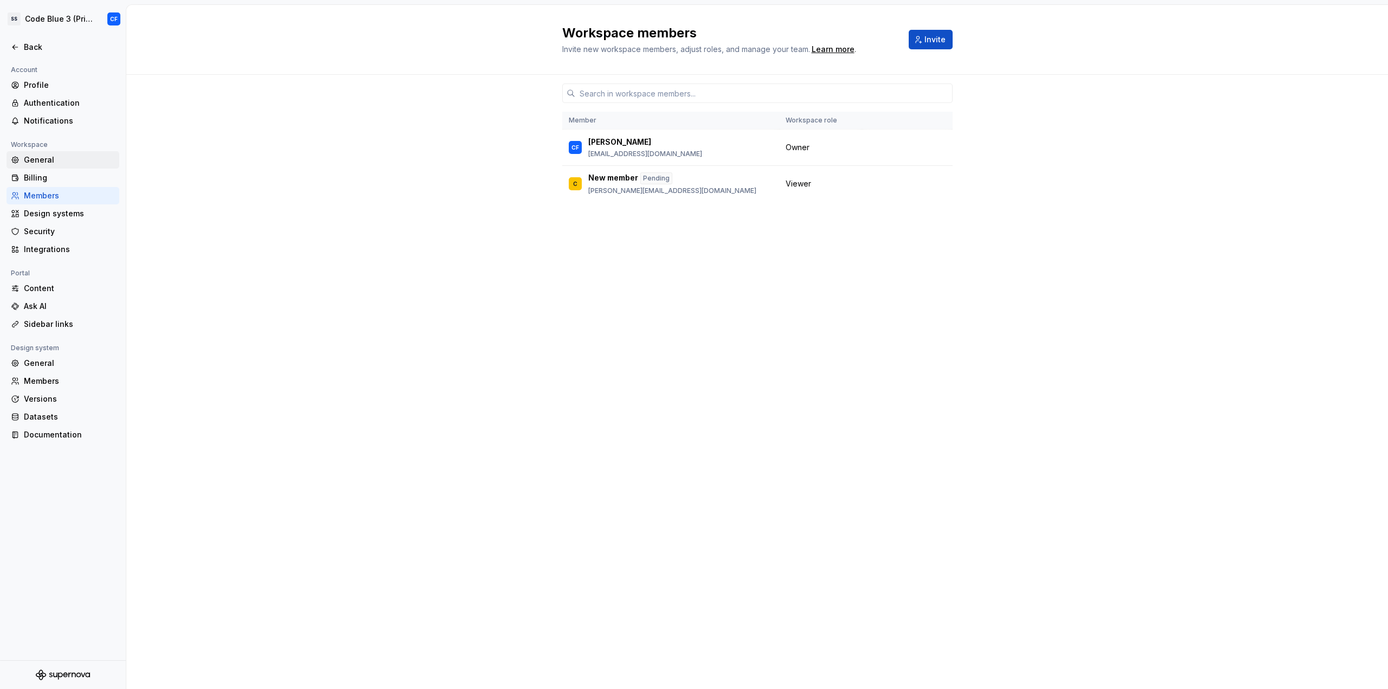
click at [60, 160] on div "General" at bounding box center [69, 160] width 91 height 11
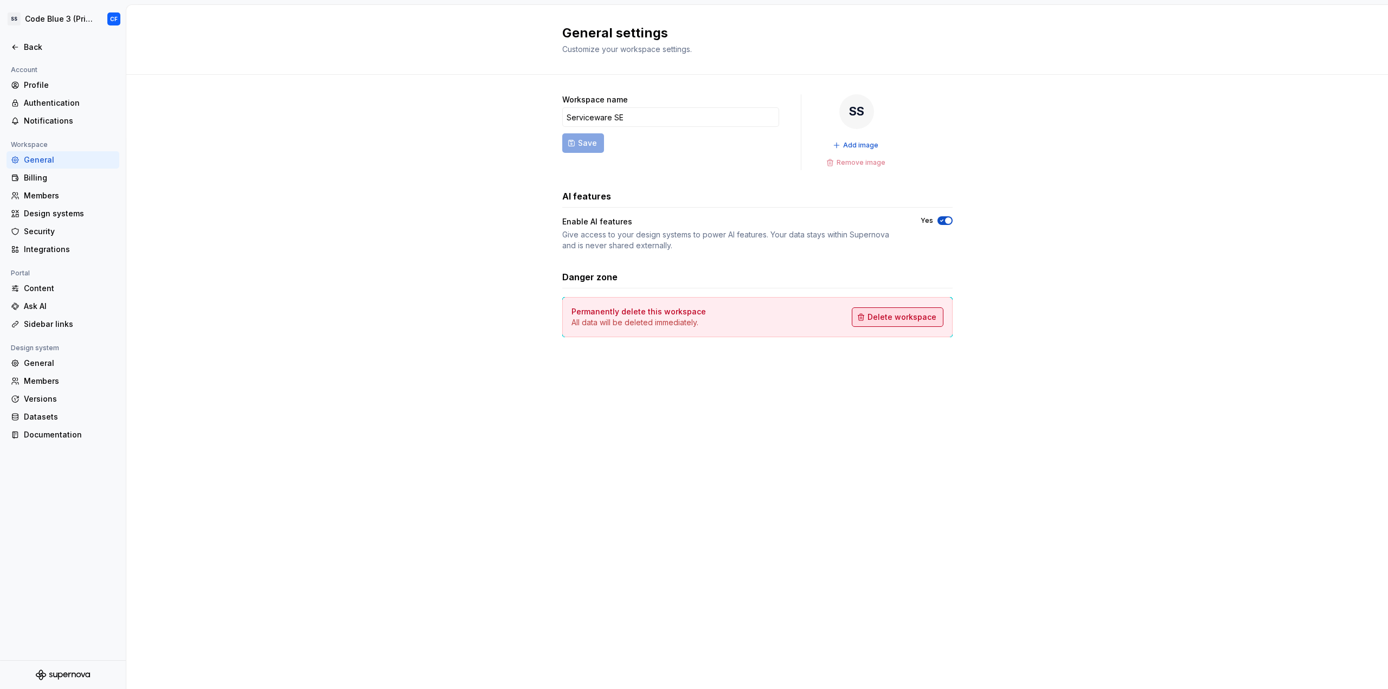
click at [901, 308] on button "Delete workspace" at bounding box center [898, 318] width 92 height 20
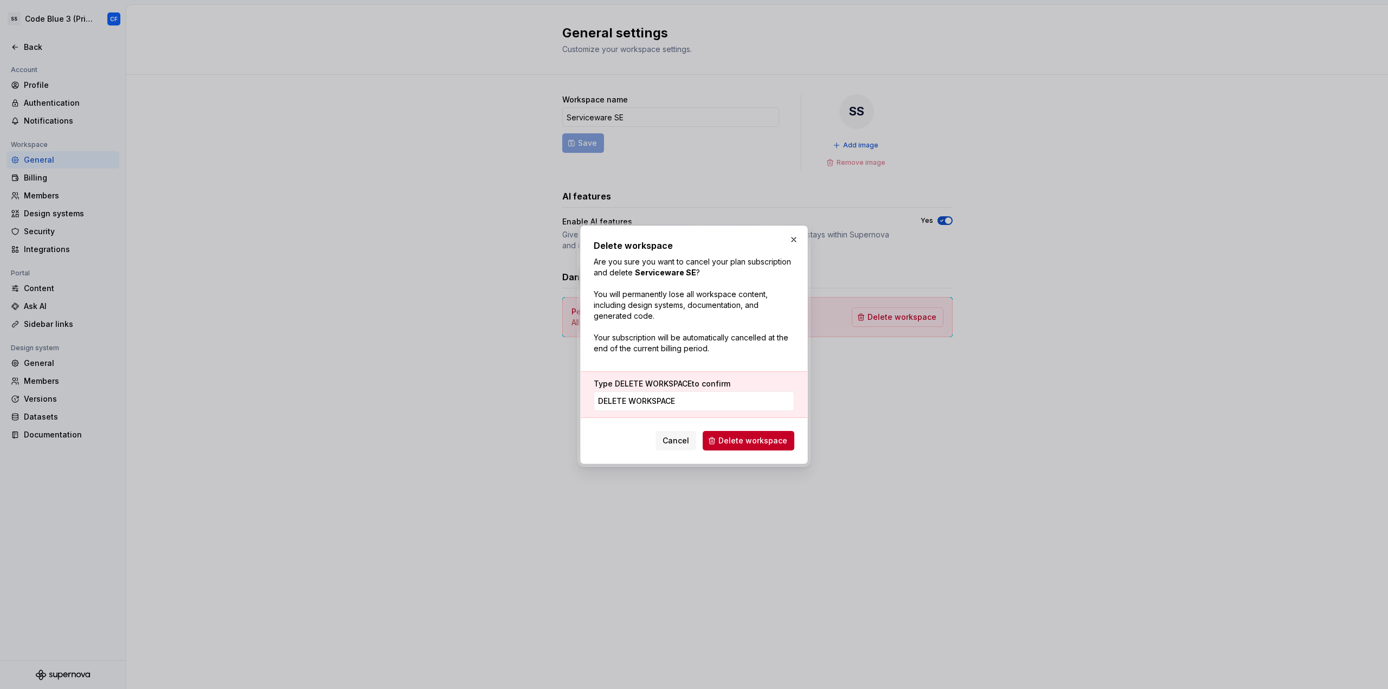
type input "DELETE WORKSPACE"
click at [729, 435] on span "Delete workspace" at bounding box center [753, 440] width 69 height 11
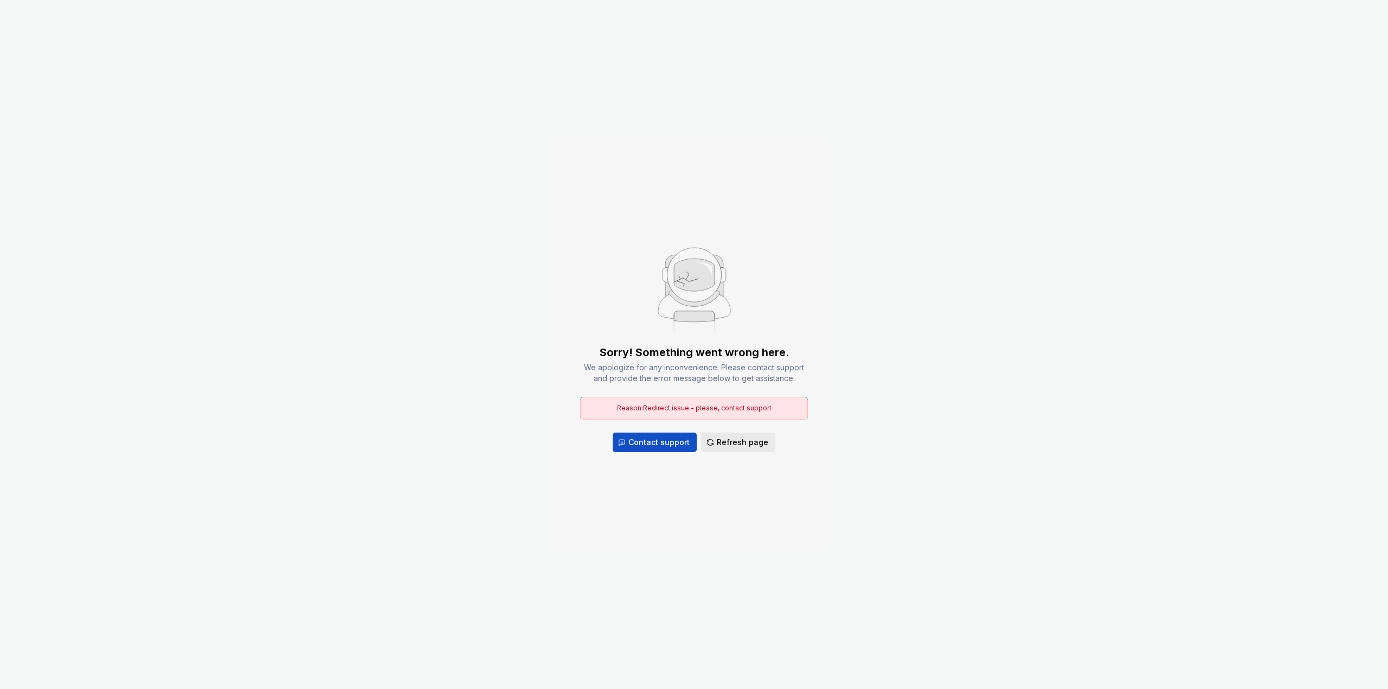
click at [727, 438] on span "Refresh page" at bounding box center [743, 442] width 52 height 11
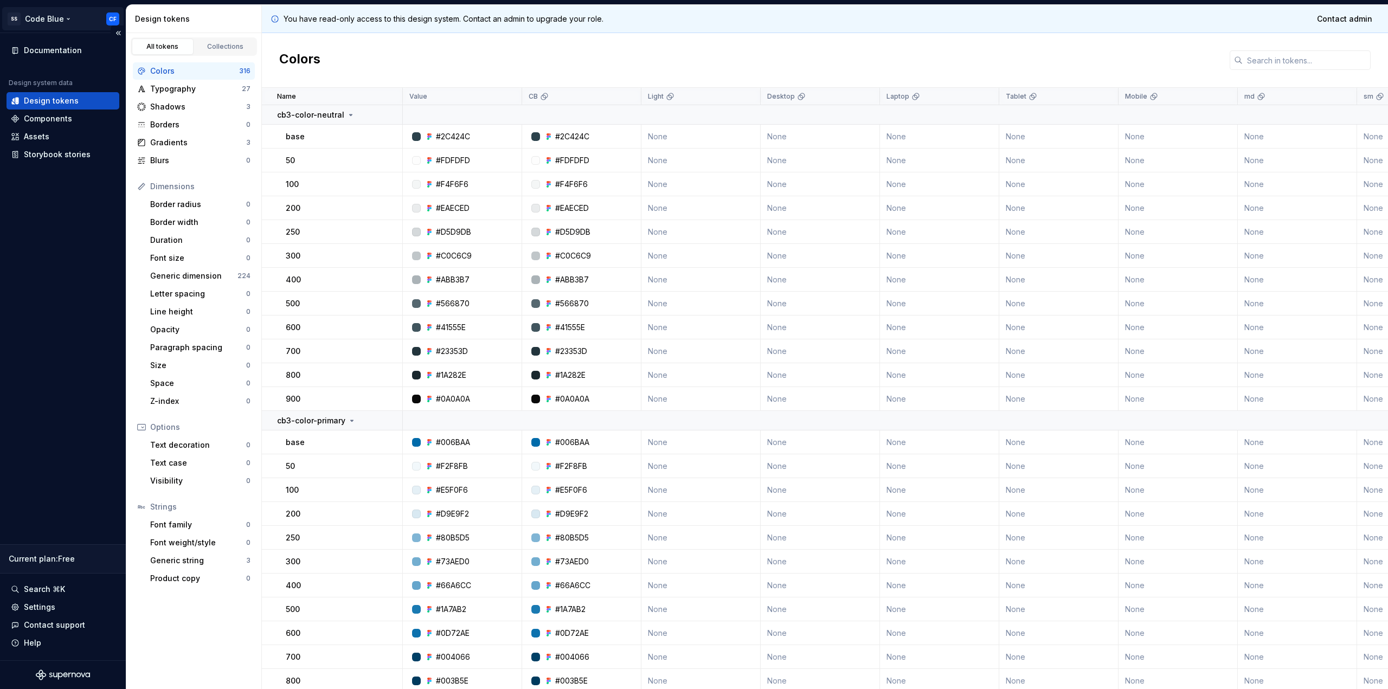
click at [69, 26] on html "SS Code Blue CF Documentation Design system data Design tokens Components Asset…" at bounding box center [694, 344] width 1388 height 689
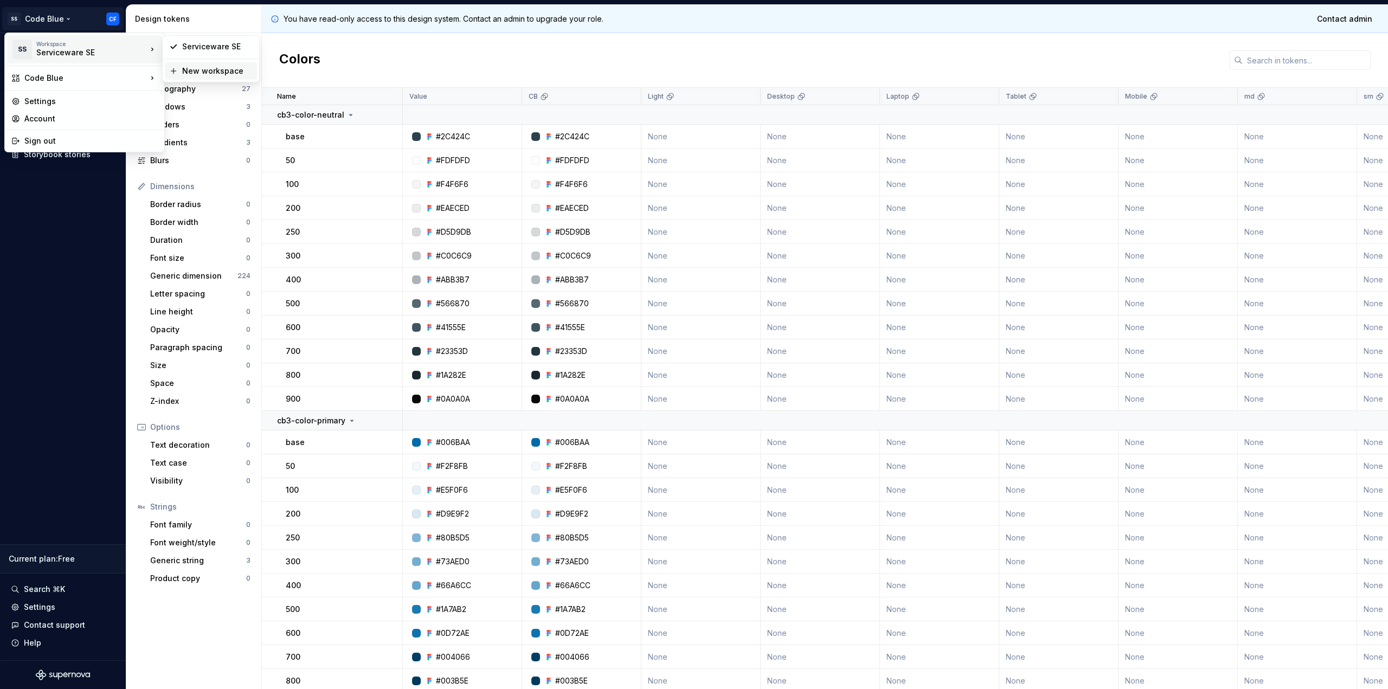
click at [196, 71] on div "New workspace" at bounding box center [217, 71] width 71 height 11
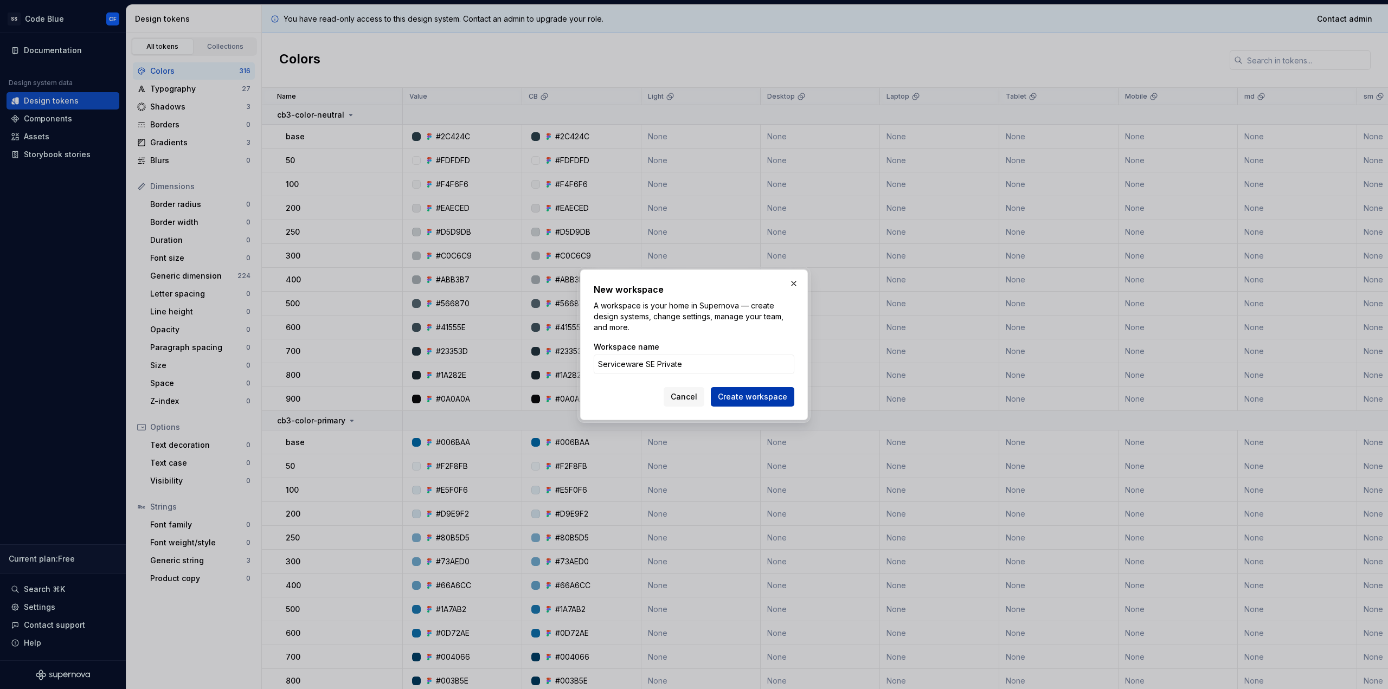
type input "Serviceware SE Private"
click at [757, 402] on button "Create workspace" at bounding box center [753, 397] width 84 height 20
